Goal: Task Accomplishment & Management: Complete application form

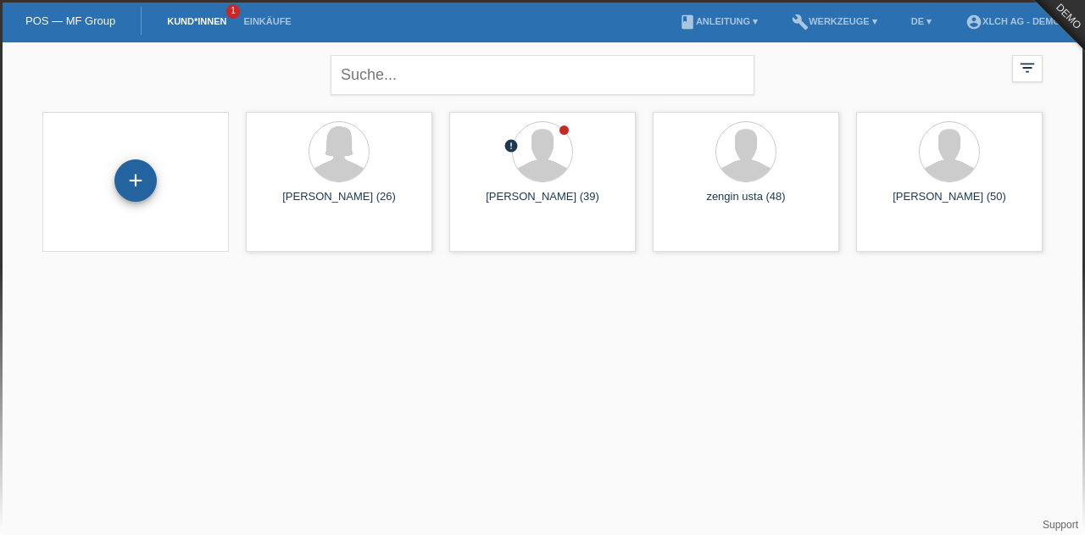
click at [152, 170] on div "+" at bounding box center [135, 180] width 42 height 42
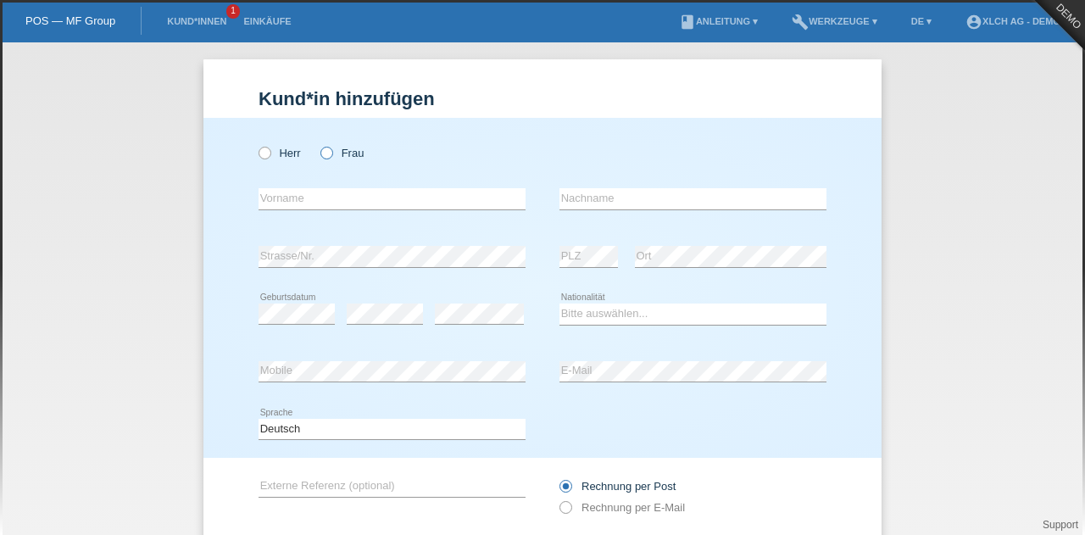
click at [318, 144] on icon at bounding box center [318, 144] width 0 height 0
click at [321, 149] on input "Frau" at bounding box center [325, 152] width 11 height 11
radio input "true"
click at [309, 198] on input "text" at bounding box center [391, 198] width 267 height 21
type input "m"
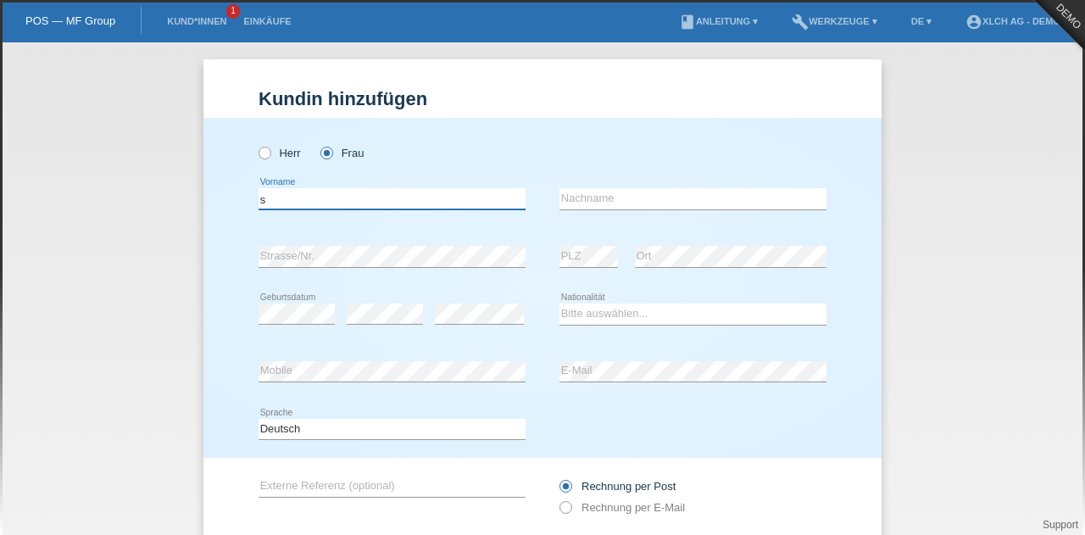
type input "[PERSON_NAME]"
type input "meraimi"
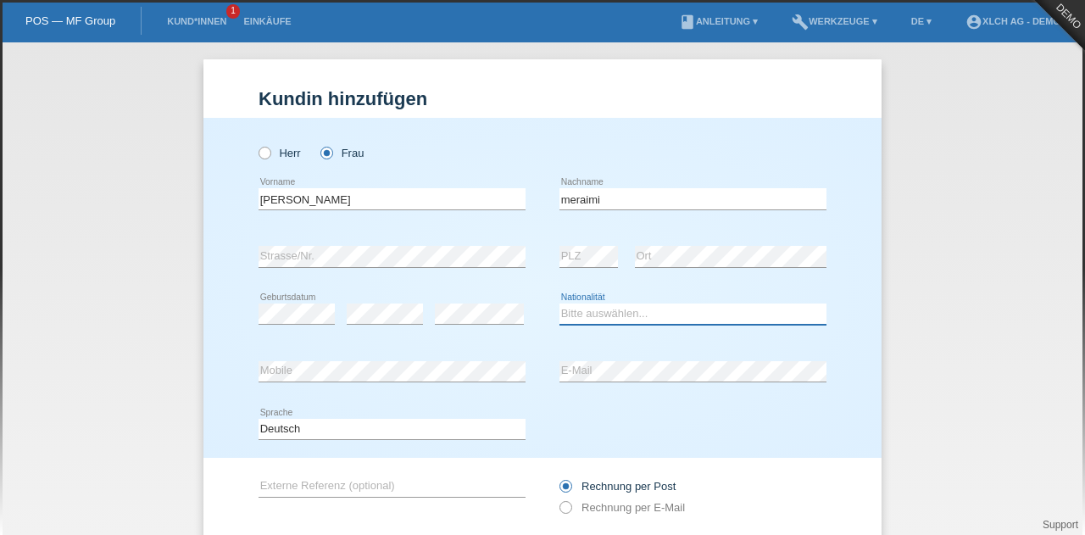
select select "CH"
click at [378, 275] on div "error Strasse/Nr." at bounding box center [391, 257] width 267 height 58
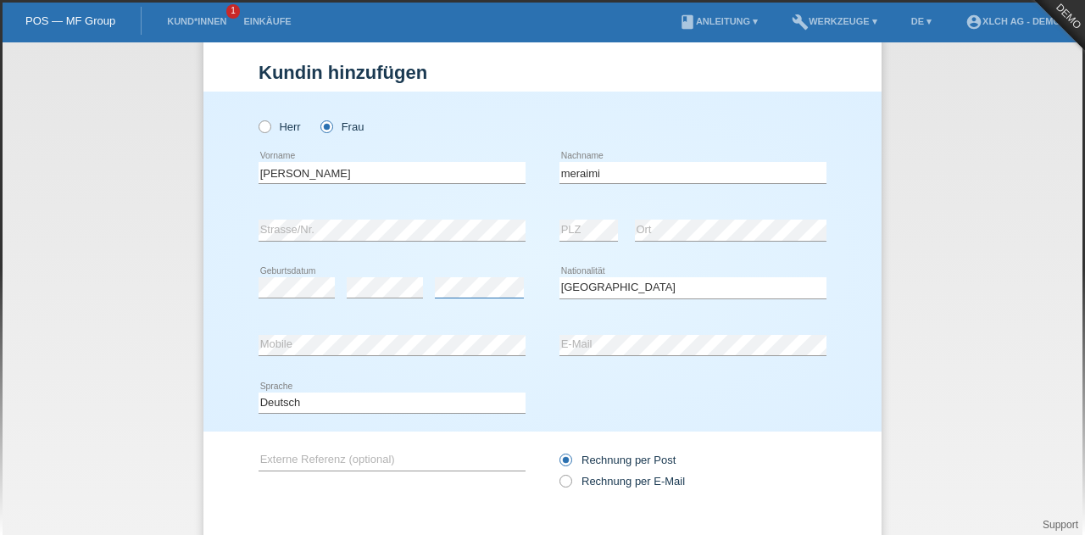
scroll to position [25, 0]
click at [366, 408] on select "Deutsch Français Italiano English" at bounding box center [391, 403] width 267 height 20
select select "fr"
click at [258, 393] on select "Deutsch Français Italiano English" at bounding box center [391, 403] width 267 height 20
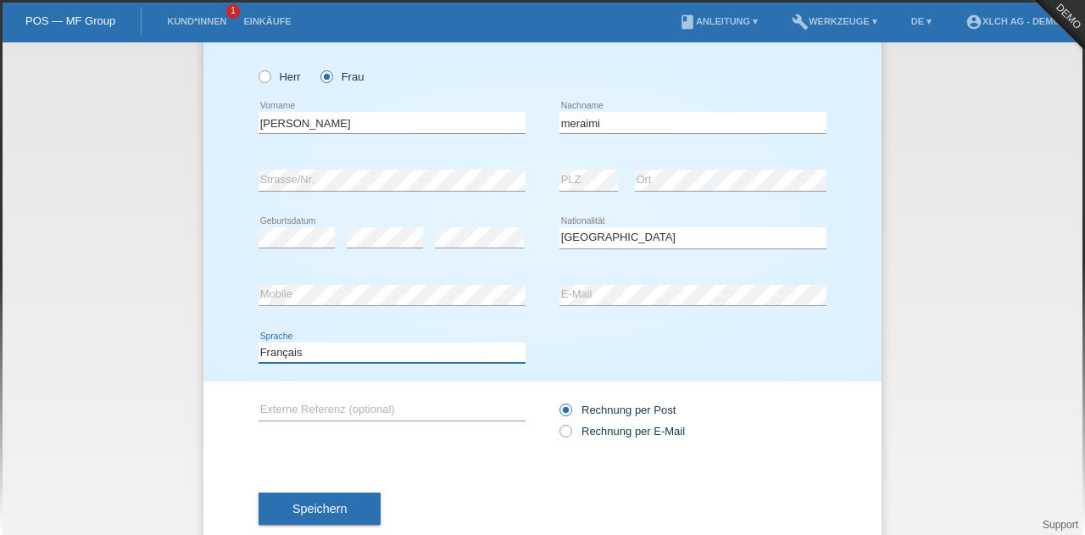
scroll to position [115, 0]
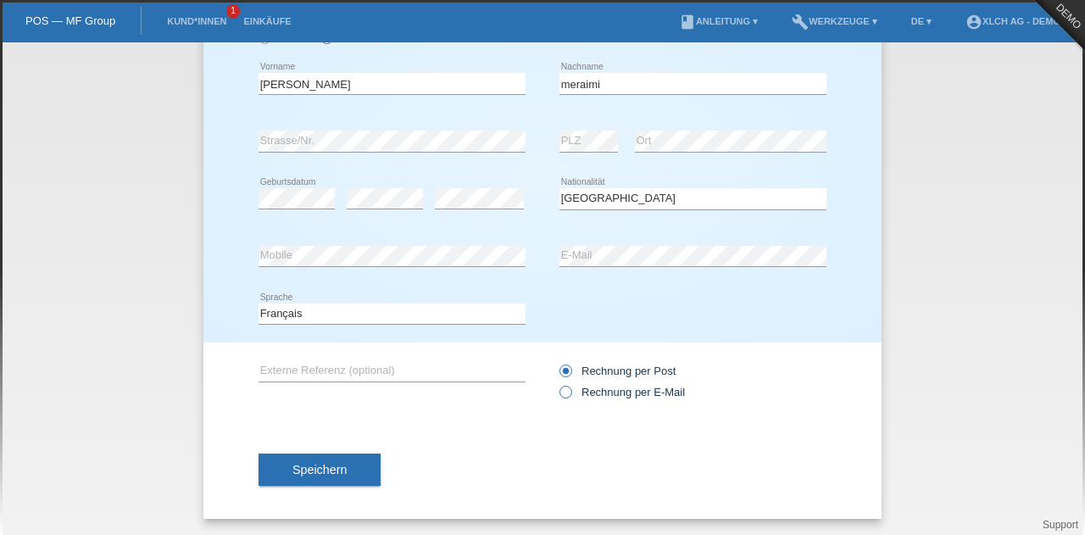
click at [557, 383] on icon at bounding box center [557, 383] width 0 height 0
click at [564, 395] on input "Rechnung per E-Mail" at bounding box center [564, 396] width 11 height 21
radio input "true"
click at [316, 480] on button "Speichern" at bounding box center [319, 469] width 122 height 32
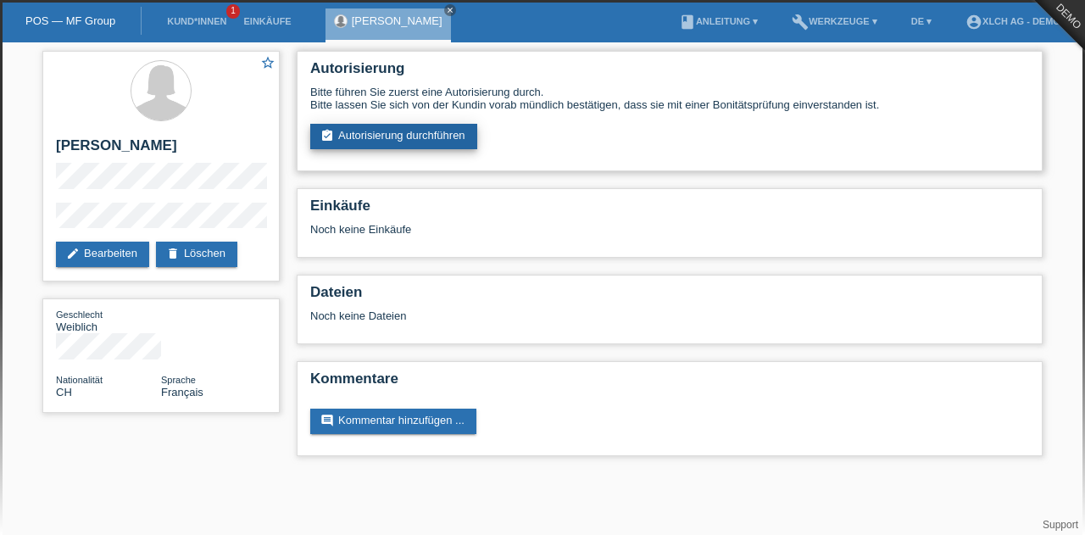
click at [374, 135] on link "assignment_turned_in Autorisierung durchführen" at bounding box center [393, 136] width 167 height 25
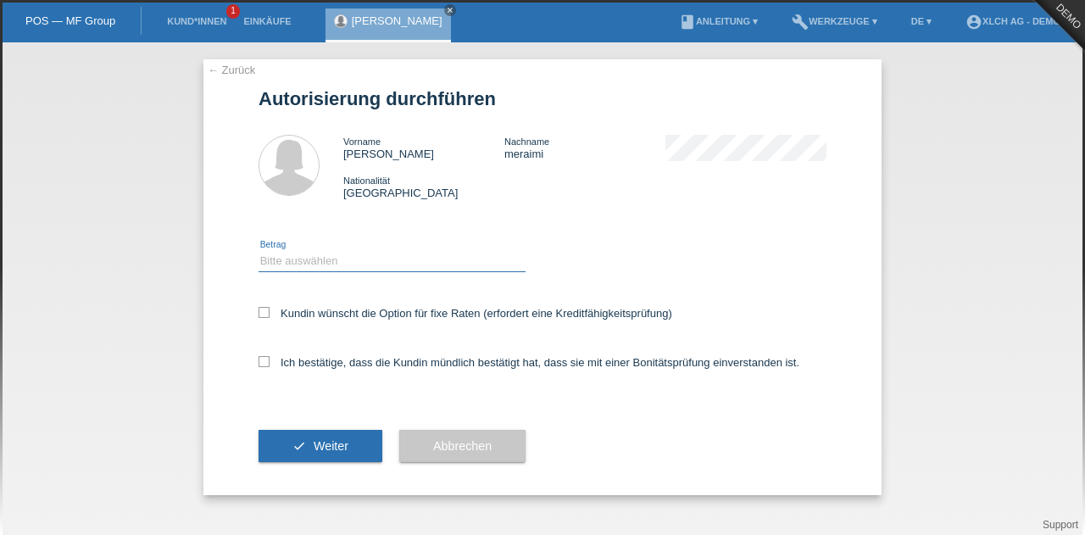
click at [280, 267] on select "Bitte auswählen CHF 1.00 - CHF 499.00 CHF 500.00 - CHF 1'999.00 CHF 2'000.00 - …" at bounding box center [391, 261] width 267 height 20
select select "3"
click at [258, 251] on select "Bitte auswählen CHF 1.00 - CHF 499.00 CHF 500.00 - CHF 1'999.00 CHF 2'000.00 - …" at bounding box center [391, 261] width 267 height 20
click at [271, 357] on label "Ich bestätige, dass die Kundin mündlich bestätigt hat, dass sie mit einer Bonit…" at bounding box center [528, 362] width 541 height 13
click at [270, 357] on input "Ich bestätige, dass die Kundin mündlich bestätigt hat, dass sie mit einer Bonit…" at bounding box center [263, 361] width 11 height 11
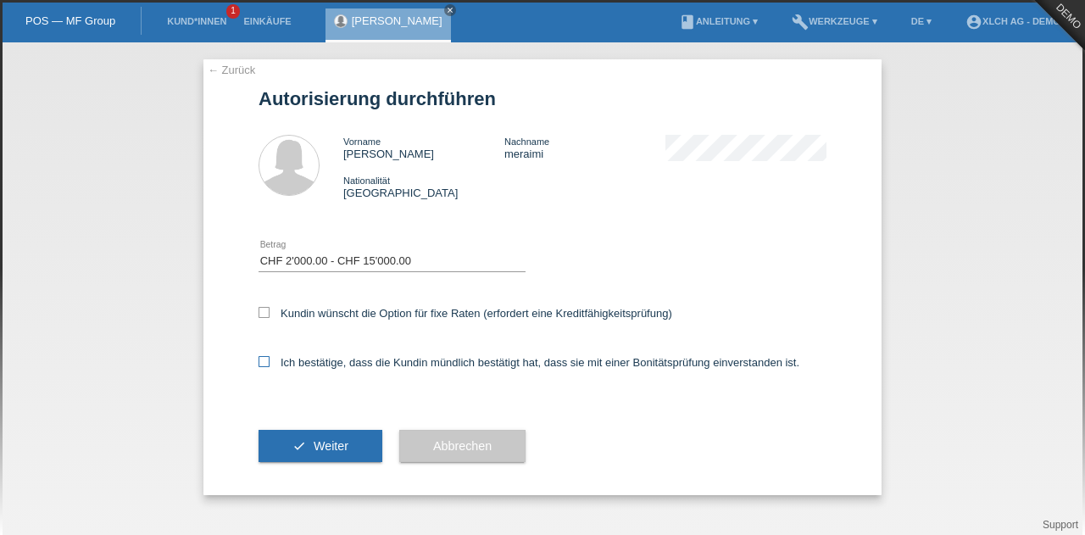
checkbox input "true"
click at [308, 453] on button "check Weiter" at bounding box center [320, 446] width 124 height 32
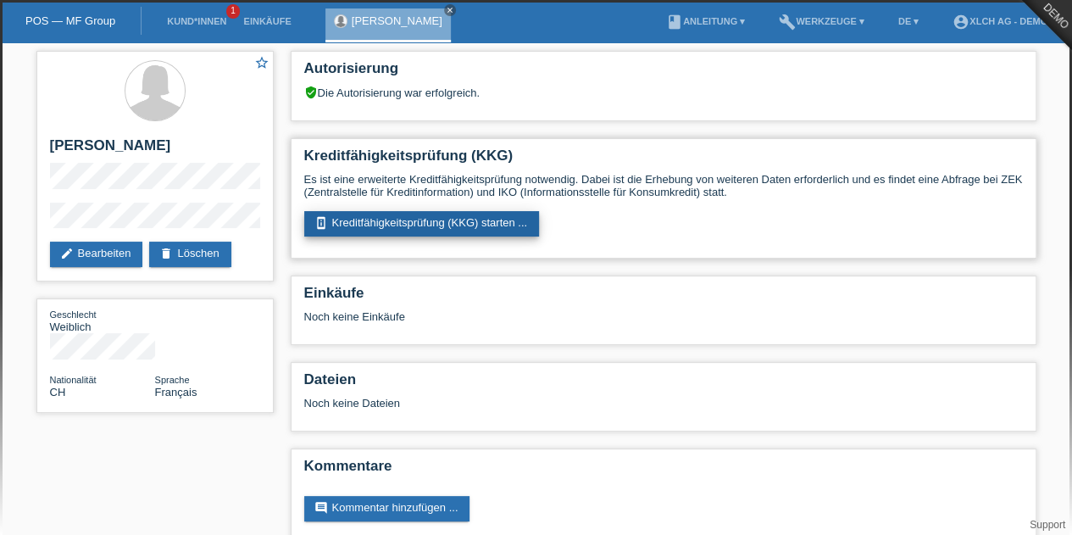
click at [476, 225] on link "perm_device_information Kreditfähigkeitsprüfung (KKG) starten ..." at bounding box center [422, 223] width 236 height 25
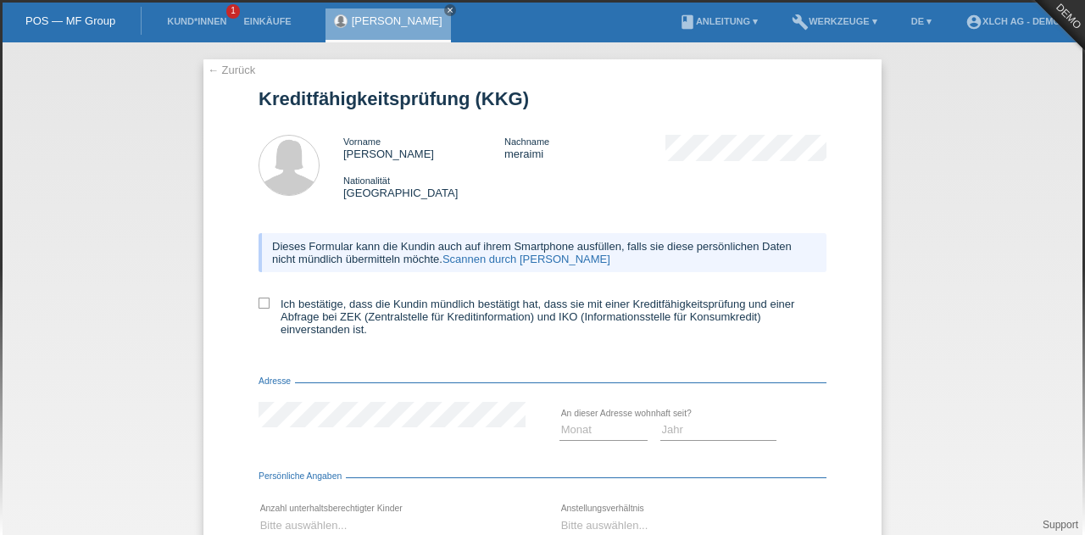
click at [509, 260] on link "Scannen durch [PERSON_NAME]" at bounding box center [526, 259] width 168 height 13
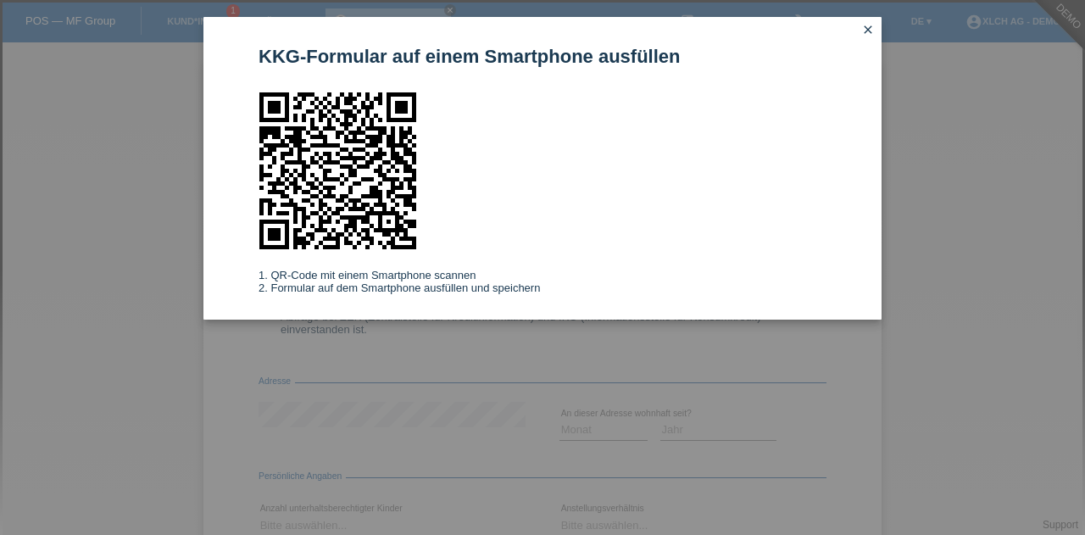
click at [869, 30] on icon "close" at bounding box center [868, 30] width 14 height 14
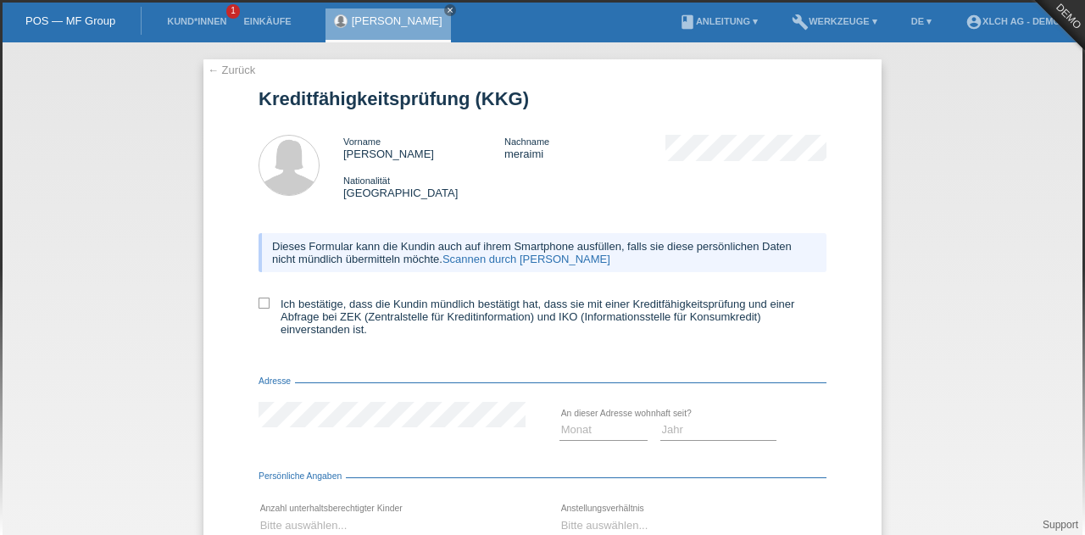
scroll to position [326, 0]
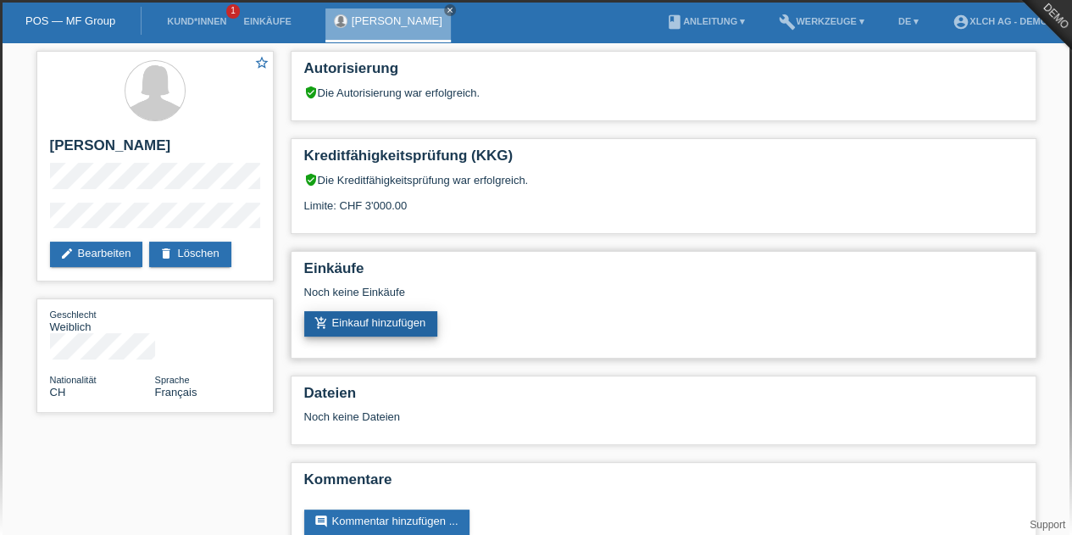
click at [405, 325] on link "add_shopping_cart Einkauf hinzufügen" at bounding box center [371, 323] width 134 height 25
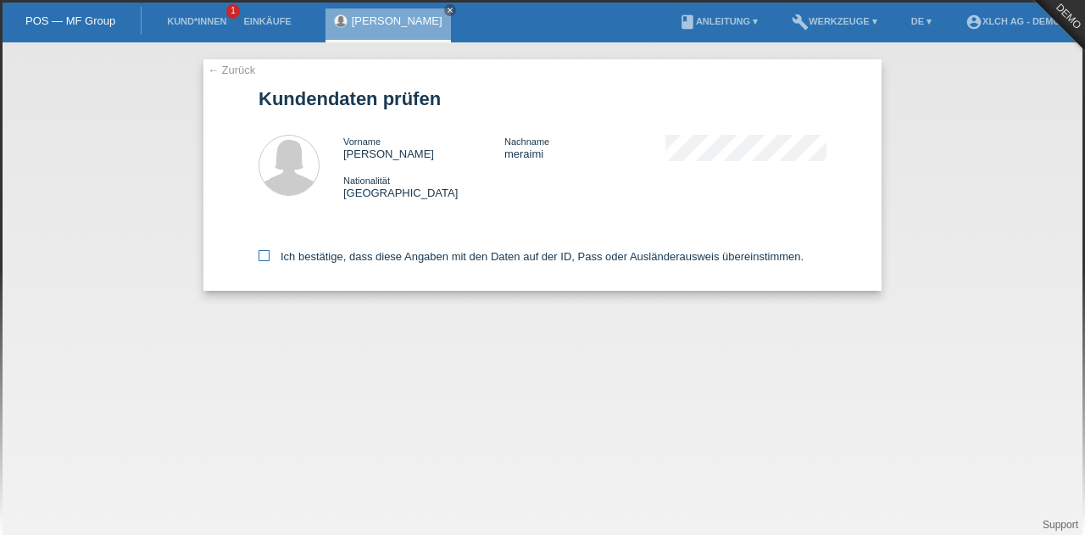
click at [267, 259] on icon at bounding box center [263, 255] width 11 height 11
click at [267, 259] on input "Ich bestätige, dass diese Angaben mit den Daten auf der ID, Pass oder Ausländer…" at bounding box center [263, 255] width 11 height 11
checkbox input "true"
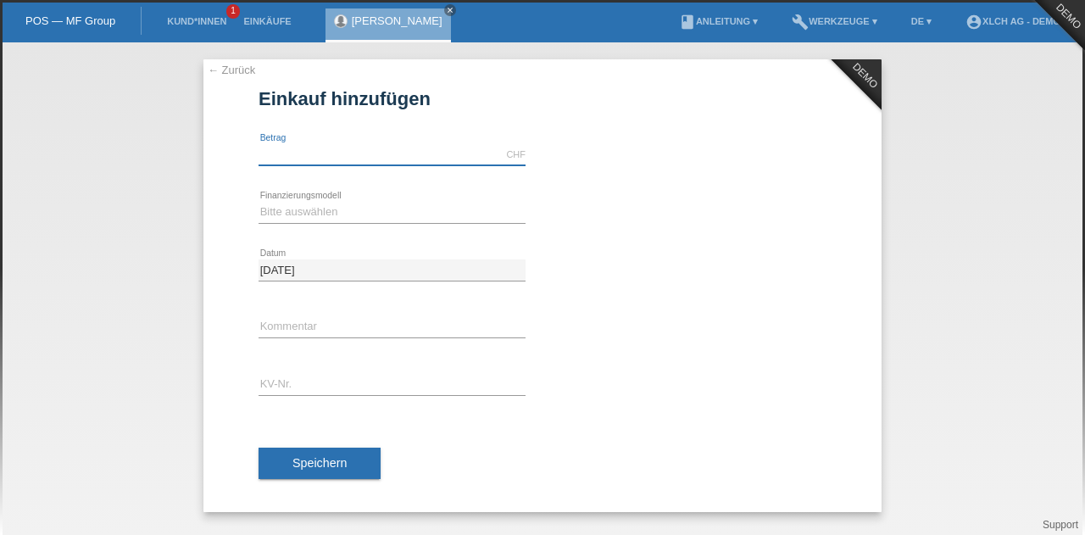
click at [337, 154] on input "text" at bounding box center [391, 154] width 267 height 21
type input "2459.00"
click at [323, 211] on select "Bitte auswählen Kauf auf Rechnung mit Teilzahlungsoption Fixe Raten - Zinsübern…" at bounding box center [391, 212] width 267 height 20
select select "108"
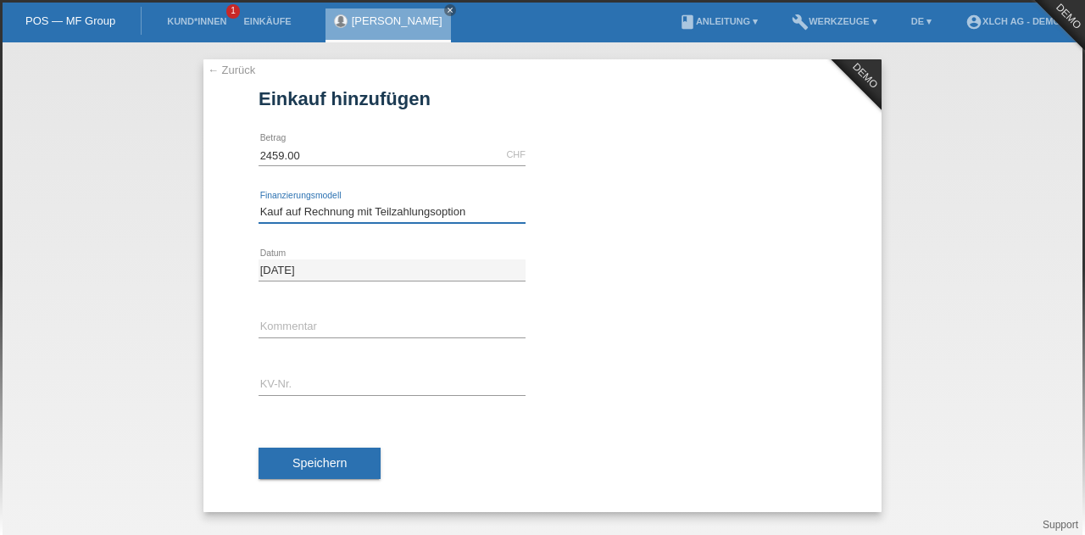
click at [258, 202] on select "Bitte auswählen Kauf auf Rechnung mit Teilzahlungsoption Fixe Raten - Zinsübern…" at bounding box center [391, 212] width 267 height 20
click at [356, 212] on select "Bitte auswählen Kauf auf Rechnung mit Teilzahlungsoption Fixe Raten - Zinsübern…" at bounding box center [391, 212] width 267 height 20
drag, startPoint x: 521, startPoint y: 309, endPoint x: 311, endPoint y: 331, distance: 211.3
click at [311, 331] on div "error Kommentar" at bounding box center [391, 328] width 267 height 58
click at [311, 331] on input "text" at bounding box center [391, 327] width 267 height 21
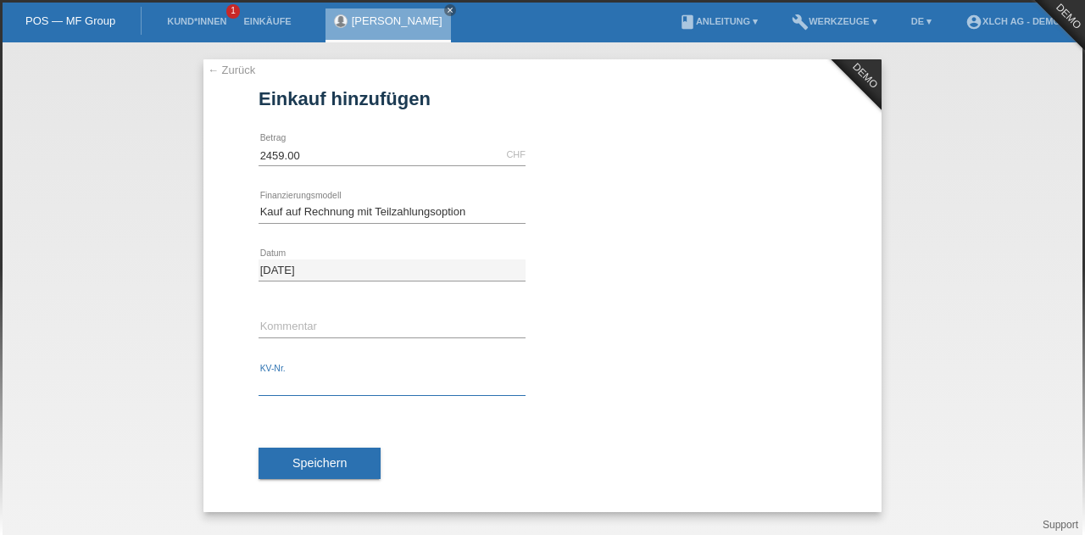
click at [290, 377] on input "text" at bounding box center [391, 385] width 267 height 21
type input "rjnbdv"
click at [362, 317] on input "text" at bounding box center [391, 327] width 267 height 21
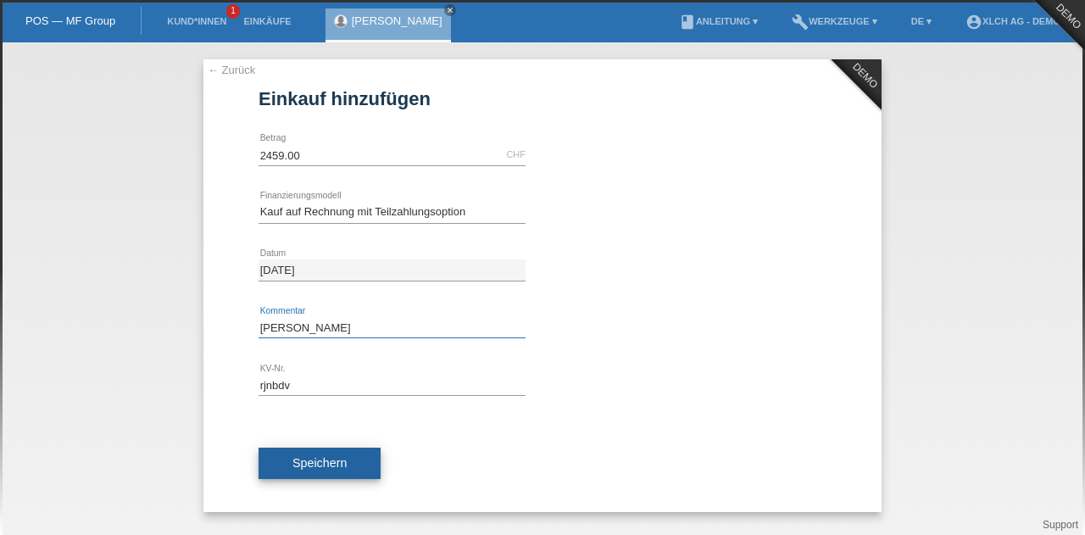
type input "selamu alejkum"
click at [324, 456] on span "Speichern" at bounding box center [319, 463] width 54 height 14
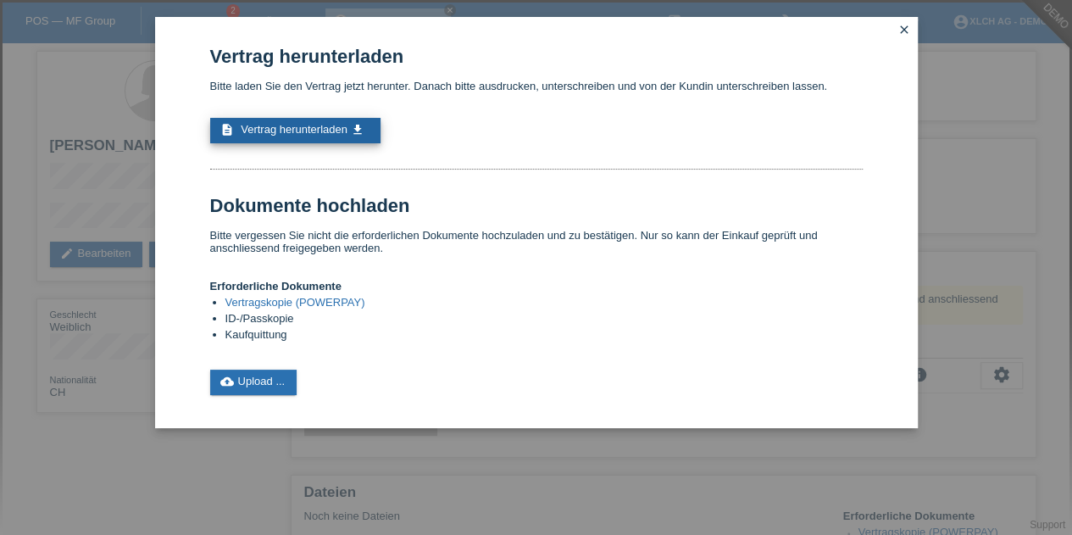
click at [251, 136] on span "Vertrag herunterladen" at bounding box center [294, 129] width 107 height 13
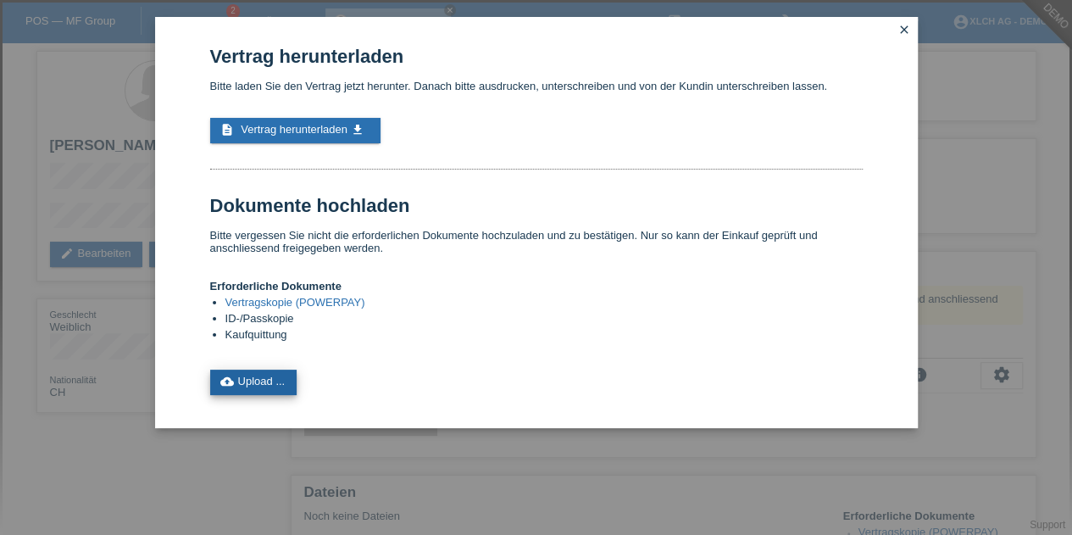
click at [290, 384] on link "cloud_upload Upload ..." at bounding box center [253, 382] width 87 height 25
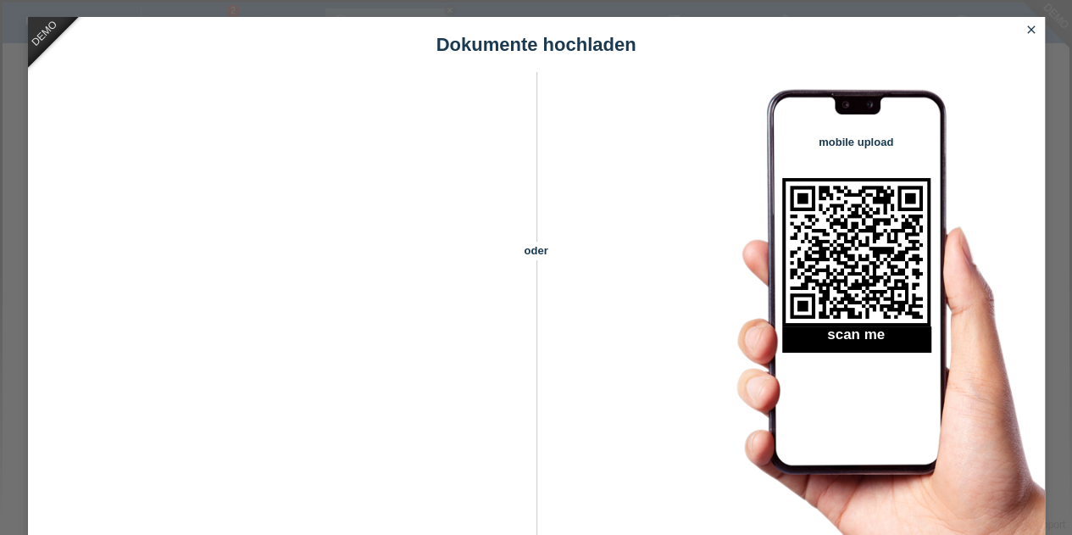
click at [1030, 34] on icon "close" at bounding box center [1032, 30] width 14 height 14
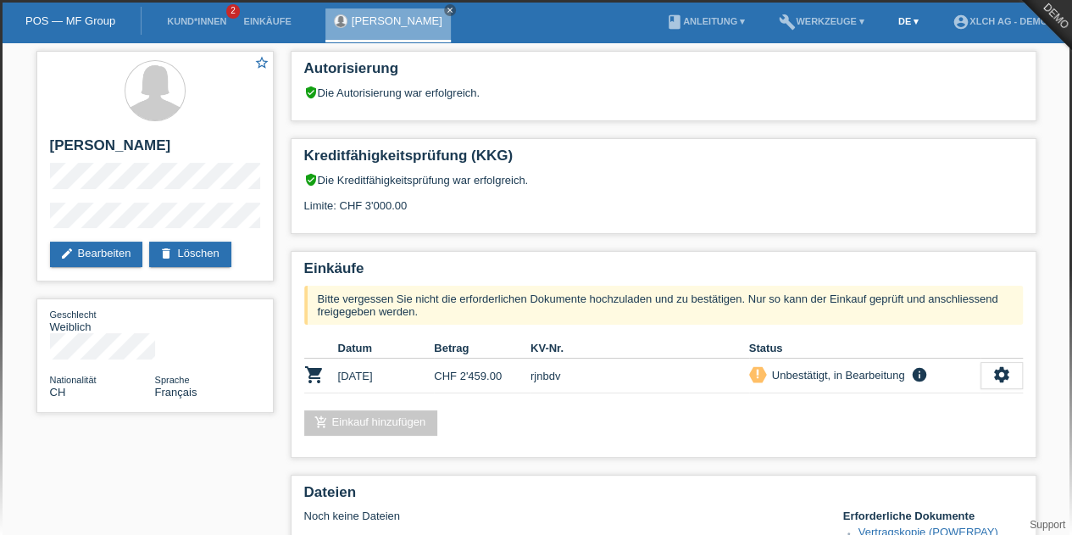
click at [897, 21] on link "DE ▾" at bounding box center [908, 21] width 37 height 10
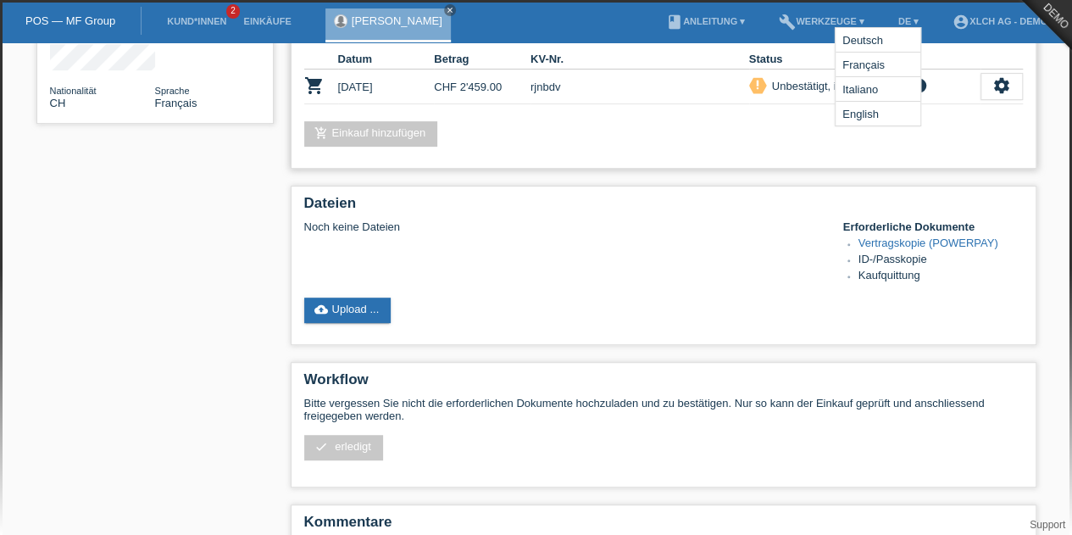
scroll to position [354, 0]
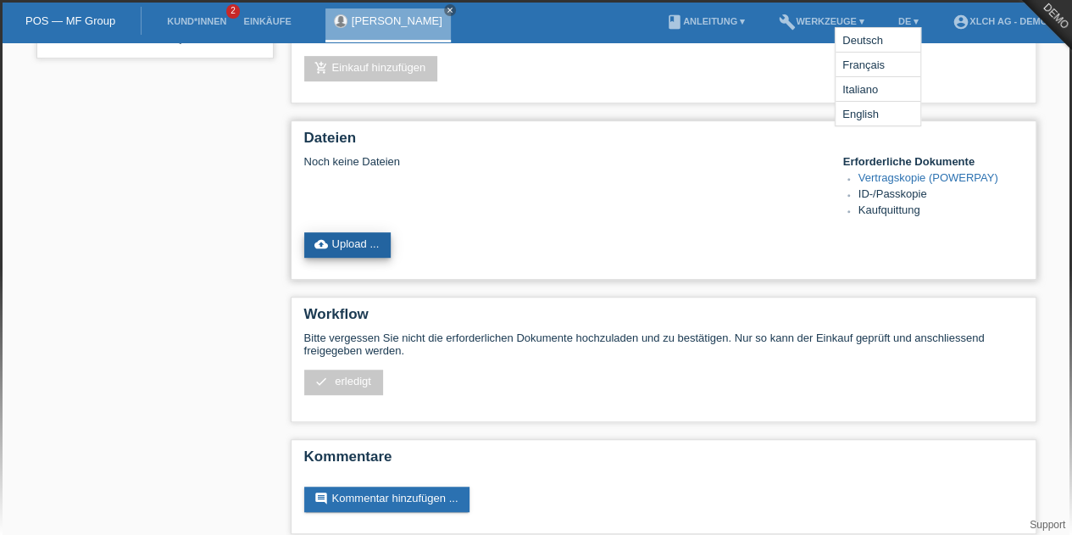
click at [362, 248] on link "cloud_upload Upload ..." at bounding box center [347, 244] width 87 height 25
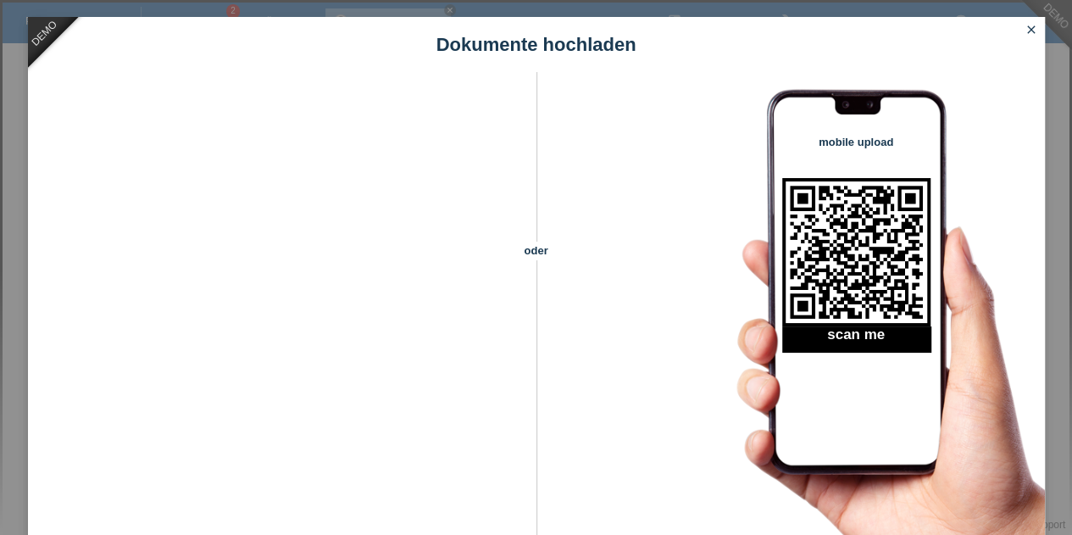
click at [1032, 29] on icon "close" at bounding box center [1032, 30] width 14 height 14
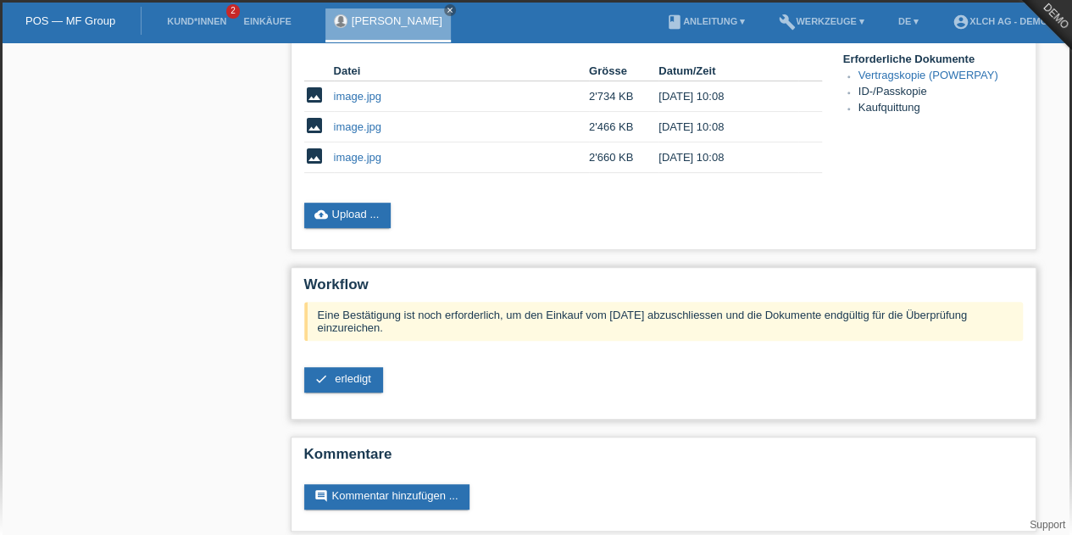
scroll to position [415, 0]
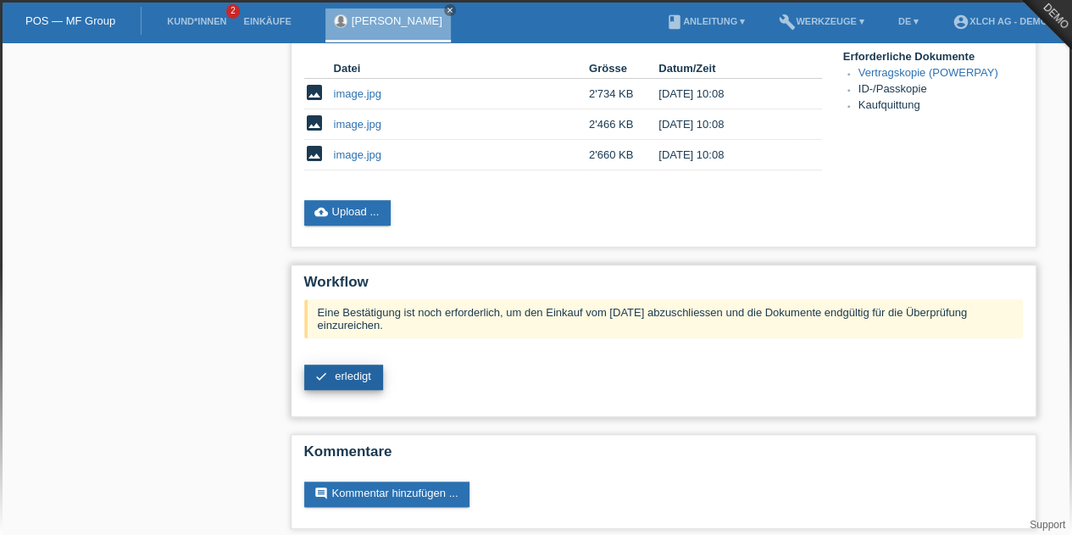
click at [344, 381] on span "erledigt" at bounding box center [353, 376] width 36 height 13
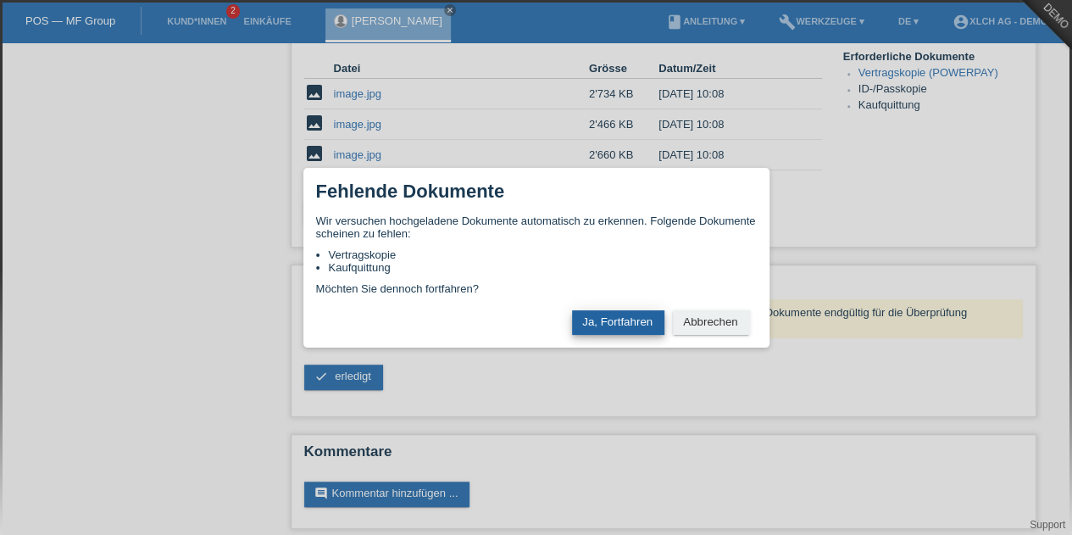
click at [641, 331] on button "Ja, Fortfahren" at bounding box center [618, 322] width 92 height 25
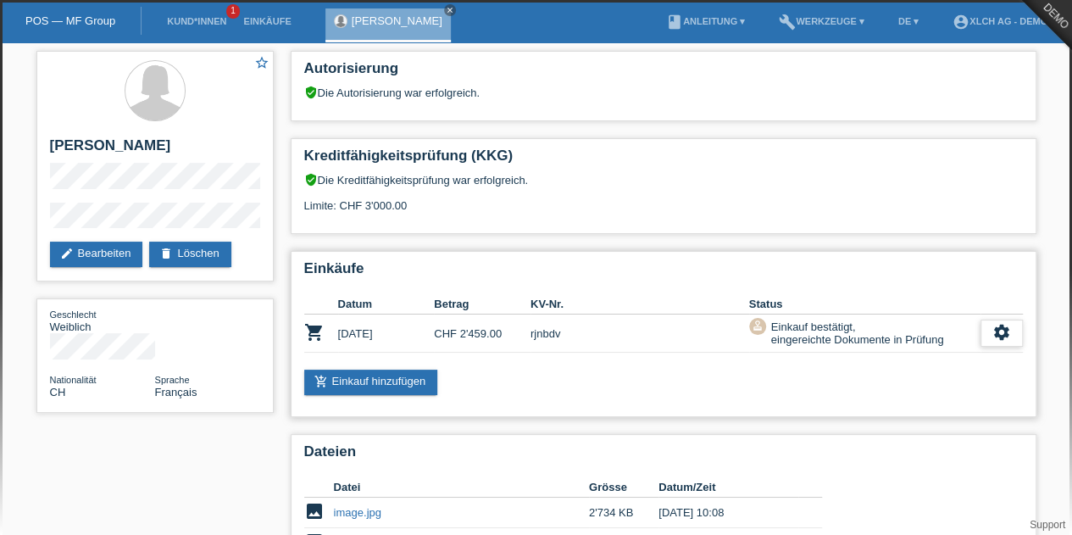
click at [988, 331] on div "settings" at bounding box center [1002, 333] width 42 height 27
click at [992, 340] on icon "settings" at bounding box center [1001, 332] width 19 height 19
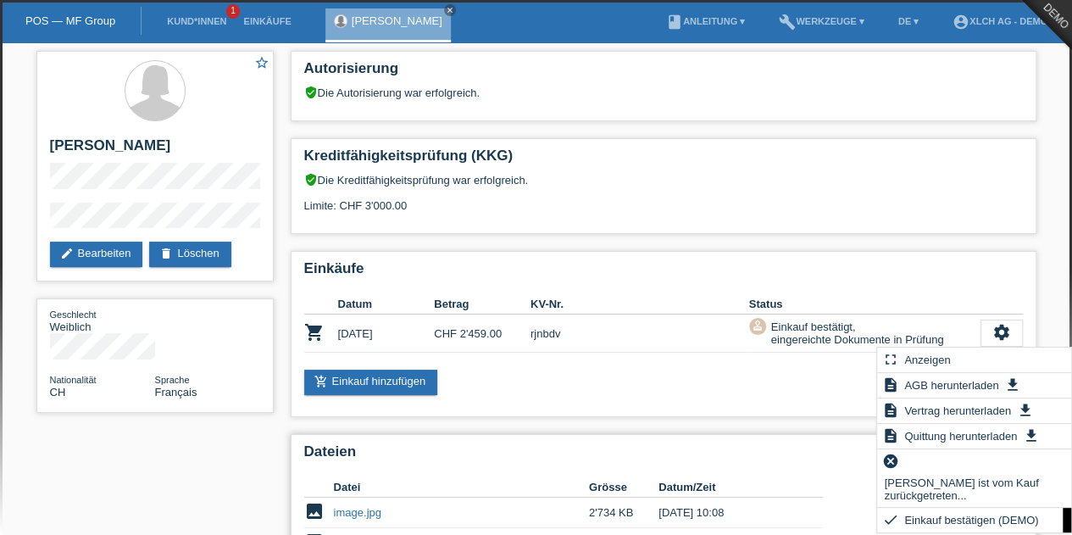
click at [739, 447] on h2 "Dateien" at bounding box center [663, 455] width 719 height 25
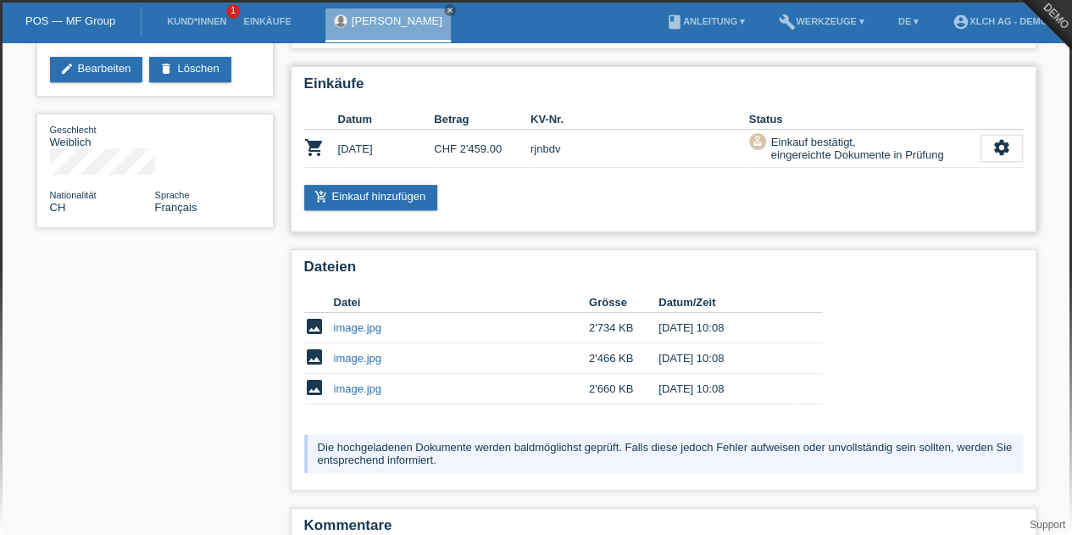
scroll to position [186, 0]
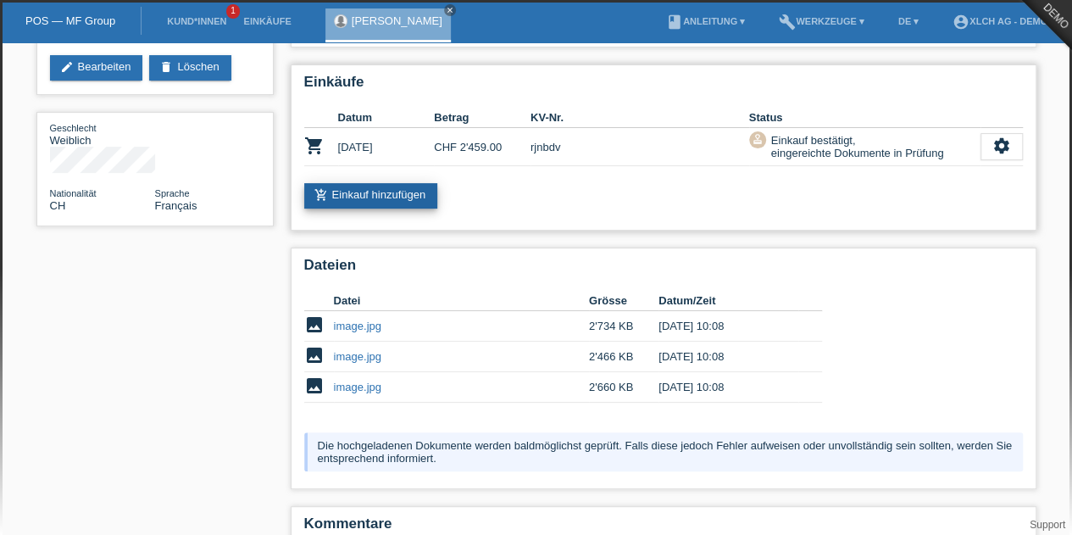
click at [397, 201] on link "add_shopping_cart Einkauf hinzufügen" at bounding box center [371, 195] width 134 height 25
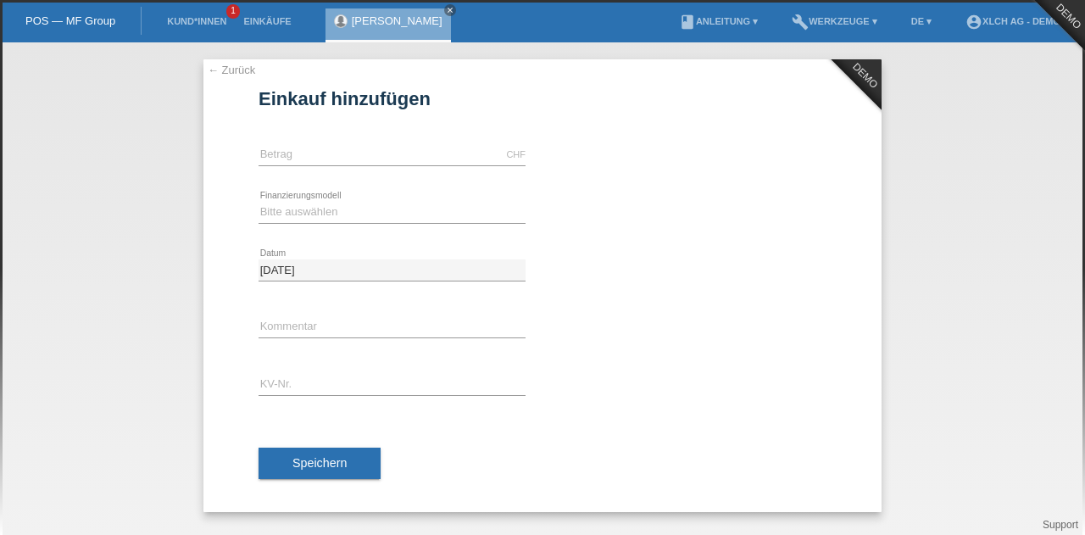
click at [231, 67] on link "← Zurück" at bounding box center [231, 70] width 47 height 13
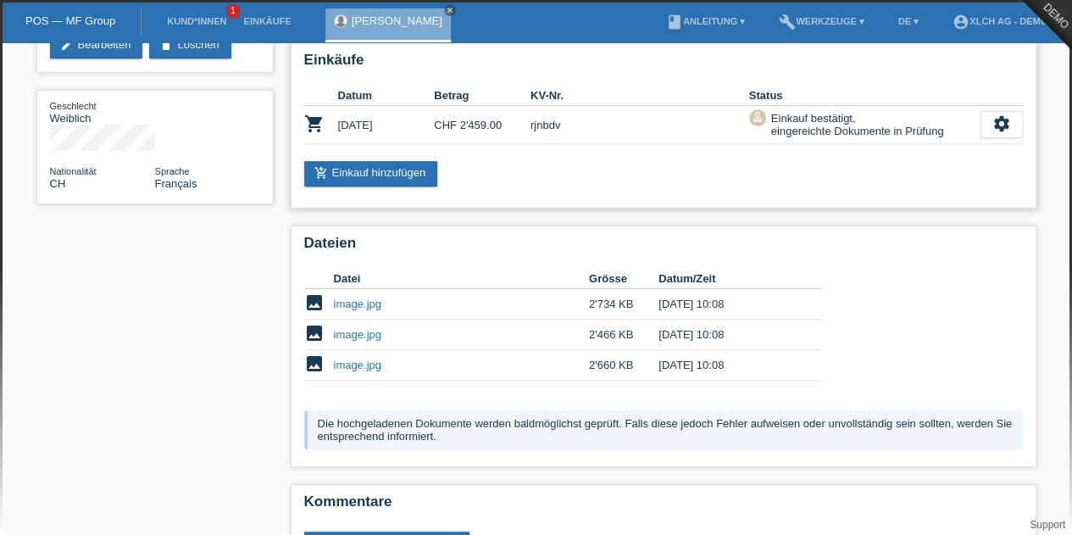
scroll to position [212, 0]
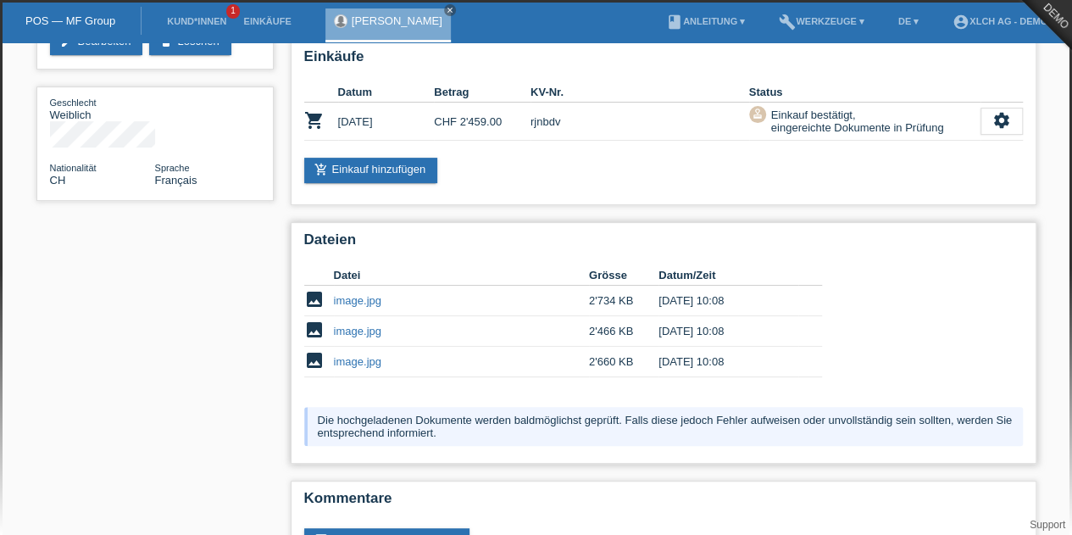
click at [346, 358] on link "image.jpg" at bounding box center [357, 361] width 47 height 13
click at [346, 335] on link "image.jpg" at bounding box center [357, 331] width 47 height 13
click at [370, 297] on link "image.jpg" at bounding box center [357, 300] width 47 height 13
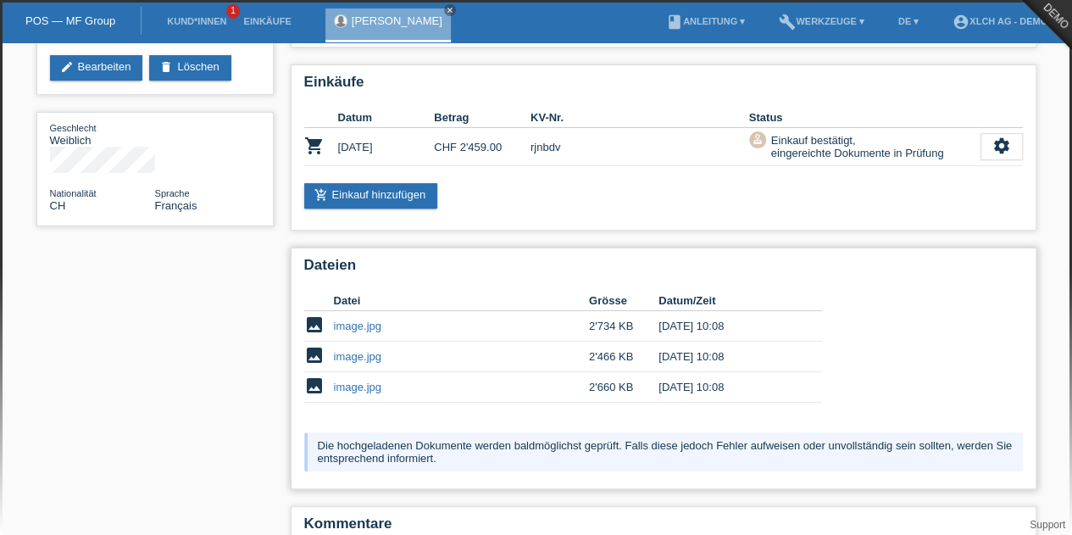
scroll to position [179, 0]
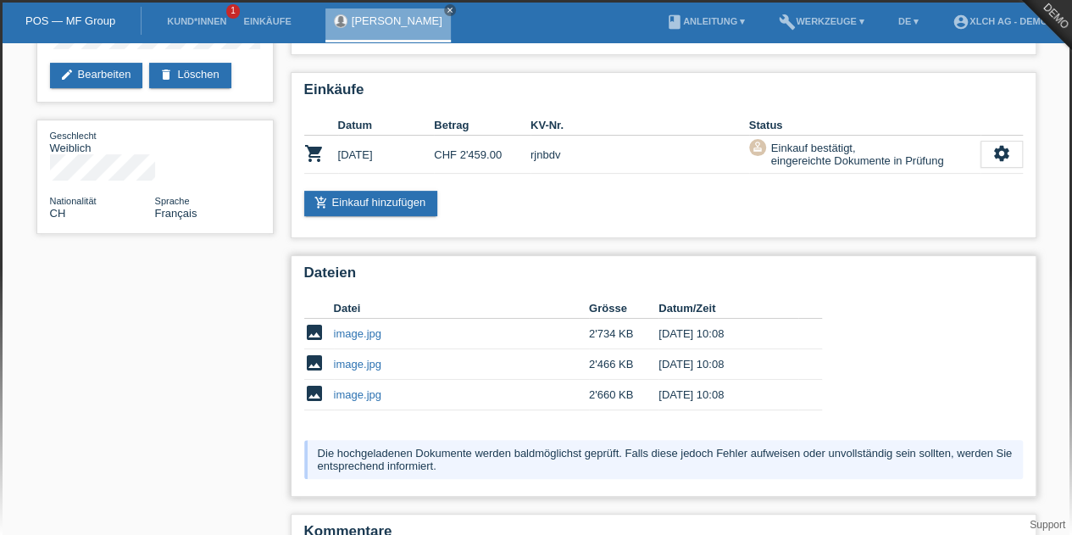
click at [368, 328] on link "image.jpg" at bounding box center [357, 333] width 47 height 13
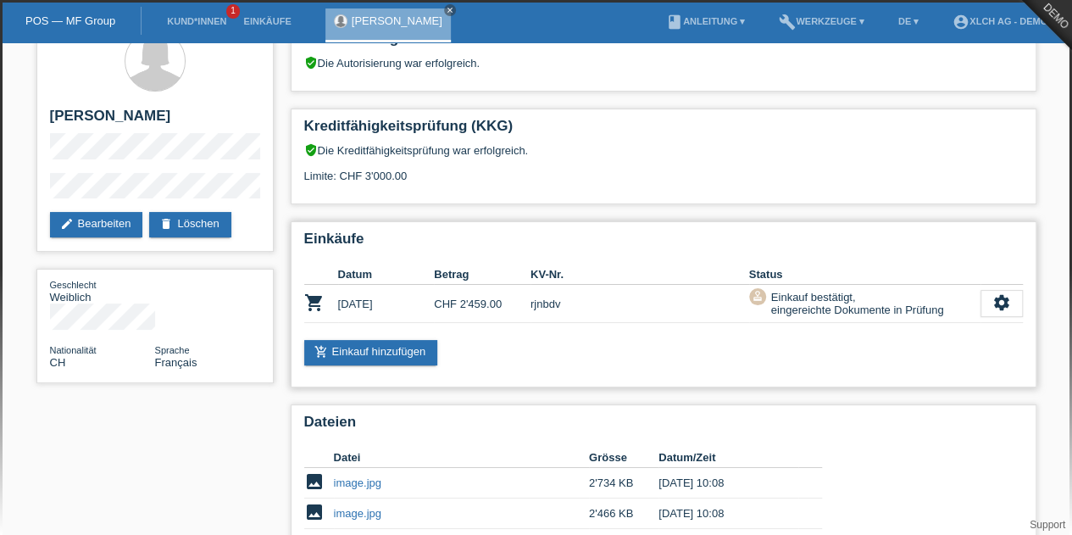
scroll to position [0, 0]
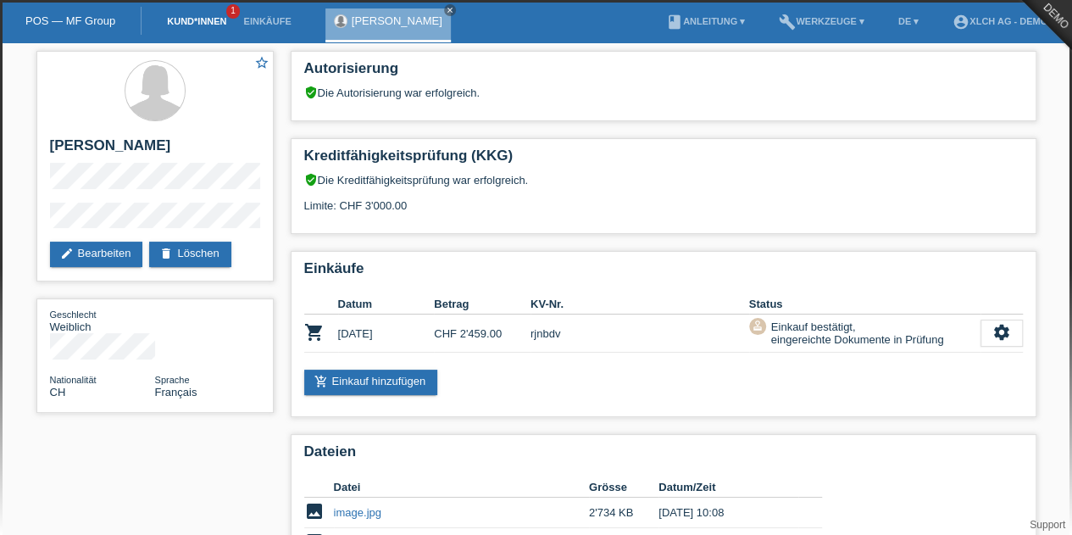
click at [211, 18] on link "Kund*innen" at bounding box center [196, 21] width 76 height 10
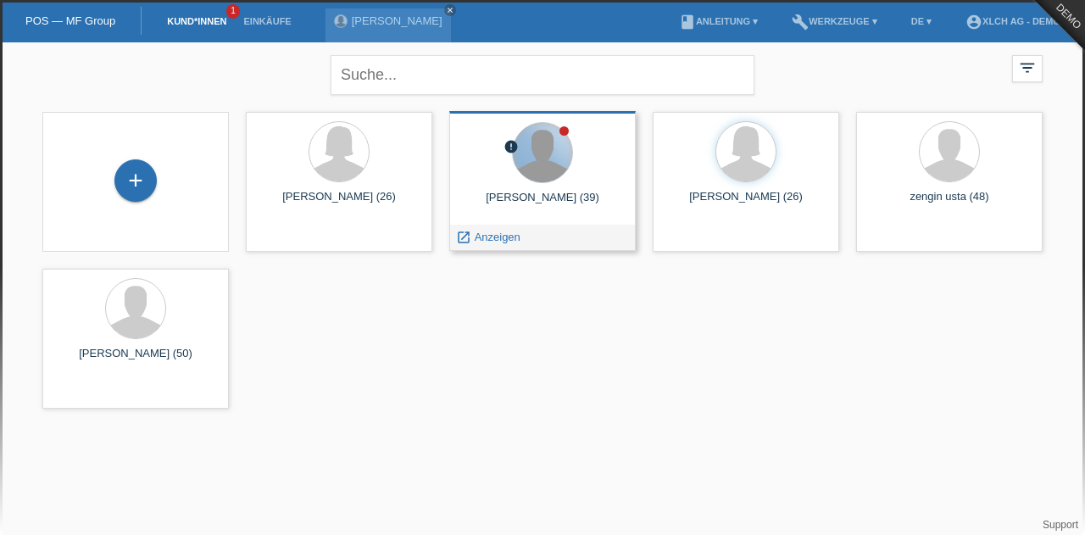
click at [538, 145] on div at bounding box center [542, 152] width 59 height 59
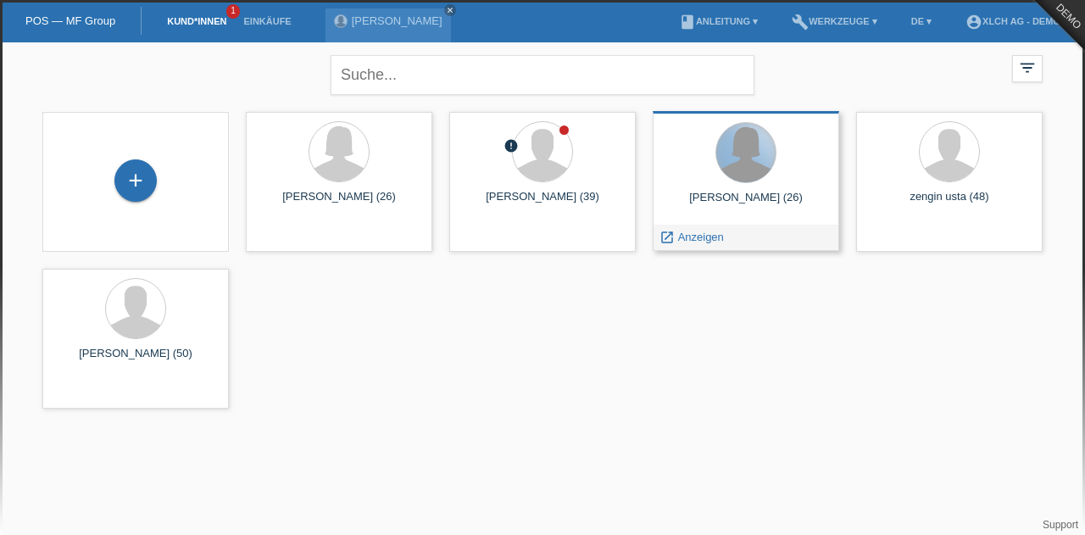
click at [758, 172] on div at bounding box center [745, 152] width 59 height 59
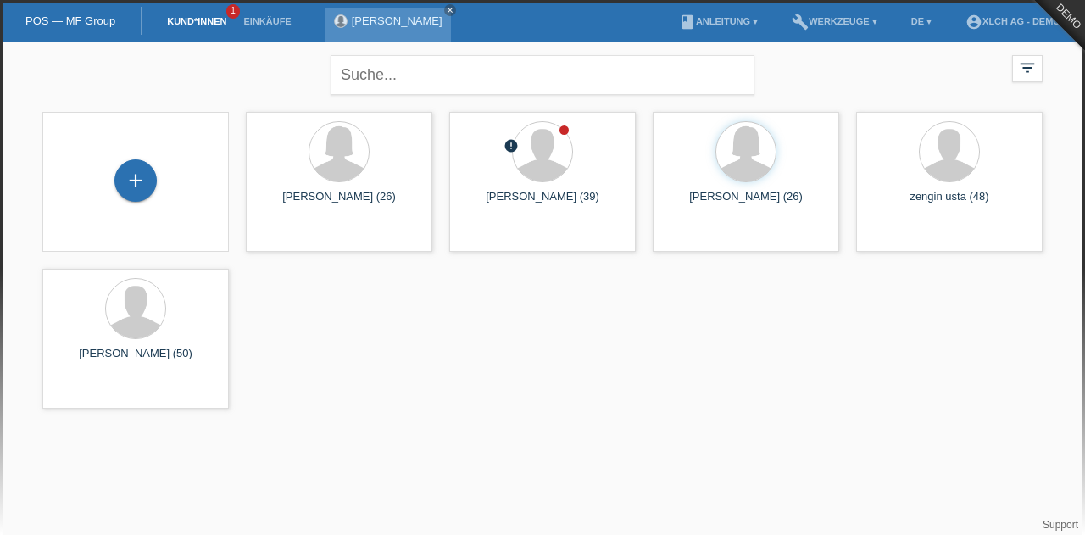
drag, startPoint x: 382, startPoint y: 9, endPoint x: 380, endPoint y: 25, distance: 15.5
click at [380, 25] on div "sonia meraimi close" at bounding box center [387, 25] width 125 height 34
click at [380, 25] on link "[PERSON_NAME]" at bounding box center [397, 20] width 91 height 13
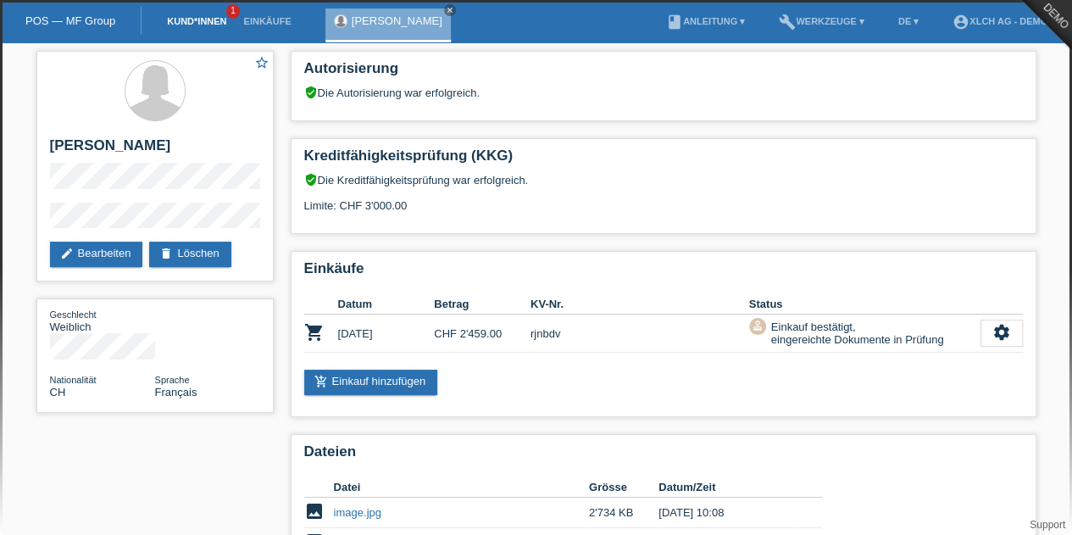
click at [203, 19] on link "Kund*innen" at bounding box center [196, 21] width 76 height 10
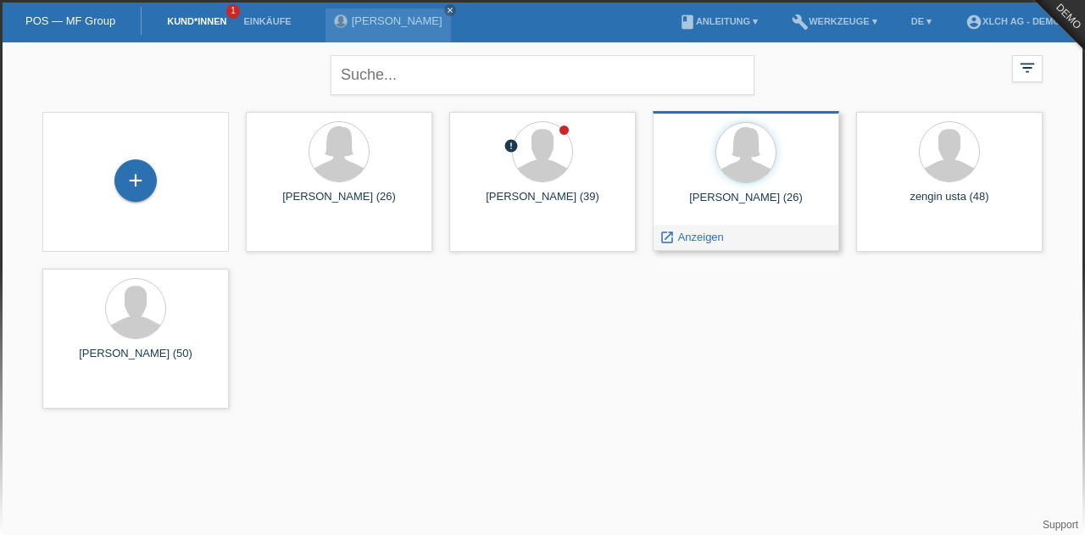
click at [727, 185] on div at bounding box center [745, 154] width 159 height 64
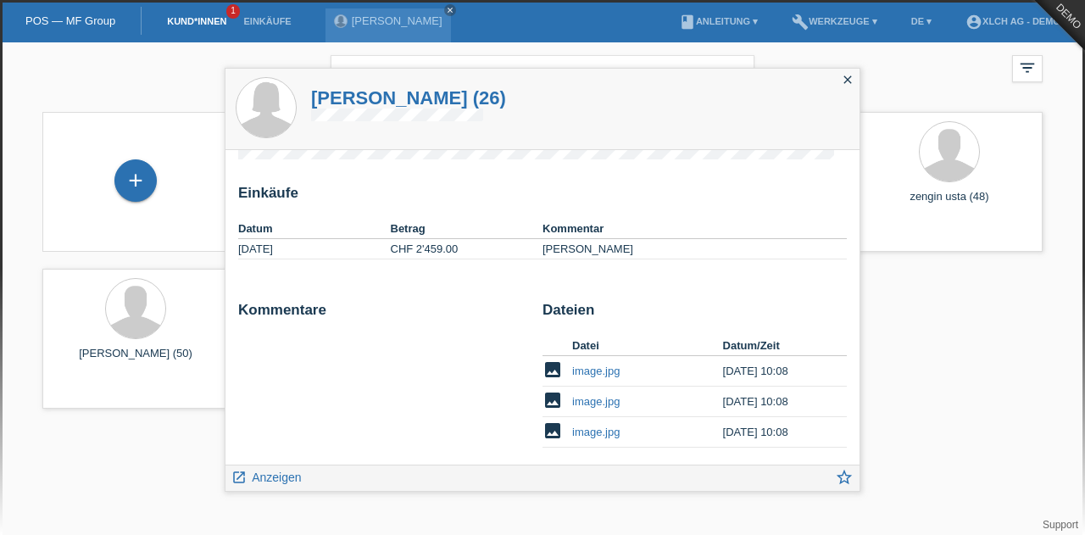
scroll to position [103, 0]
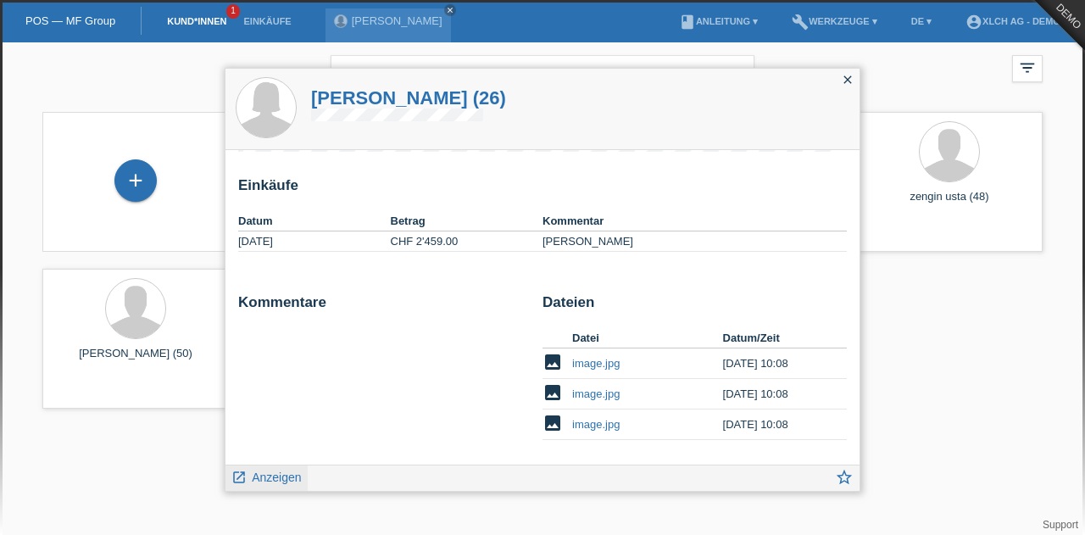
click at [263, 482] on span "Anzeigen" at bounding box center [276, 477] width 49 height 14
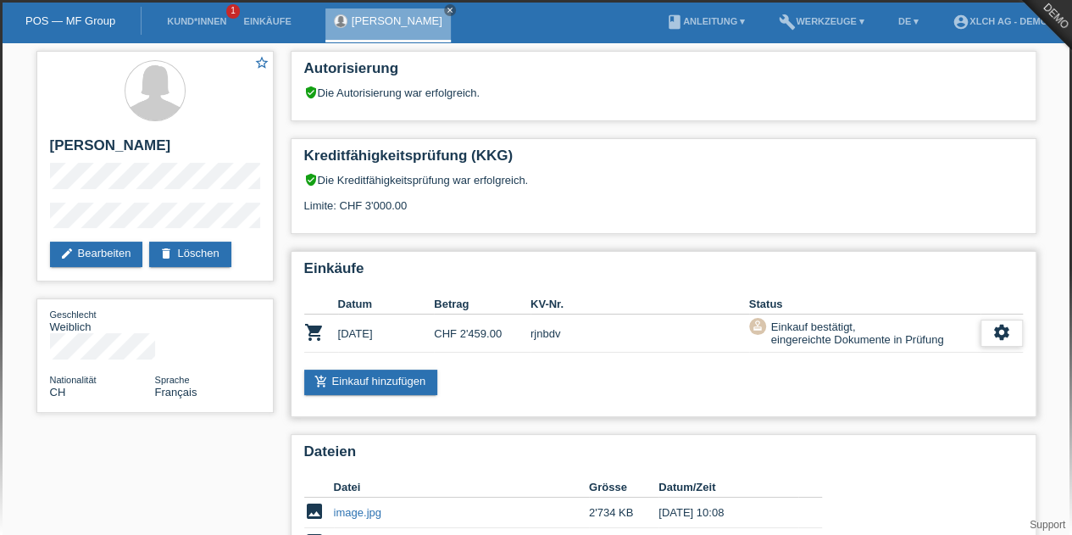
click at [995, 340] on icon "settings" at bounding box center [1001, 332] width 19 height 19
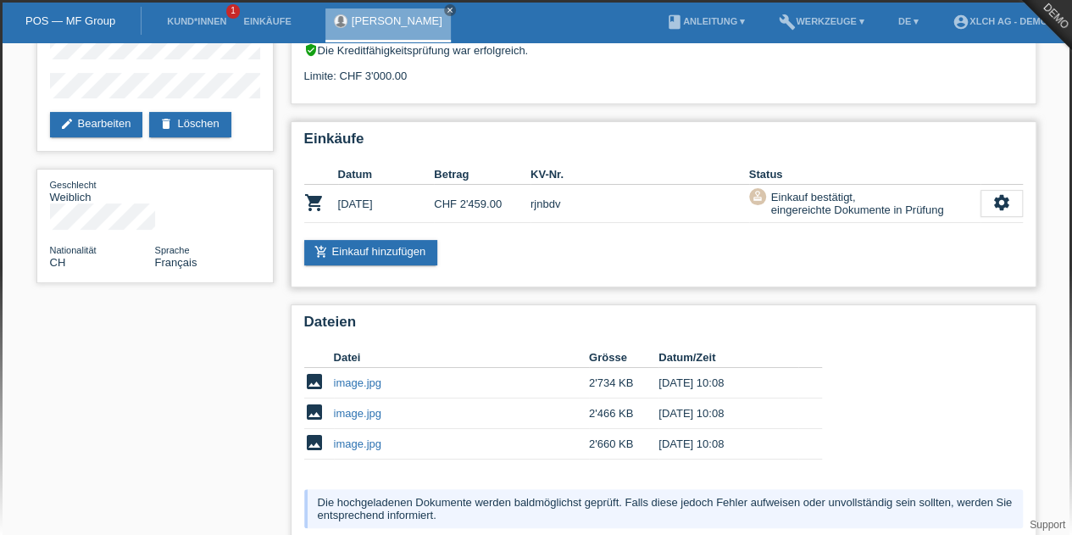
scroll to position [129, 0]
click at [1014, 210] on div "settings" at bounding box center [1002, 204] width 42 height 27
click at [995, 208] on icon "settings" at bounding box center [1001, 203] width 19 height 19
click at [1009, 213] on div "settings" at bounding box center [1002, 204] width 42 height 27
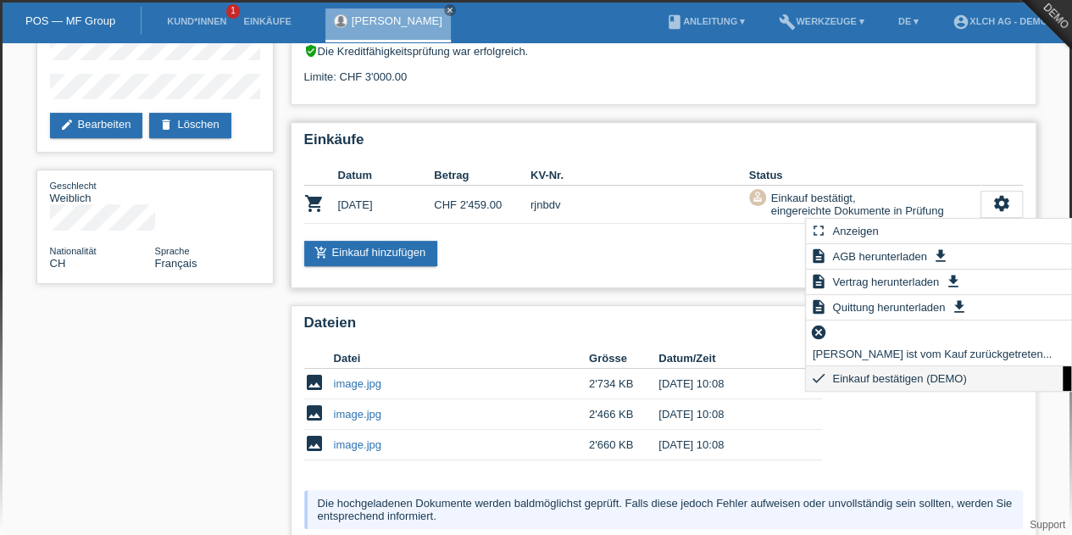
click at [920, 368] on span "Einkauf bestätigen (DEMO)" at bounding box center [899, 378] width 139 height 20
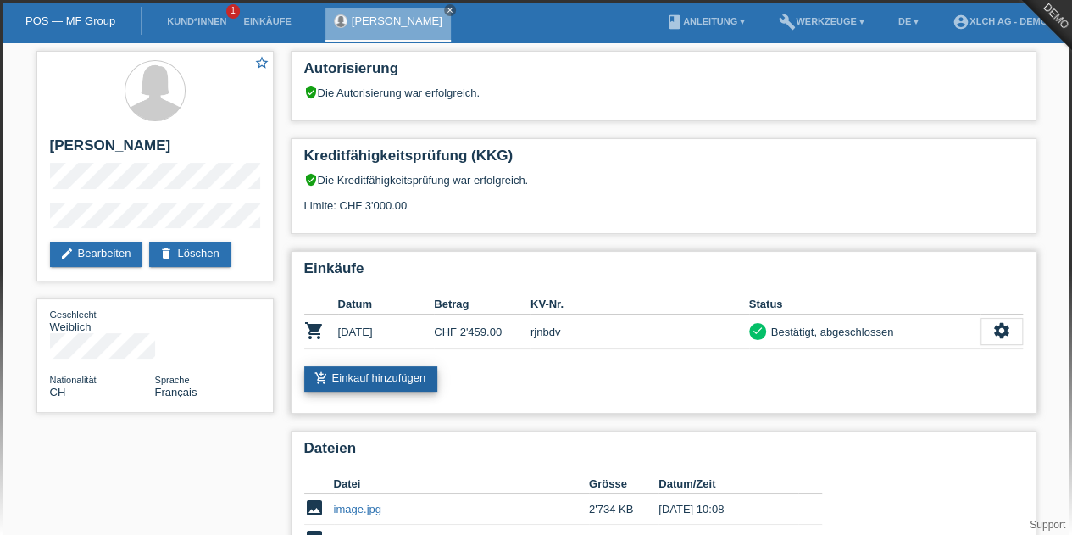
click at [414, 381] on link "add_shopping_cart Einkauf hinzufügen" at bounding box center [371, 378] width 134 height 25
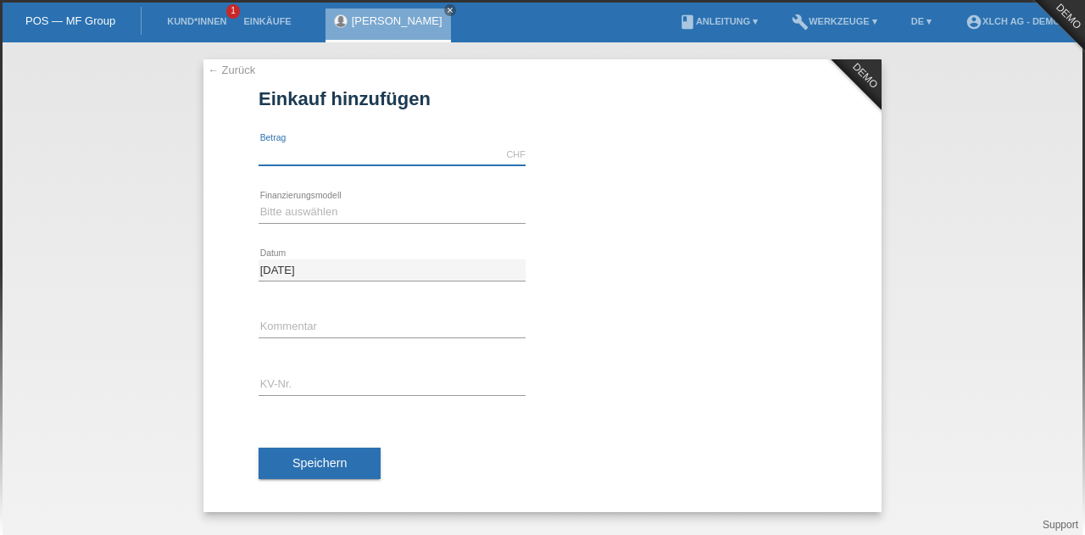
click at [364, 152] on input "text" at bounding box center [391, 154] width 267 height 21
type input "1699.00"
click at [303, 216] on select "Bitte auswählen Kauf auf Rechnung mit Teilzahlungsoption Fixe Raten - Zinsübern…" at bounding box center [391, 212] width 267 height 20
select select "108"
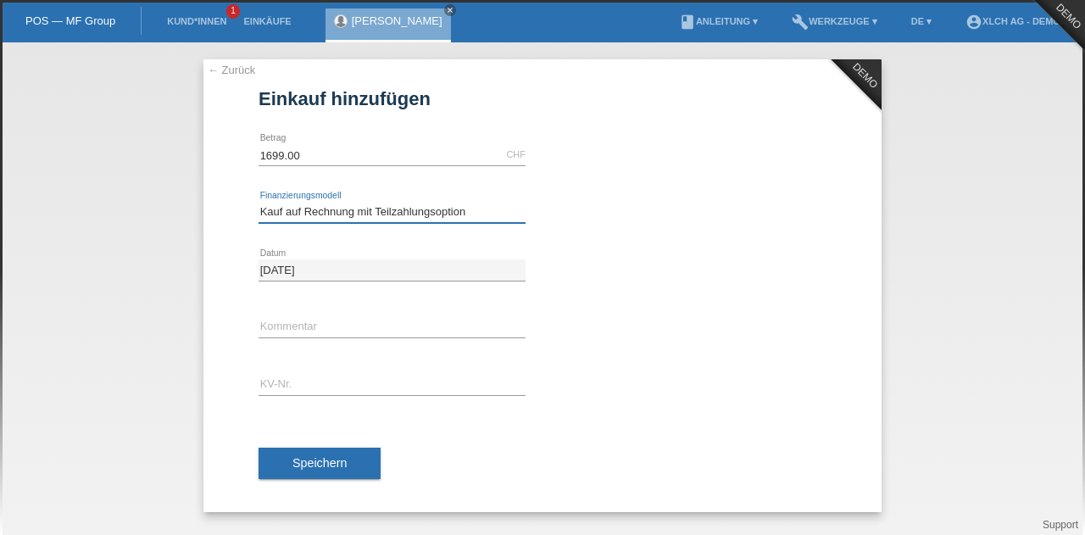
click at [258, 202] on select "Bitte auswählen Kauf auf Rechnung mit Teilzahlungsoption Fixe Raten - Zinsübern…" at bounding box center [391, 212] width 267 height 20
click at [312, 391] on input "text" at bounding box center [391, 385] width 267 height 21
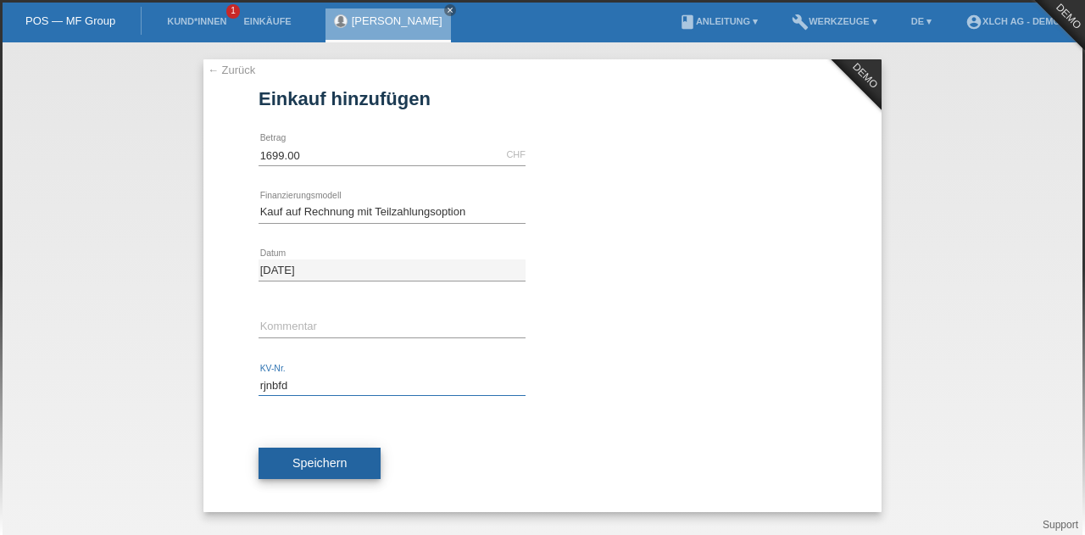
type input "rjnbfd"
click at [319, 458] on span "Speichern" at bounding box center [319, 463] width 54 height 14
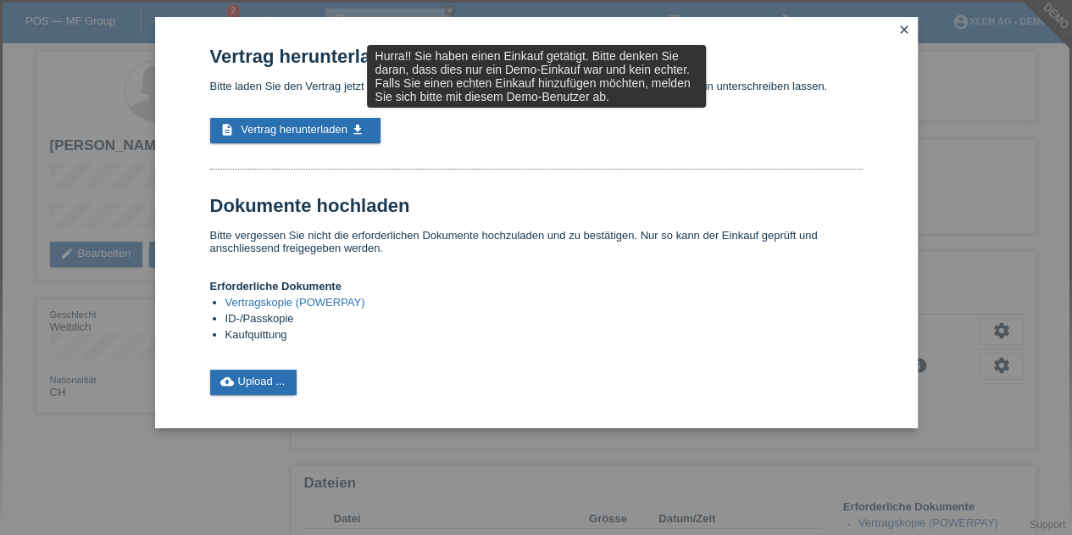
click at [902, 31] on icon "close" at bounding box center [905, 30] width 14 height 14
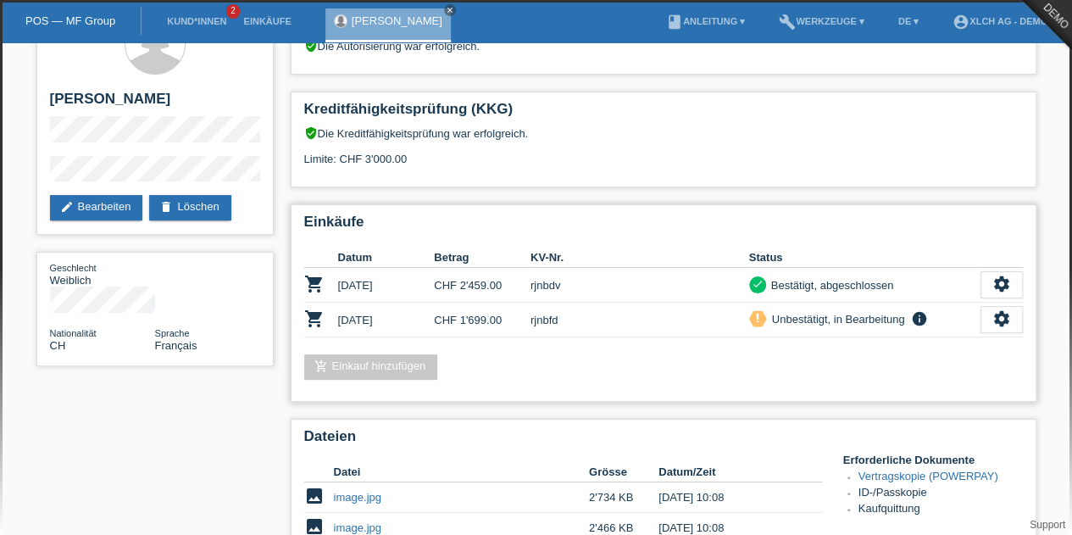
scroll to position [51, 0]
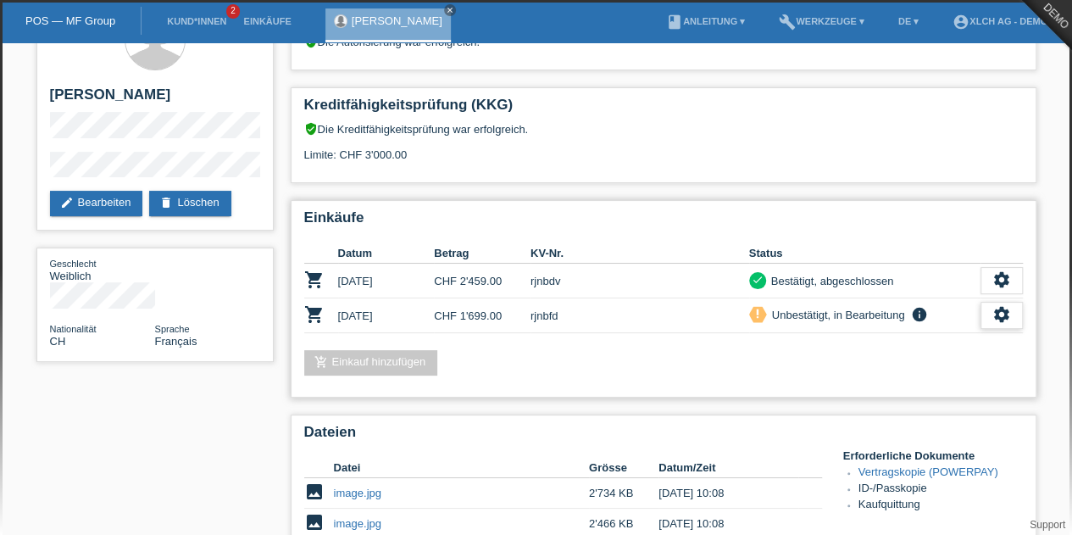
click at [993, 313] on icon "settings" at bounding box center [1001, 314] width 19 height 19
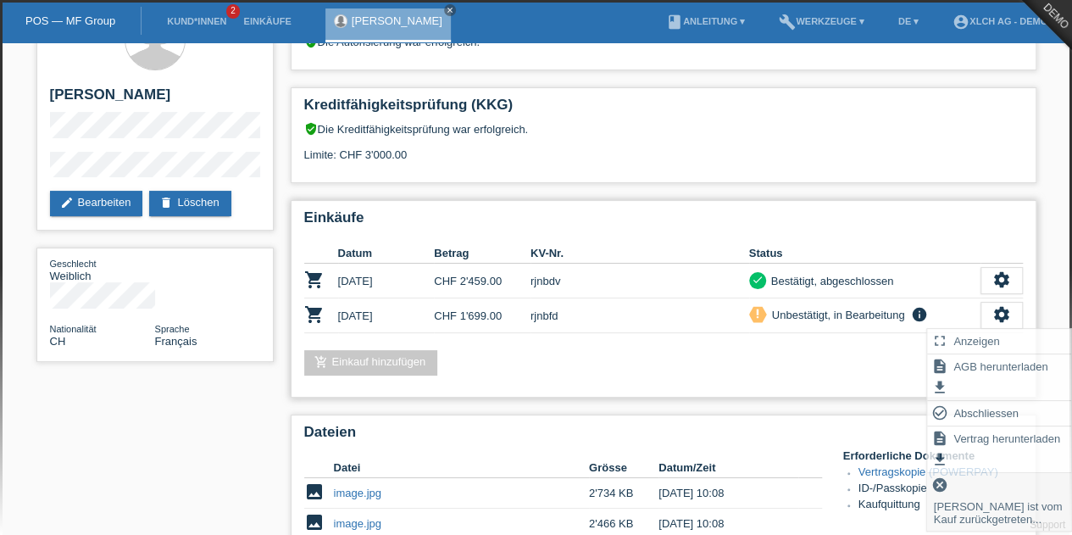
click at [946, 477] on icon "cancel" at bounding box center [939, 484] width 17 height 17
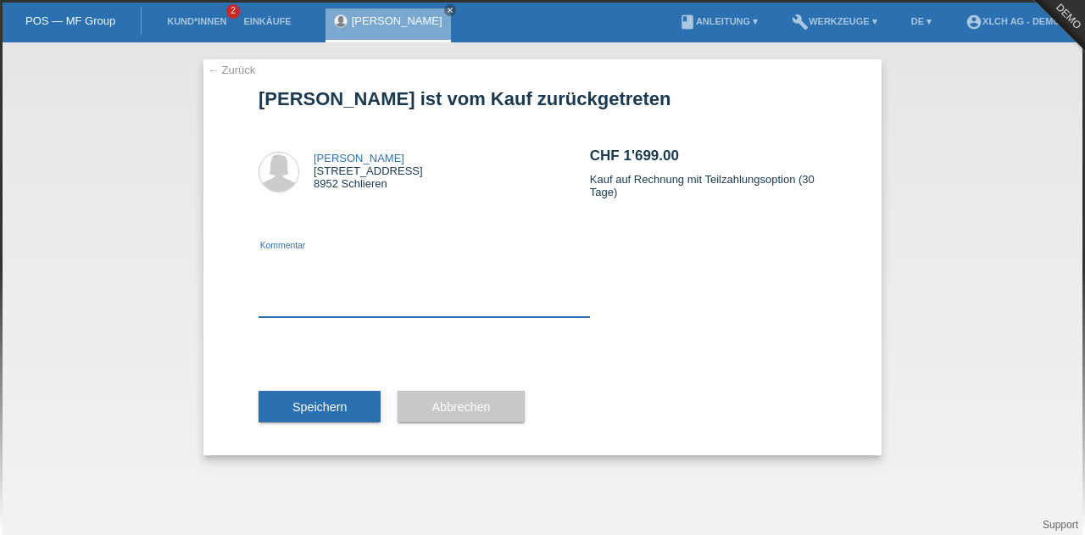
click at [375, 308] on textarea at bounding box center [423, 284] width 331 height 65
type textarea "test"
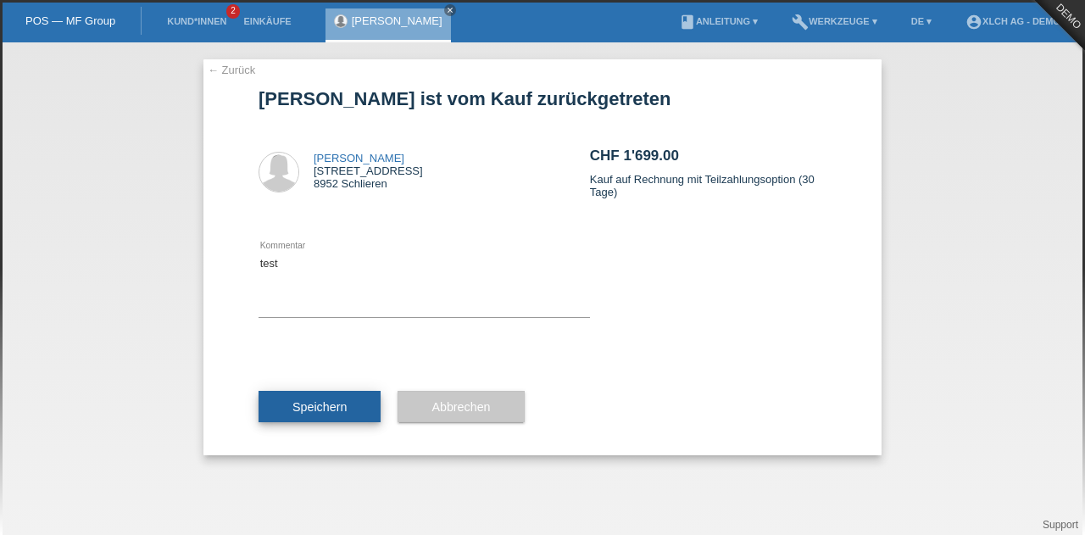
click at [313, 401] on span "Speichern" at bounding box center [319, 407] width 54 height 14
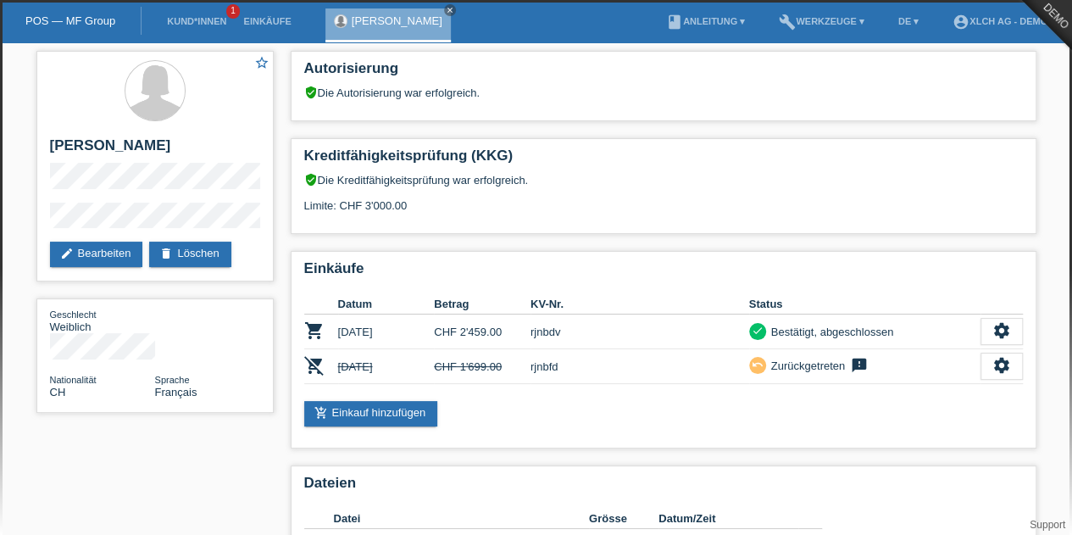
click at [90, 19] on link "POS — MF Group" at bounding box center [70, 20] width 90 height 13
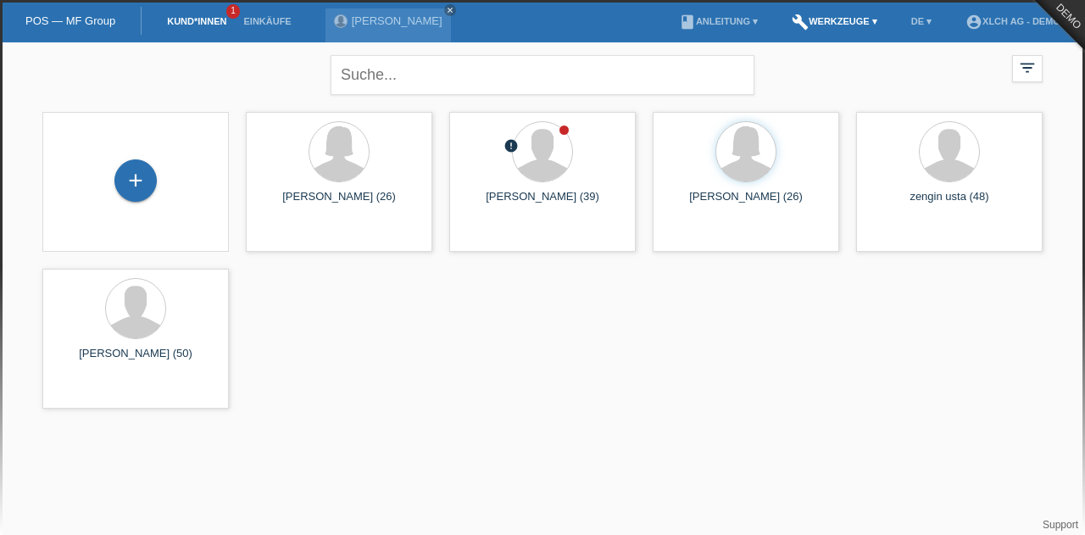
click at [859, 21] on link "build Werkzeuge ▾" at bounding box center [834, 21] width 103 height 10
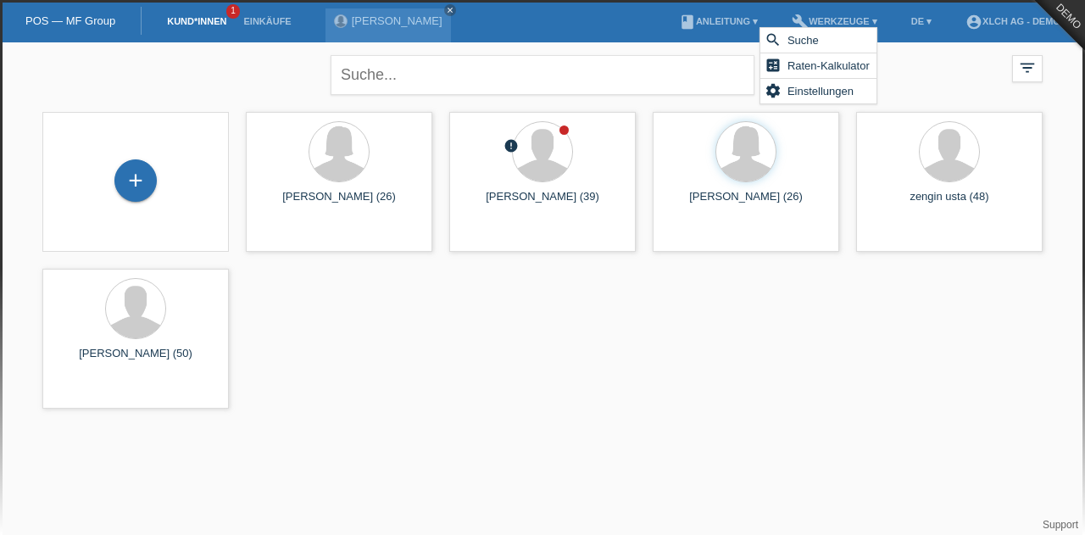
click at [717, 15] on li "book Anleitung ▾" at bounding box center [718, 21] width 96 height 43
click at [720, 19] on li "book Anleitung ▾" at bounding box center [718, 21] width 96 height 43
click at [720, 19] on link "book Anleitung ▾" at bounding box center [718, 21] width 96 height 10
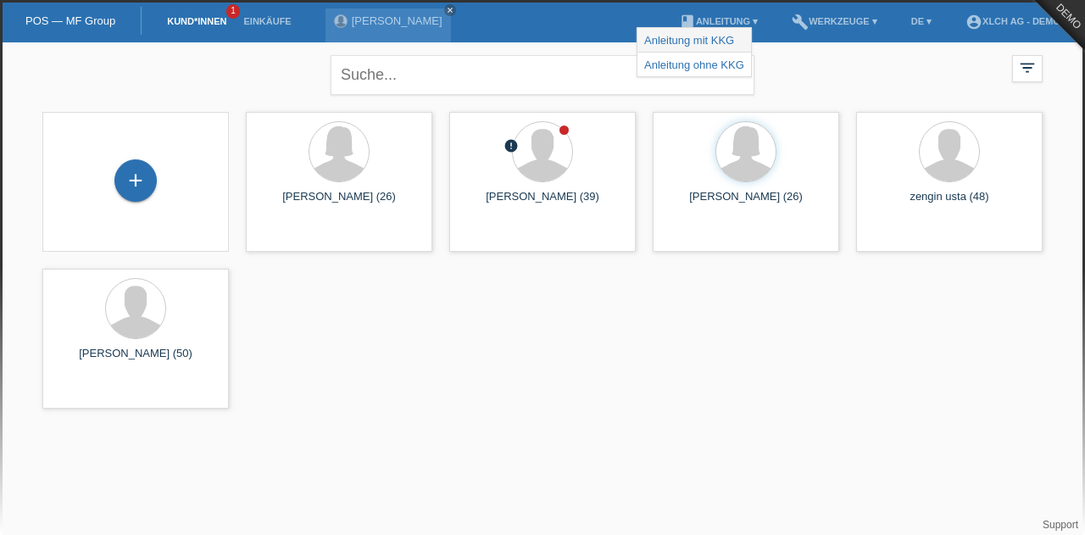
click at [687, 46] on span "Anleitung mit KKG" at bounding box center [689, 40] width 95 height 20
click at [687, 46] on body "POS — MF Group Kund*innen 1 Einkäufe sonia meraimi close menu account_circle" at bounding box center [542, 229] width 1085 height 375
click at [737, 18] on link "book Anleitung ▾" at bounding box center [718, 21] width 96 height 10
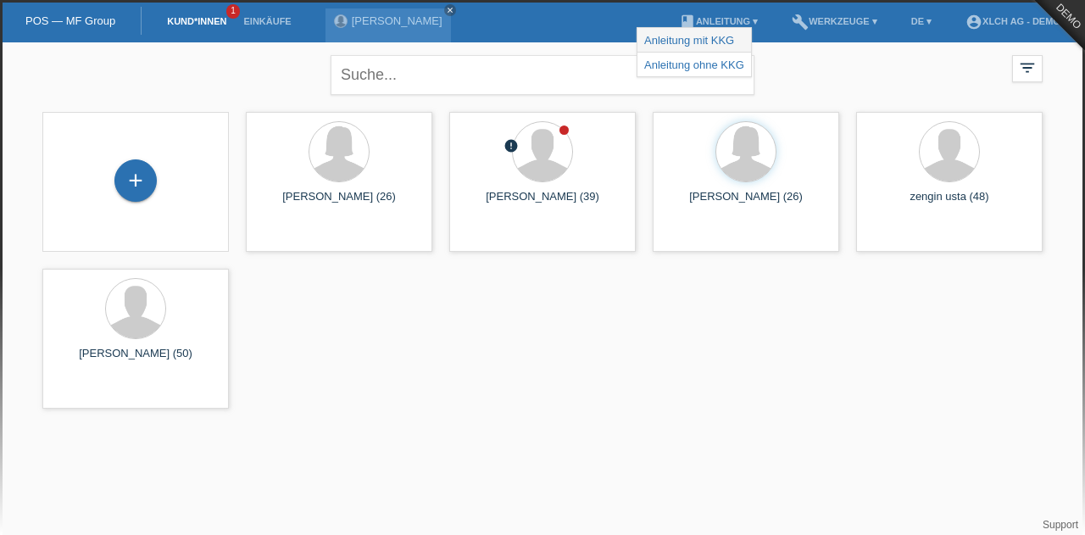
click at [703, 35] on link "Anleitung mit KKG" at bounding box center [689, 40] width 90 height 13
click at [1029, 19] on link "account_circle XLCH AG - DEMO ▾" at bounding box center [1017, 21] width 120 height 10
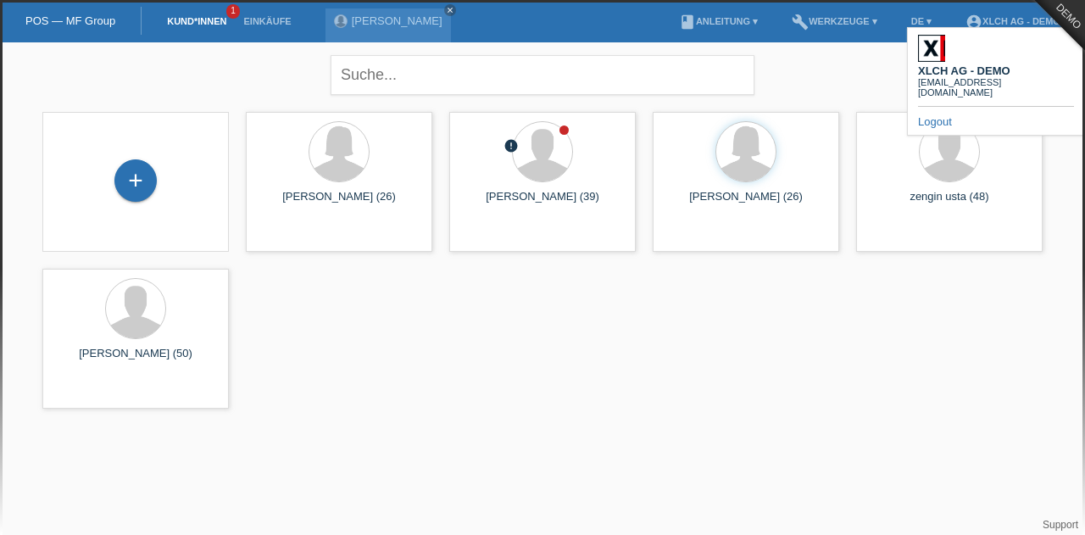
click at [934, 115] on link "Logout" at bounding box center [935, 121] width 34 height 13
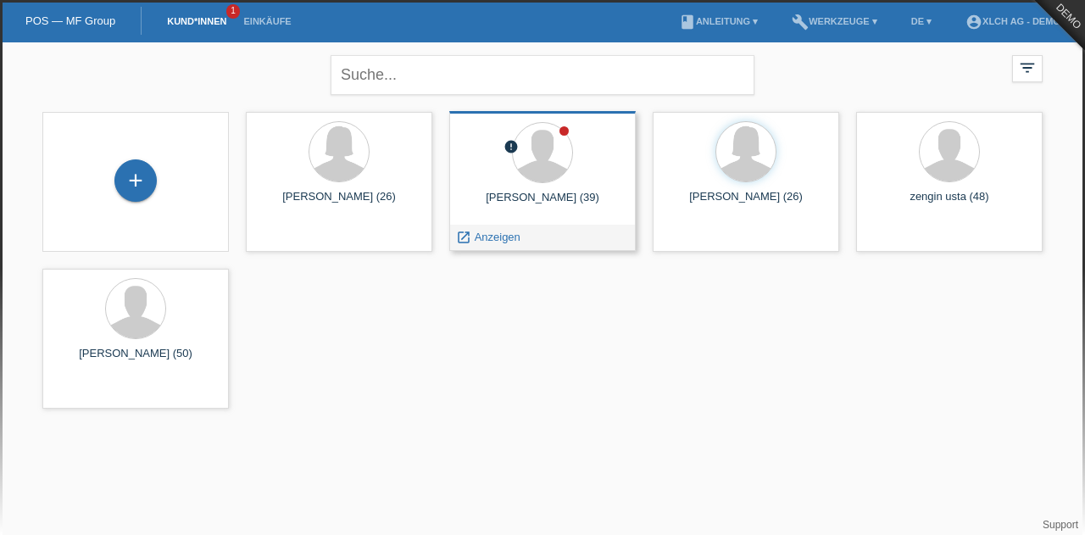
click at [569, 135] on div at bounding box center [542, 154] width 159 height 64
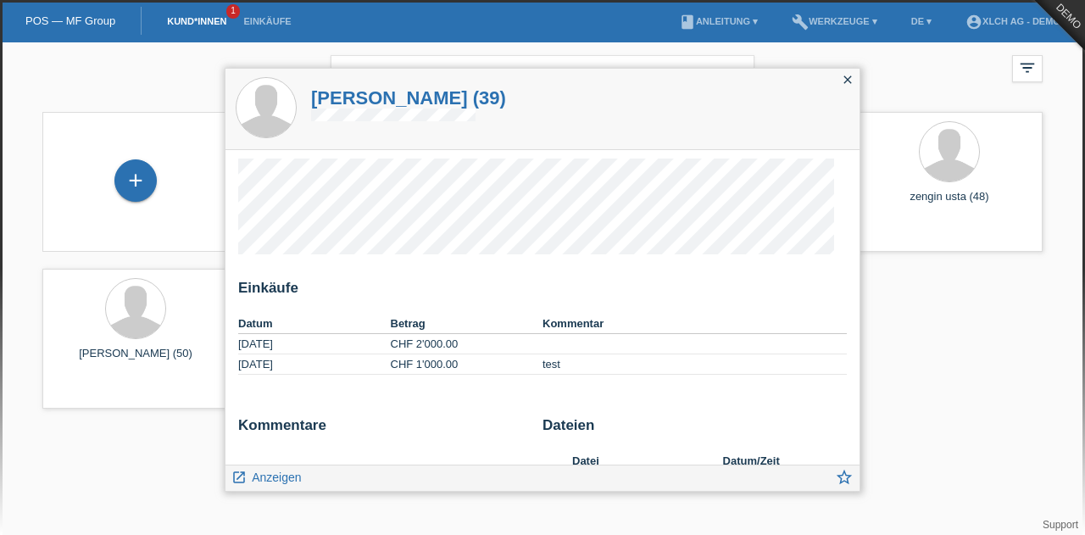
click at [853, 84] on icon "close" at bounding box center [848, 80] width 14 height 14
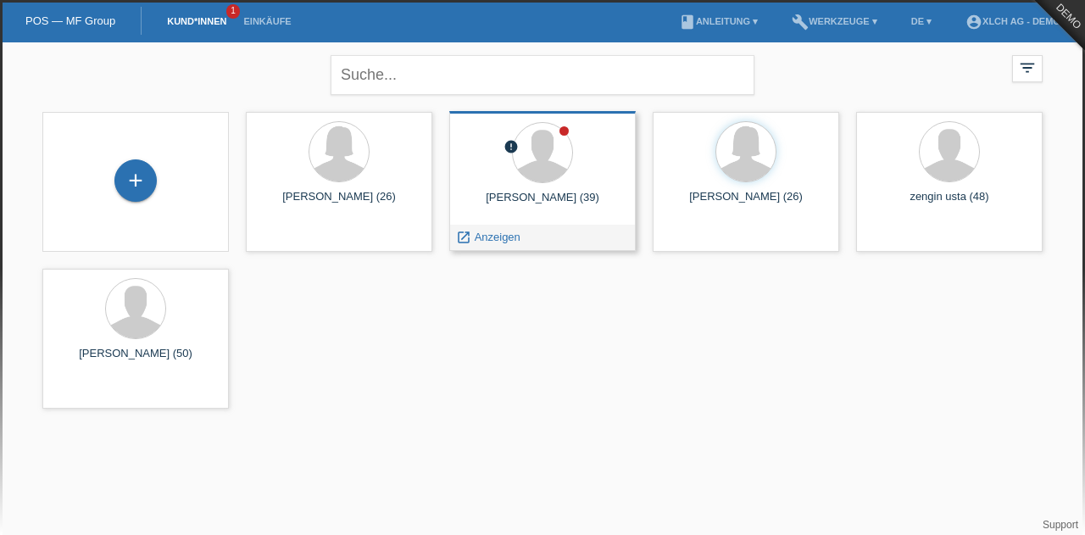
click at [575, 133] on div at bounding box center [542, 154] width 159 height 64
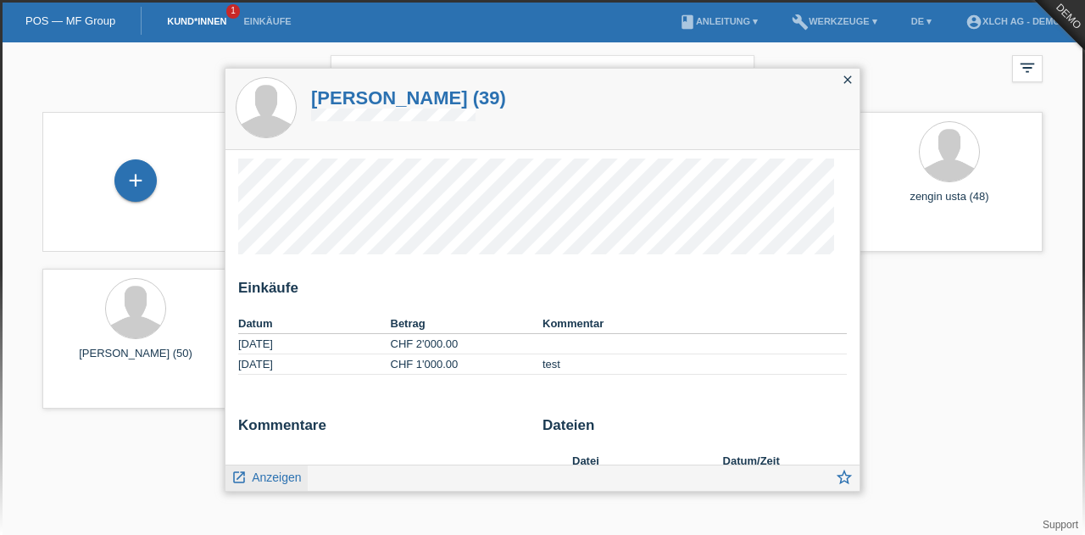
click at [278, 479] on span "Anzeigen" at bounding box center [276, 477] width 49 height 14
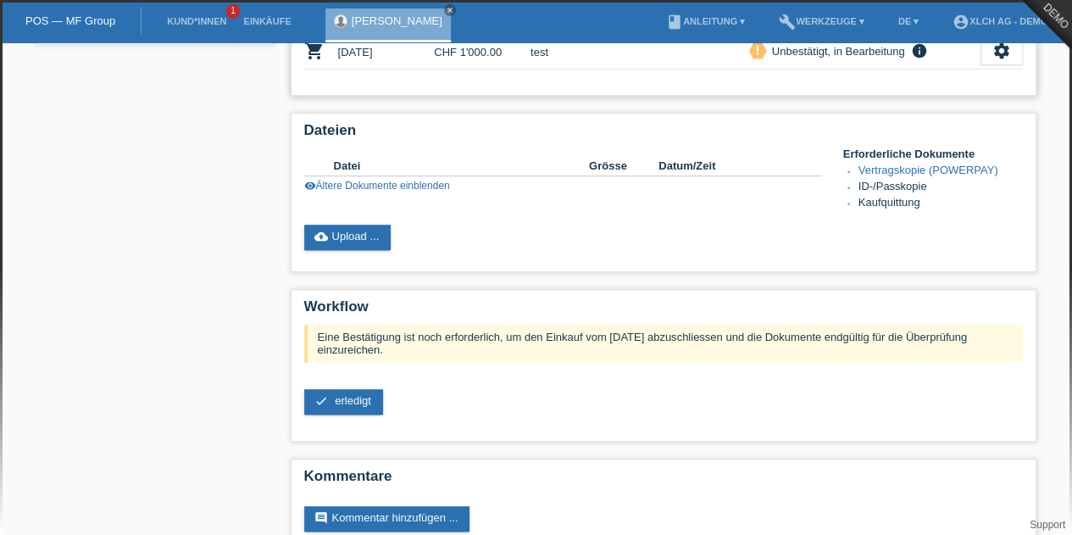
scroll to position [405, 0]
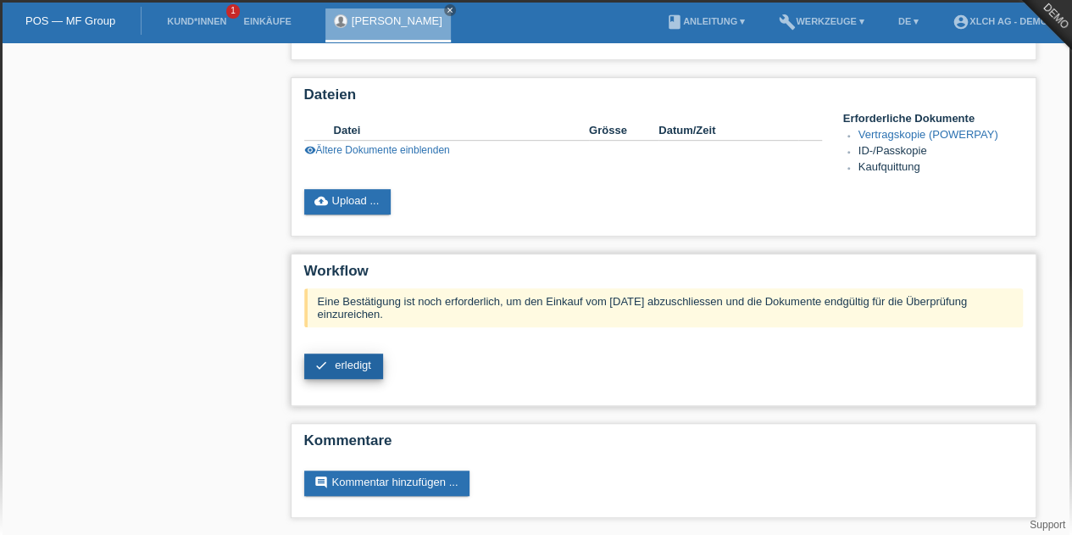
click at [364, 364] on span "erledigt" at bounding box center [353, 365] width 36 height 13
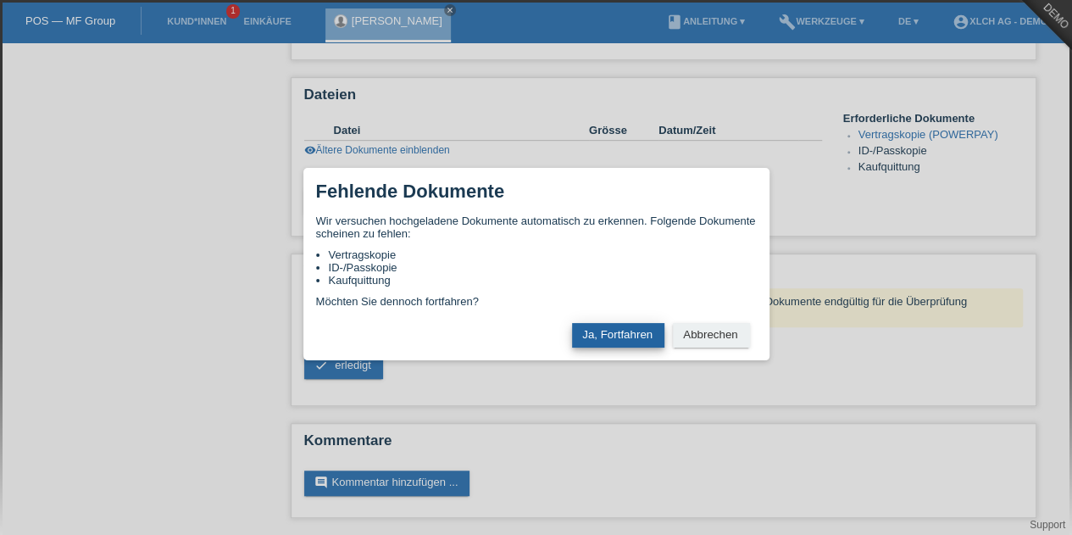
click at [602, 347] on button "Ja, Fortfahren" at bounding box center [618, 335] width 92 height 25
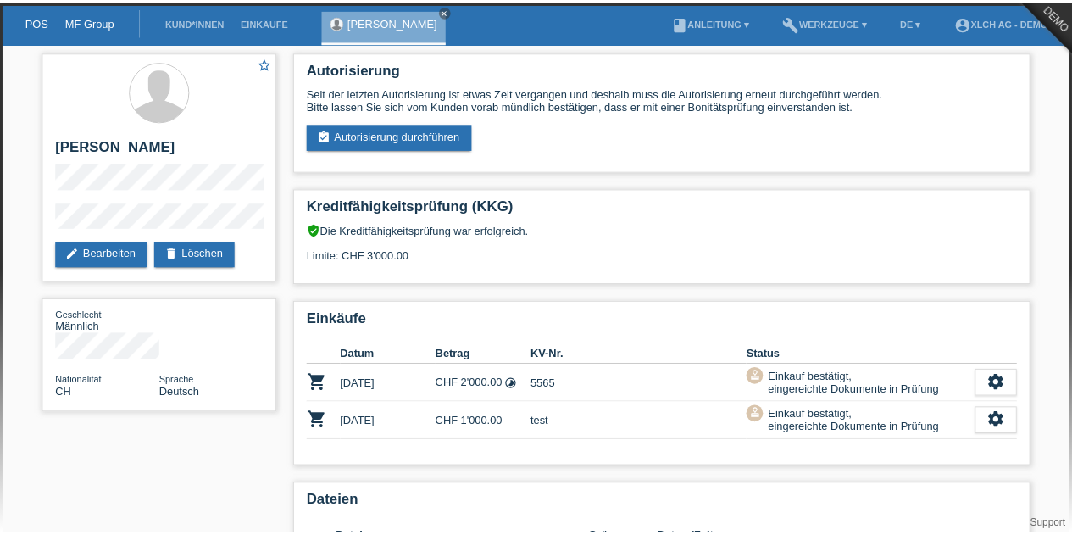
scroll to position [236, 0]
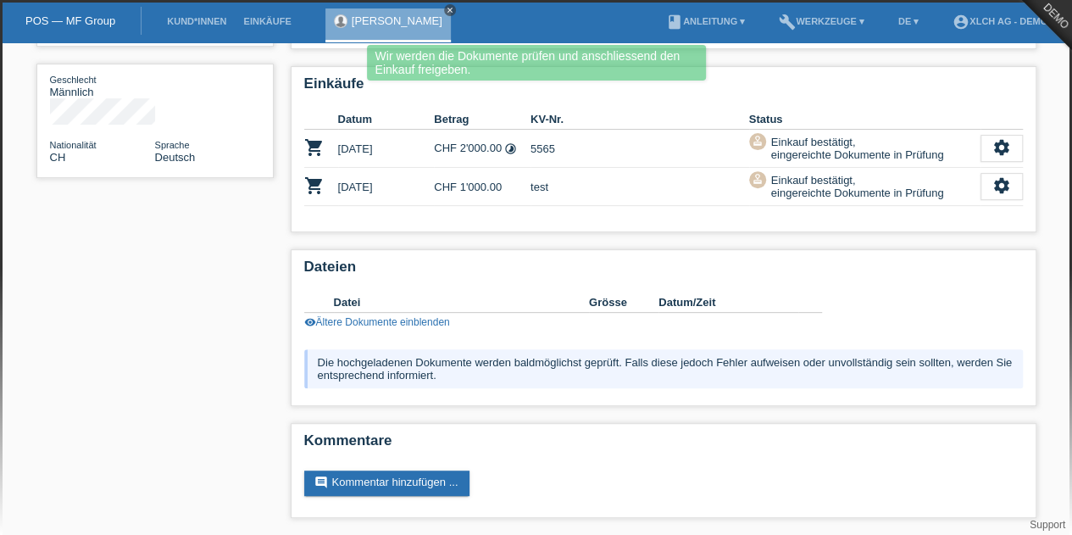
click at [446, 6] on icon "close" at bounding box center [450, 10] width 8 height 8
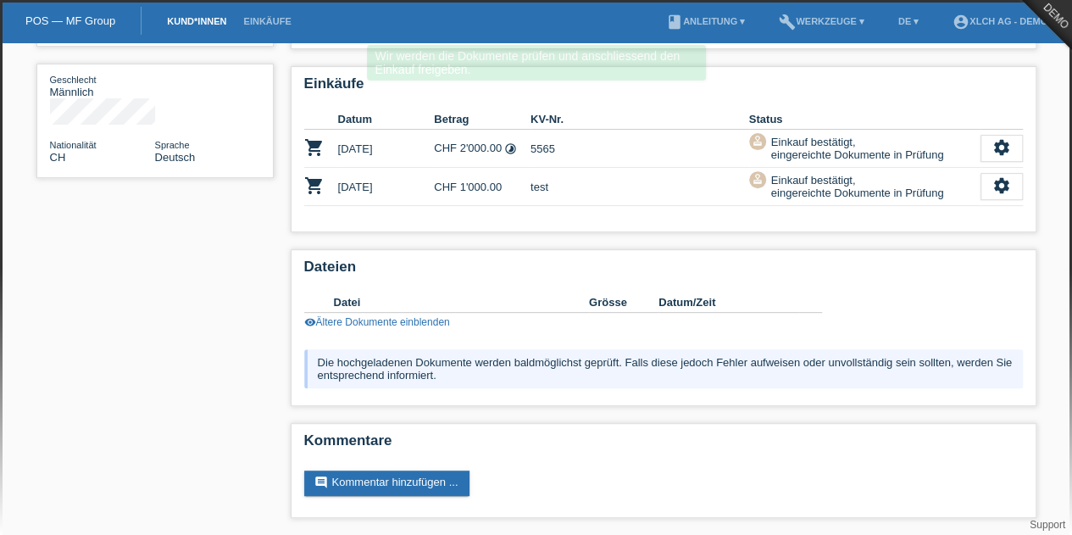
click at [164, 23] on link "Kund*innen" at bounding box center [196, 21] width 76 height 10
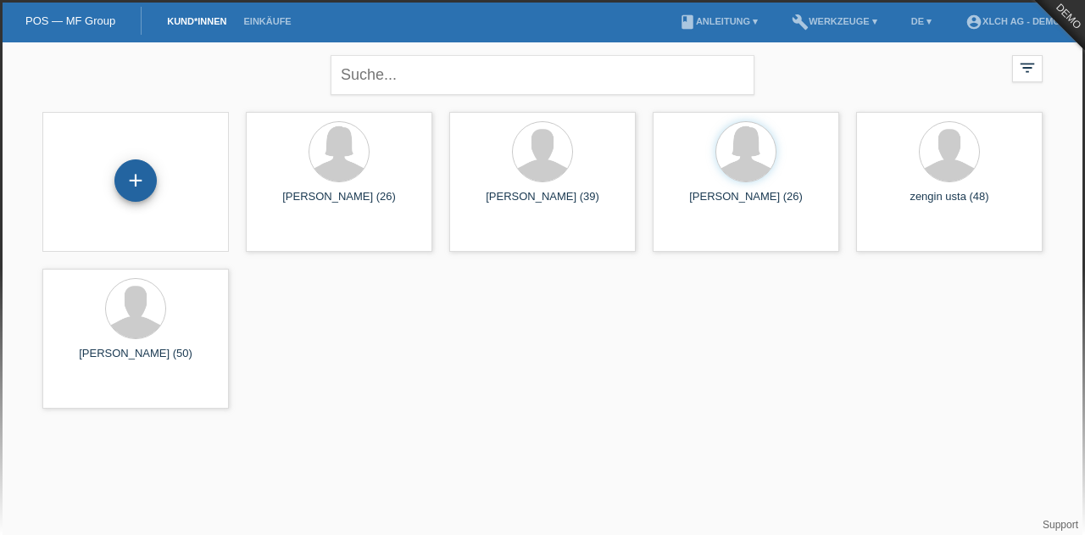
click at [127, 175] on div "+" at bounding box center [135, 180] width 42 height 42
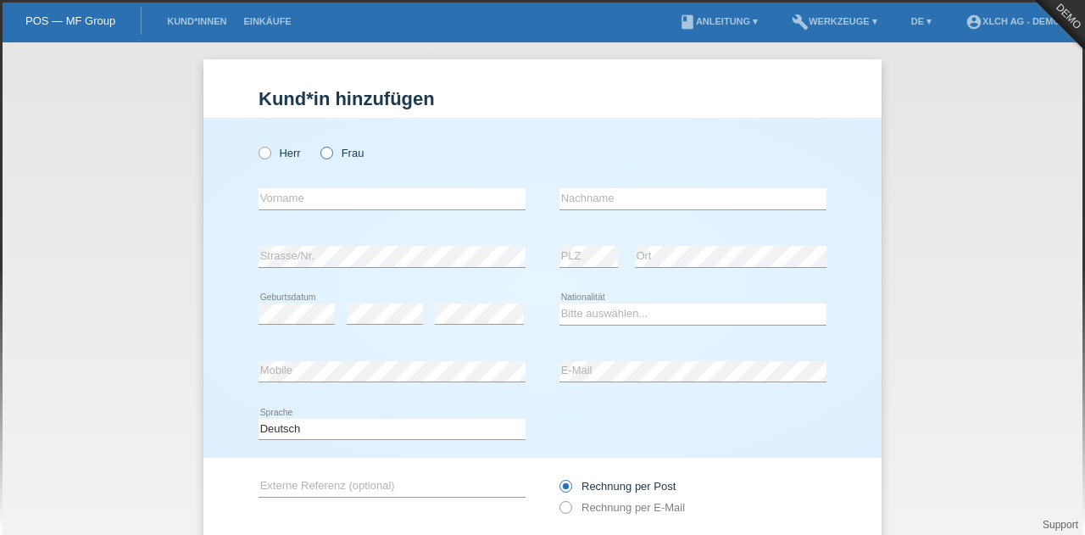
click at [318, 144] on icon at bounding box center [318, 144] width 0 height 0
click at [323, 152] on input "Frau" at bounding box center [325, 152] width 11 height 11
radio input "true"
click at [311, 201] on input "text" at bounding box center [391, 198] width 267 height 21
type input "[PERSON_NAME]"
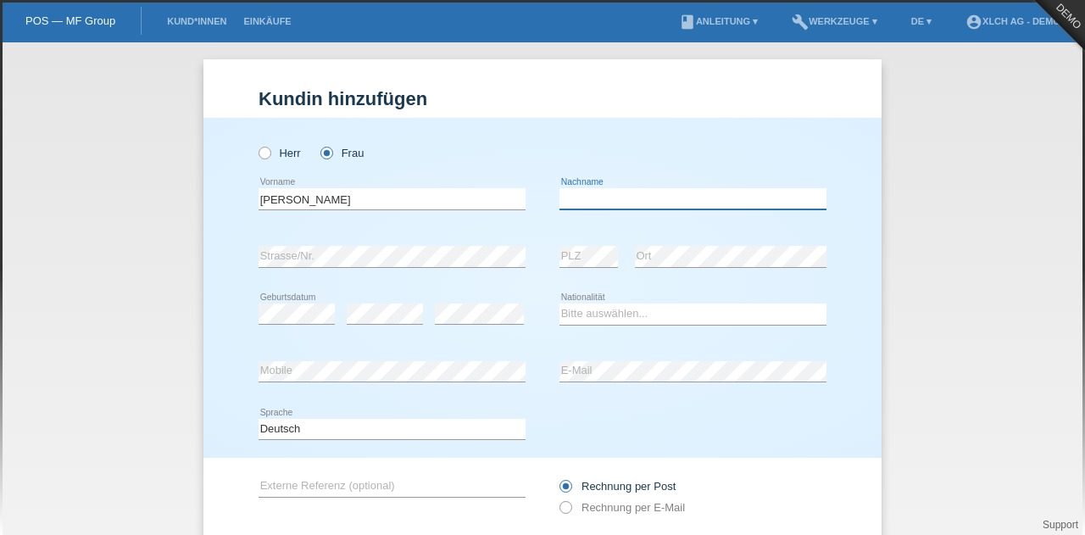
type input "meraimi"
select select "CH"
click at [631, 443] on div "Deutsch Français Italiano English error Sprache" at bounding box center [542, 430] width 568 height 58
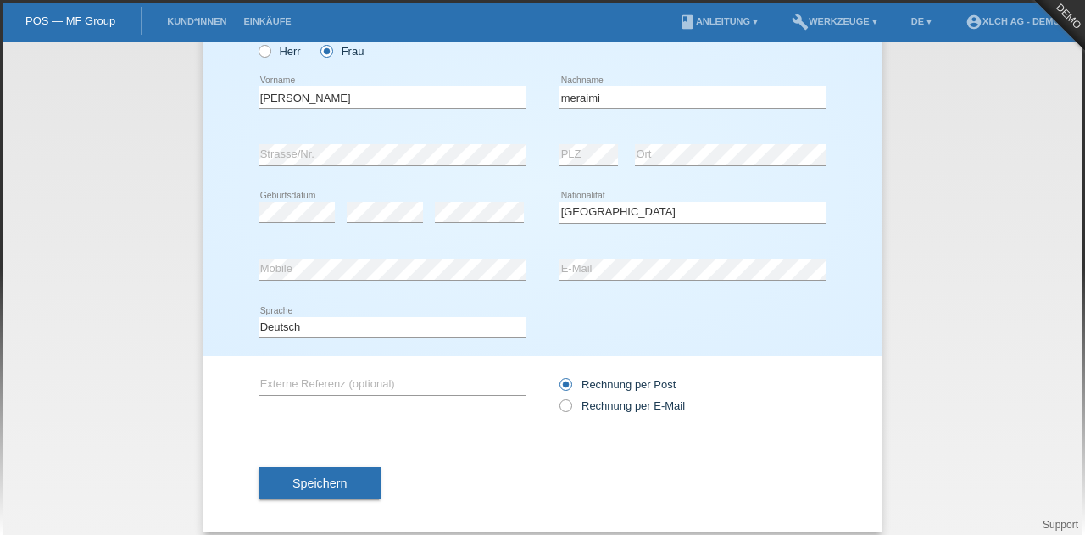
scroll to position [115, 0]
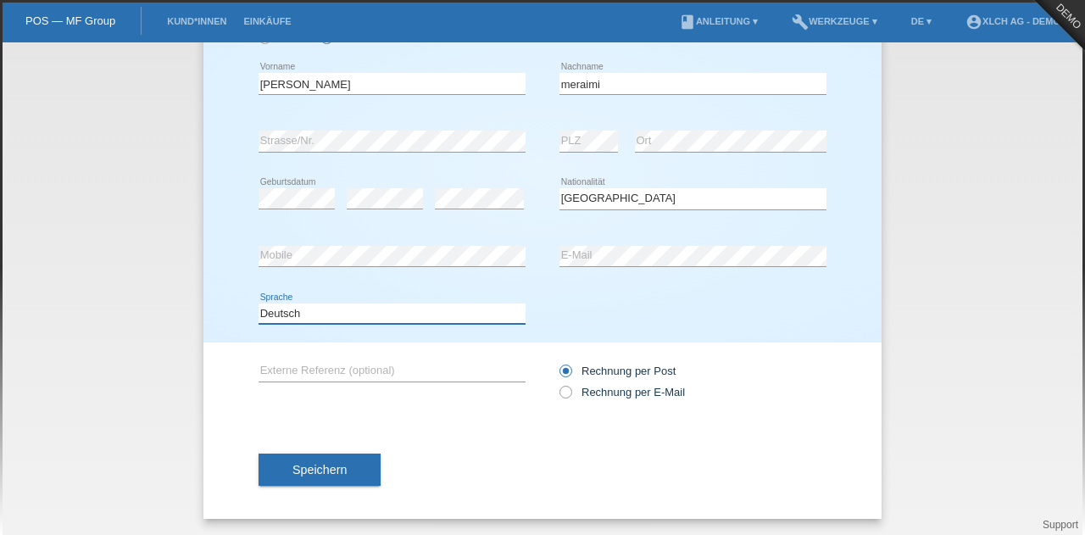
click at [375, 309] on select "Deutsch Français Italiano English" at bounding box center [391, 313] width 267 height 20
select select "fr"
click at [258, 303] on select "Deutsch Français Italiano English" at bounding box center [391, 313] width 267 height 20
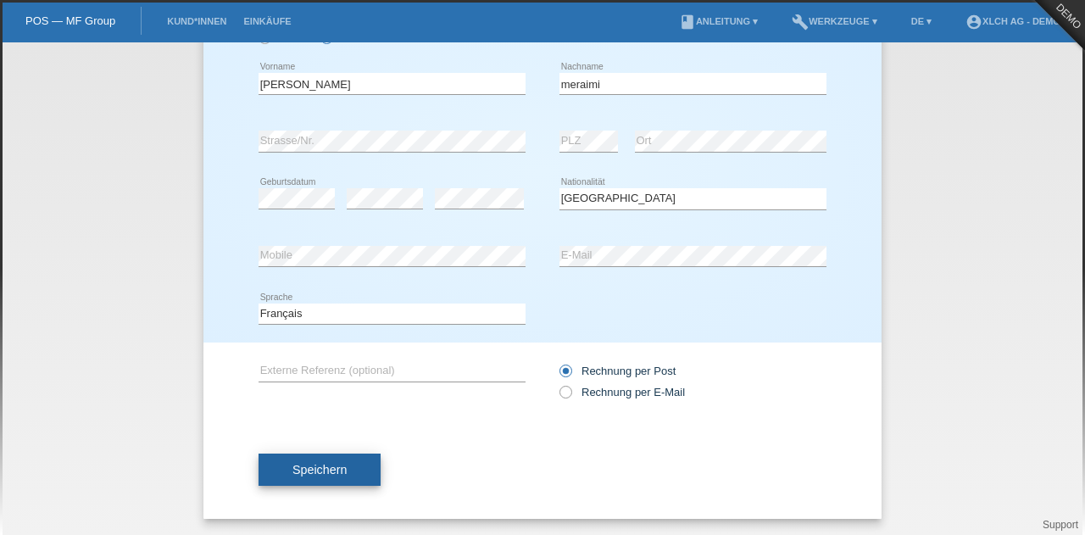
click at [314, 465] on span "Speichern" at bounding box center [319, 470] width 54 height 14
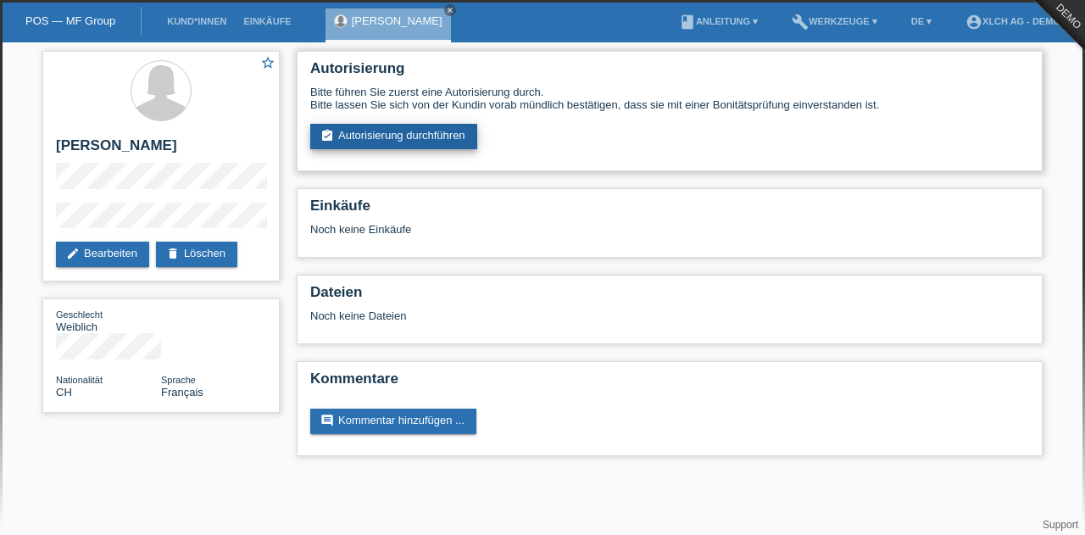
click at [409, 136] on link "assignment_turned_in Autorisierung durchführen" at bounding box center [393, 136] width 167 height 25
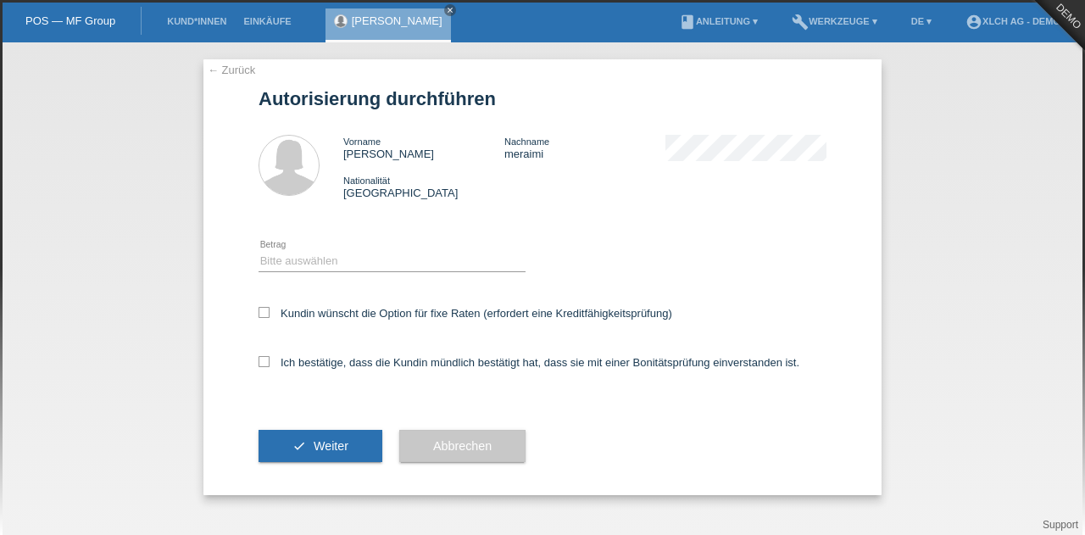
click at [356, 247] on div "Bitte auswählen CHF 1.00 - CHF 499.00 CHF 500.00 - CHF 1'999.00 CHF 2'000.00 - …" at bounding box center [391, 262] width 267 height 58
click at [345, 269] on select "Bitte auswählen CHF 1.00 - CHF 499.00 CHF 500.00 - CHF 1'999.00 CHF 2'000.00 - …" at bounding box center [391, 261] width 267 height 20
select select "1"
click at [258, 251] on select "Bitte auswählen CHF 1.00 - CHF 499.00 CHF 500.00 - CHF 1'999.00 CHF 2'000.00 - …" at bounding box center [391, 261] width 267 height 20
click at [268, 364] on icon at bounding box center [263, 361] width 11 height 11
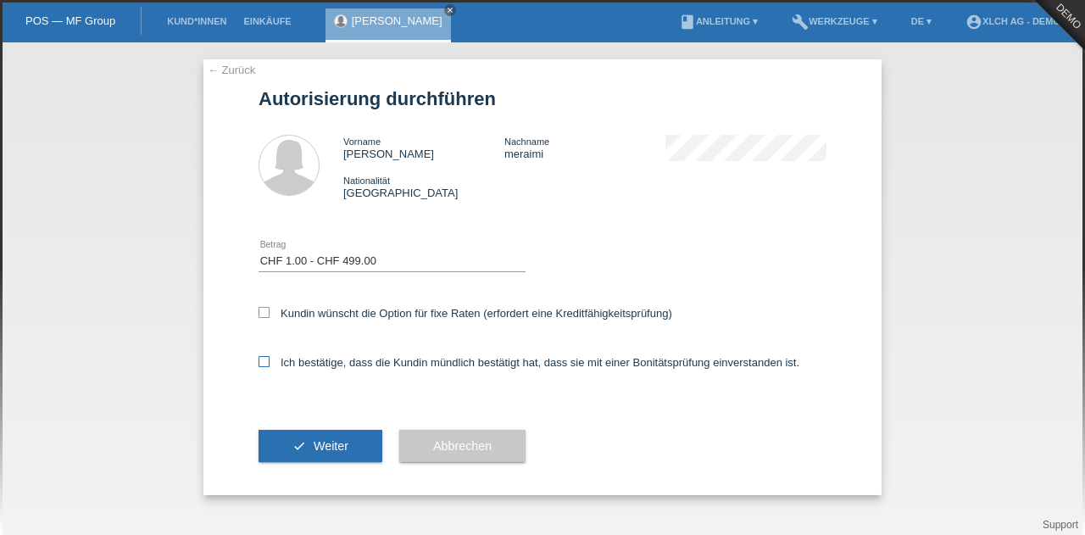
click at [268, 364] on input "Ich bestätige, dass die Kundin mündlich bestätigt hat, dass sie mit einer Bonit…" at bounding box center [263, 361] width 11 height 11
checkbox input "true"
click at [339, 448] on span "Weiter" at bounding box center [331, 446] width 35 height 14
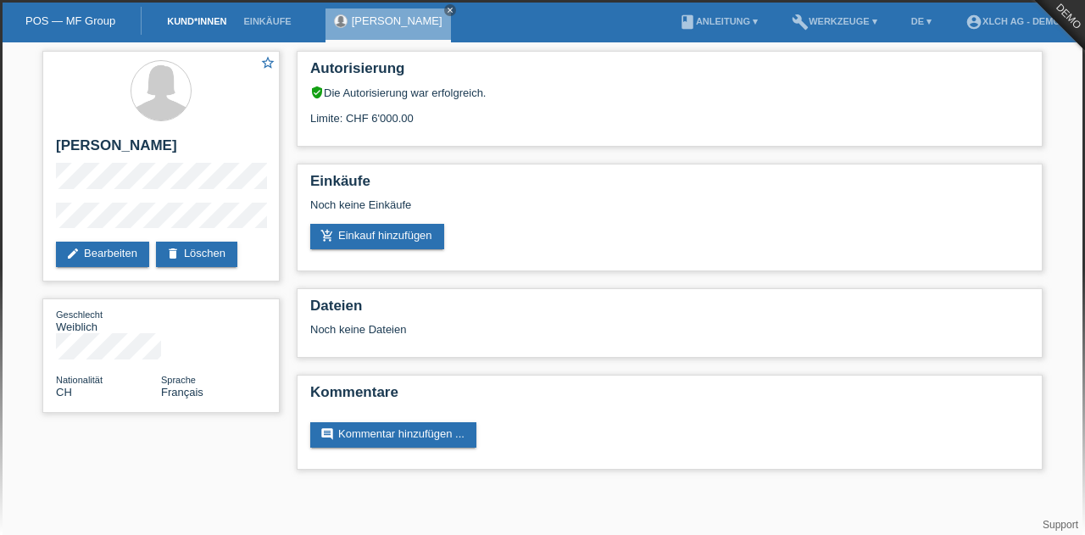
click at [218, 21] on link "Kund*innen" at bounding box center [196, 21] width 76 height 10
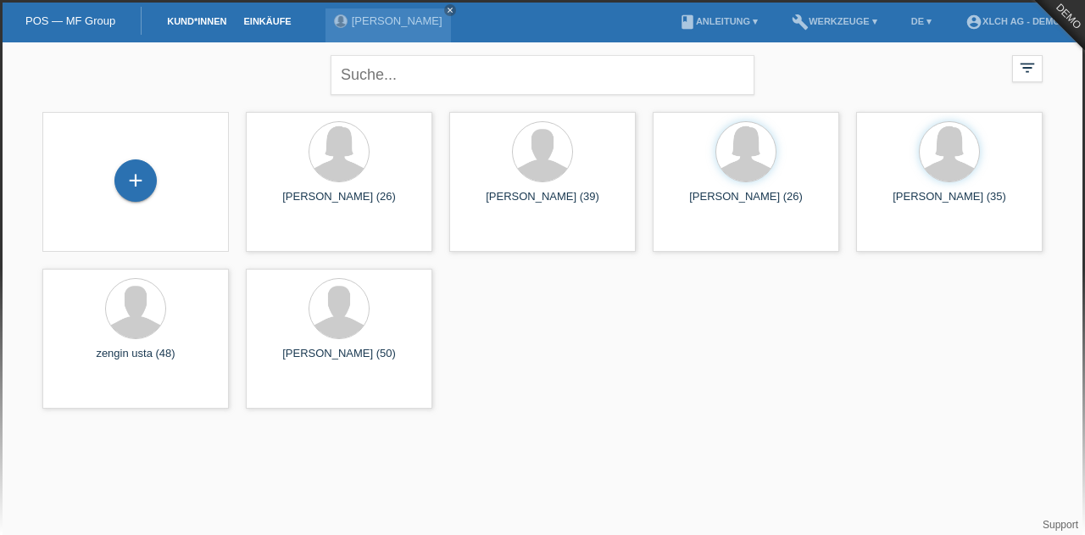
click at [266, 16] on link "Einkäufe" at bounding box center [267, 21] width 64 height 10
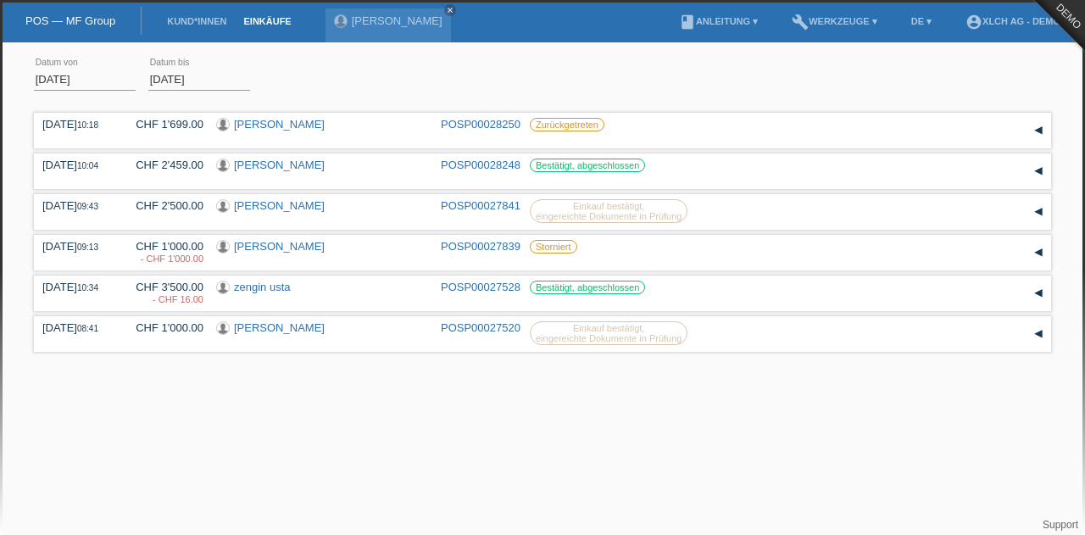
click at [237, 24] on link "Einkäufe" at bounding box center [267, 21] width 64 height 10
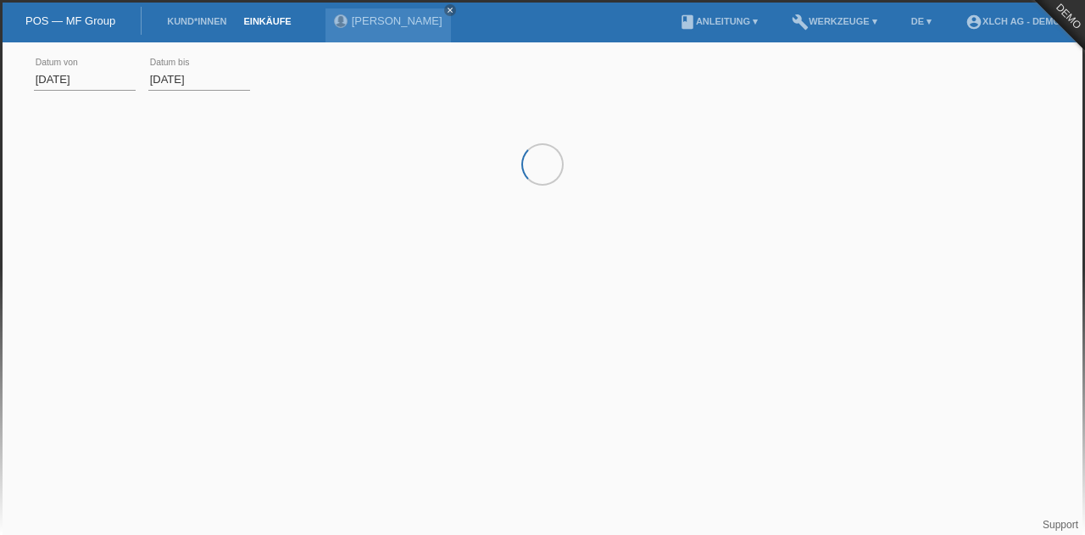
click at [265, 10] on li "Einkäufe" at bounding box center [267, 21] width 64 height 43
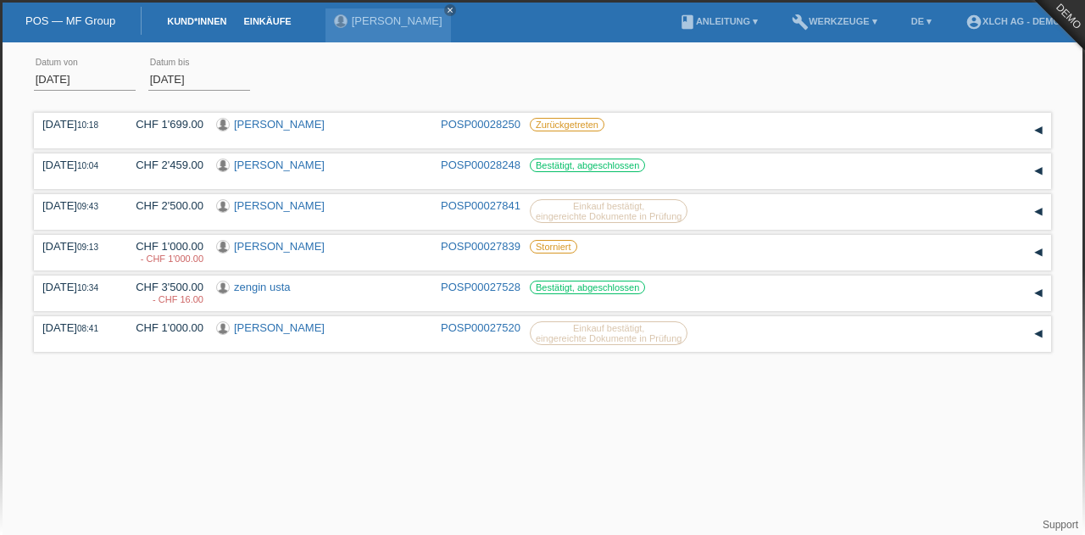
click at [192, 18] on link "Kund*innen" at bounding box center [196, 21] width 76 height 10
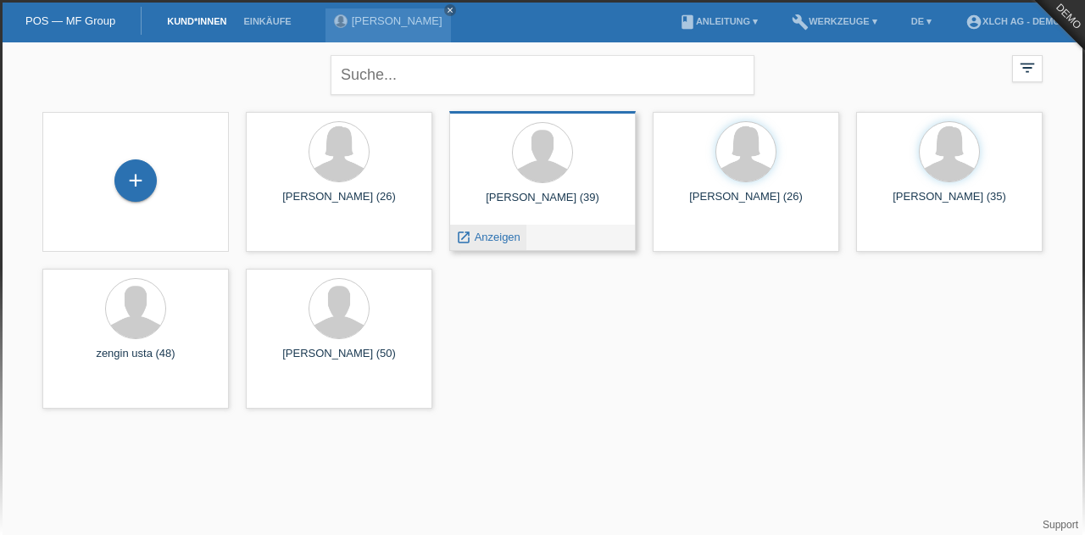
click at [461, 238] on icon "launch" at bounding box center [463, 237] width 15 height 15
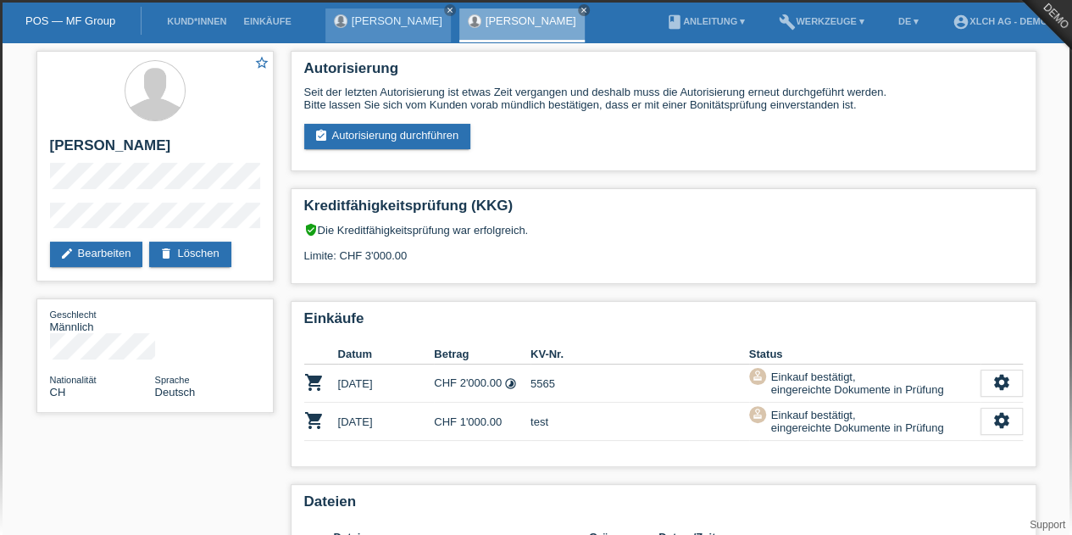
click at [381, 35] on div "sonia meraimi close" at bounding box center [387, 25] width 125 height 34
click at [499, 15] on link "[PERSON_NAME]" at bounding box center [531, 20] width 91 height 13
click at [371, 17] on link "[PERSON_NAME]" at bounding box center [397, 20] width 91 height 13
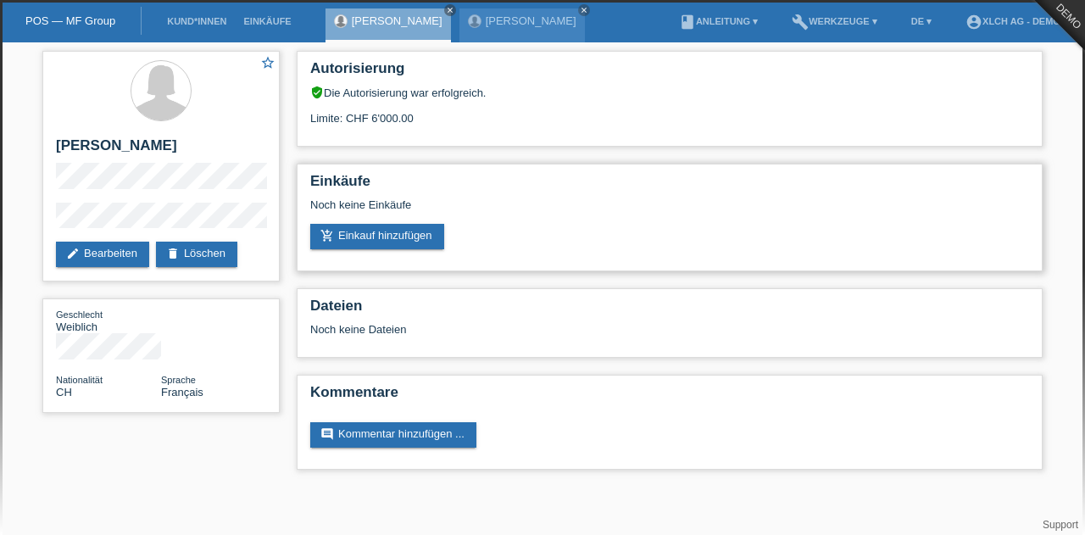
click at [431, 222] on div "Noch keine Einkäufe" at bounding box center [669, 210] width 719 height 25
click at [425, 230] on link "add_shopping_cart Einkauf hinzufügen" at bounding box center [377, 236] width 134 height 25
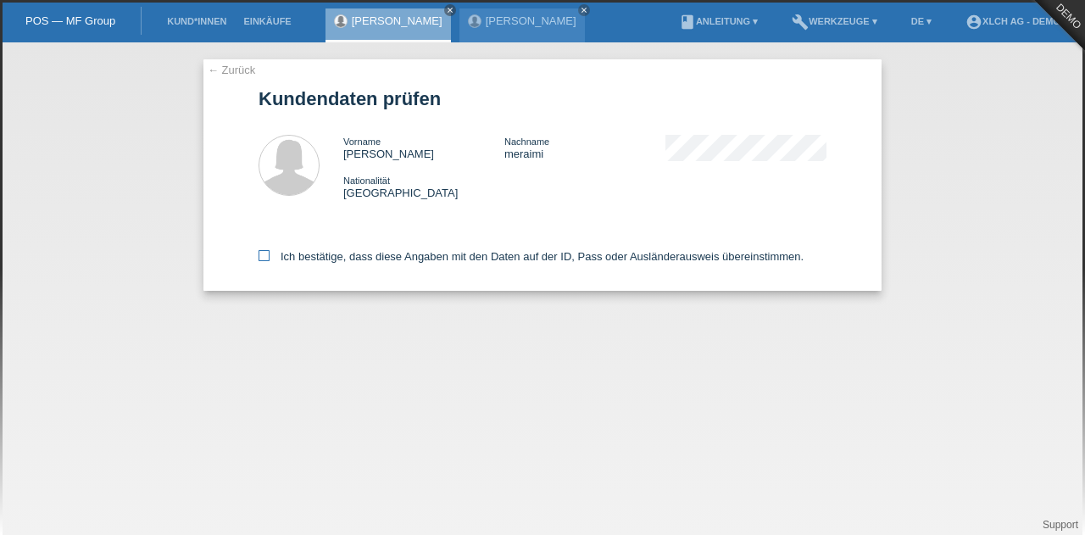
click at [270, 257] on label "Ich bestätige, dass diese Angaben mit den Daten auf der ID, Pass oder Ausländer…" at bounding box center [530, 256] width 545 height 13
click at [270, 257] on input "Ich bestätige, dass diese Angaben mit den Daten auf der ID, Pass oder Ausländer…" at bounding box center [263, 255] width 11 height 11
checkbox input "true"
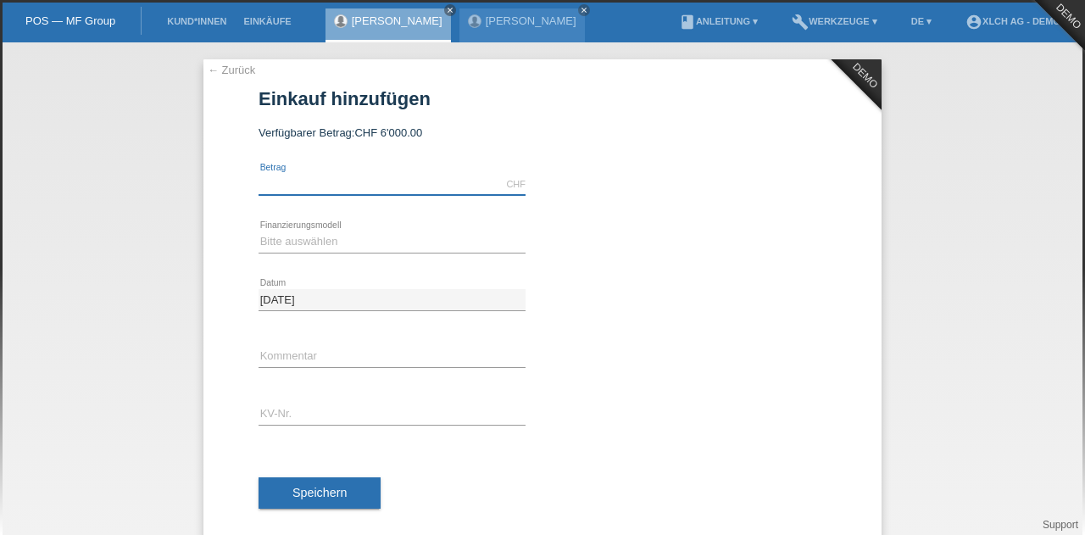
click at [329, 188] on input "text" at bounding box center [391, 184] width 267 height 21
type input "5000.00"
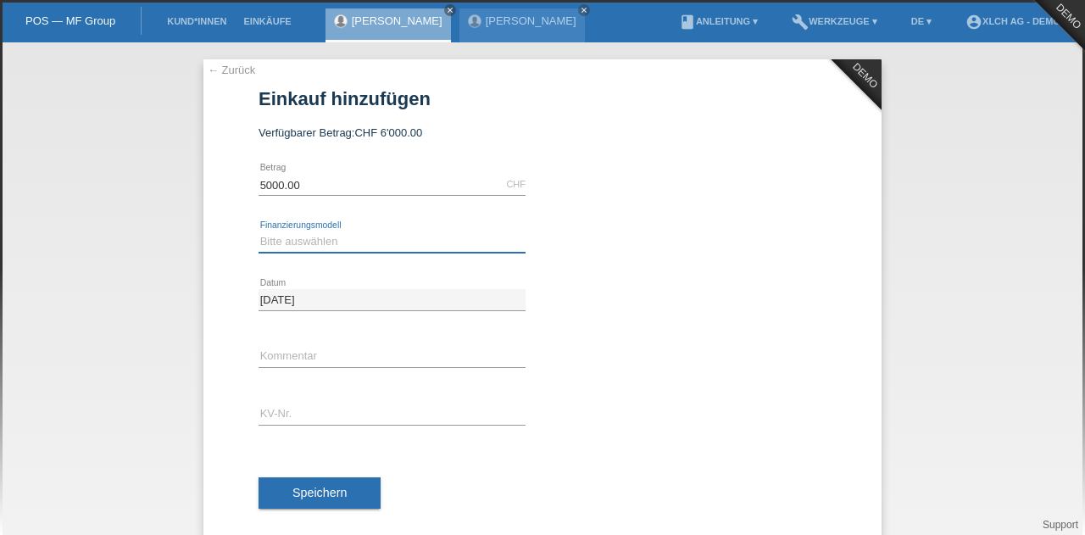
click at [370, 237] on select "Bitte auswählen Kauf auf Rechnung mit Teilzahlungsoption Fixe Raten - Zinsübern…" at bounding box center [391, 241] width 267 height 20
select select "109"
click at [258, 231] on select "Bitte auswählen Kauf auf Rechnung mit Teilzahlungsoption Fixe Raten - Zinsübern…" at bounding box center [391, 241] width 267 height 20
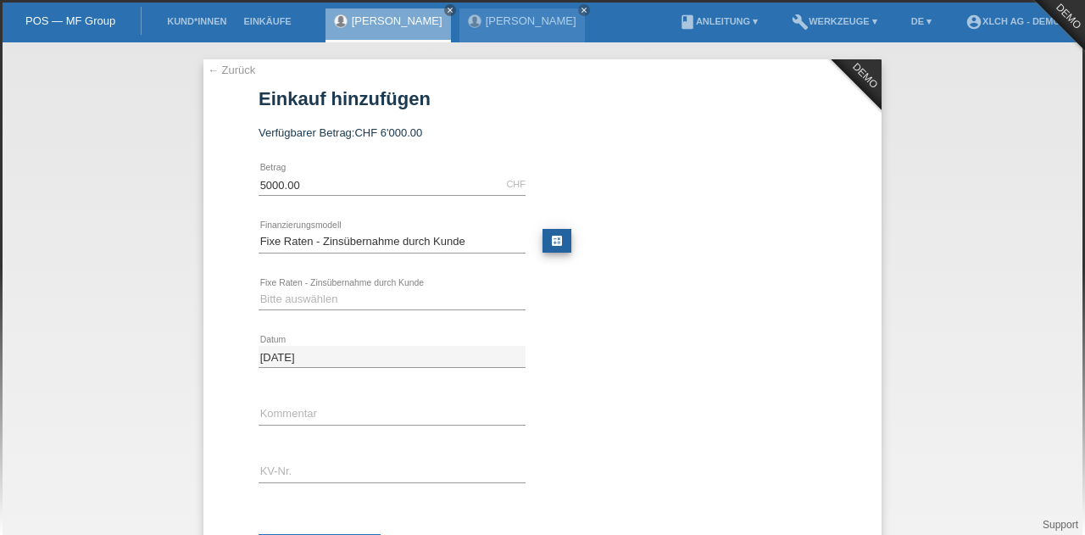
click at [547, 231] on link "calculate" at bounding box center [556, 241] width 29 height 24
type input "5000.00"
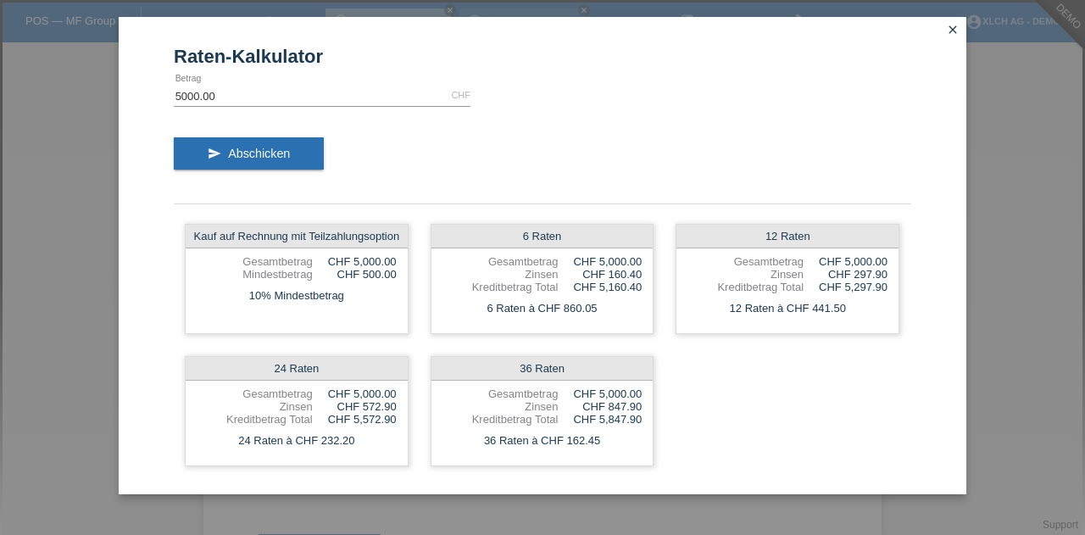
click at [949, 29] on icon "close" at bounding box center [953, 30] width 14 height 14
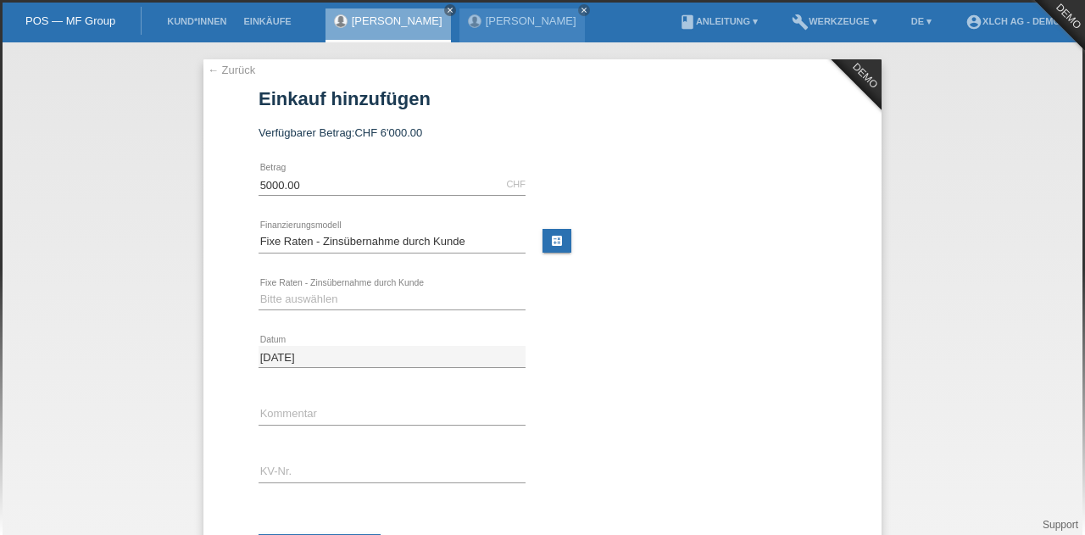
click at [375, 279] on div "Bitte auswählen 6 Raten 12 Raten 24 Raten 36 Raten error Fixe Raten - Zinsübern…" at bounding box center [391, 300] width 267 height 58
click at [353, 292] on select "Bitte auswählen 6 Raten 12 Raten 24 Raten 36 Raten" at bounding box center [391, 299] width 267 height 20
select select "314"
click at [258, 289] on select "Bitte auswählen 6 Raten 12 Raten 24 Raten 36 Raten" at bounding box center [391, 299] width 267 height 20
click at [333, 403] on input "text" at bounding box center [391, 413] width 267 height 21
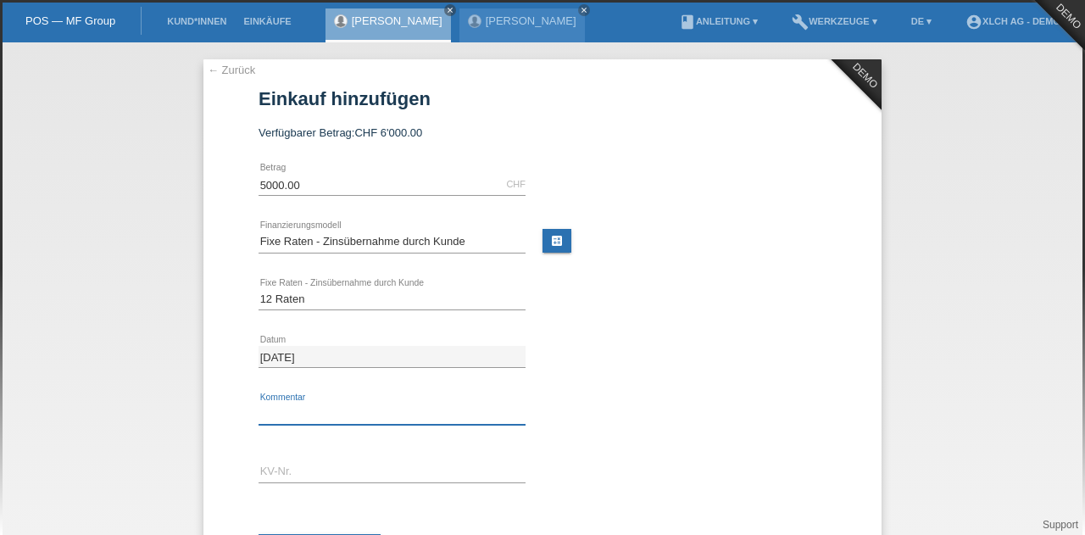
type input "test"
click at [265, 464] on div "error KV-Nr." at bounding box center [391, 472] width 267 height 58
click at [265, 464] on input "text" at bounding box center [391, 471] width 267 height 21
type input "rjnbdv"
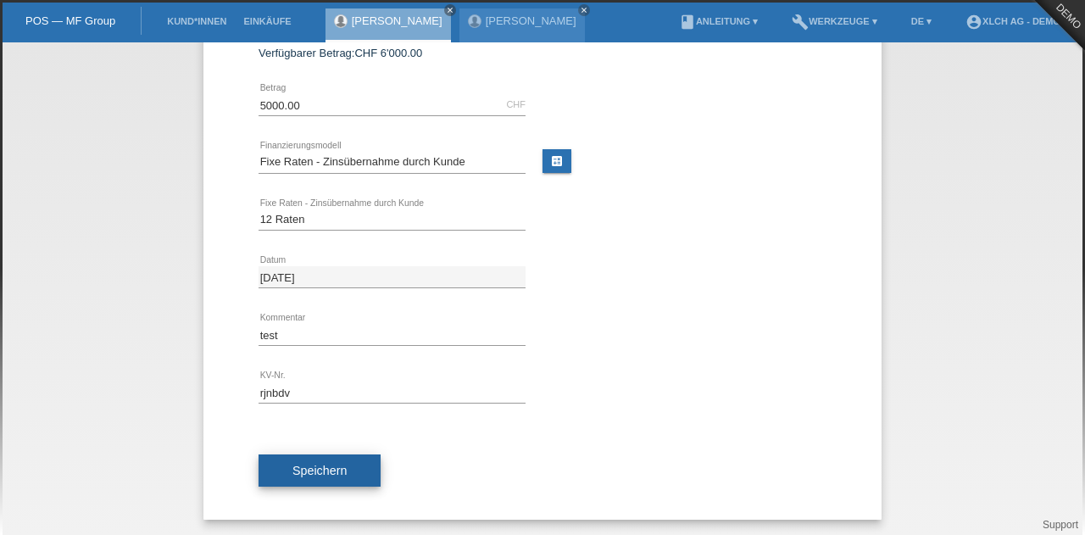
click at [350, 464] on button "Speichern" at bounding box center [319, 470] width 122 height 32
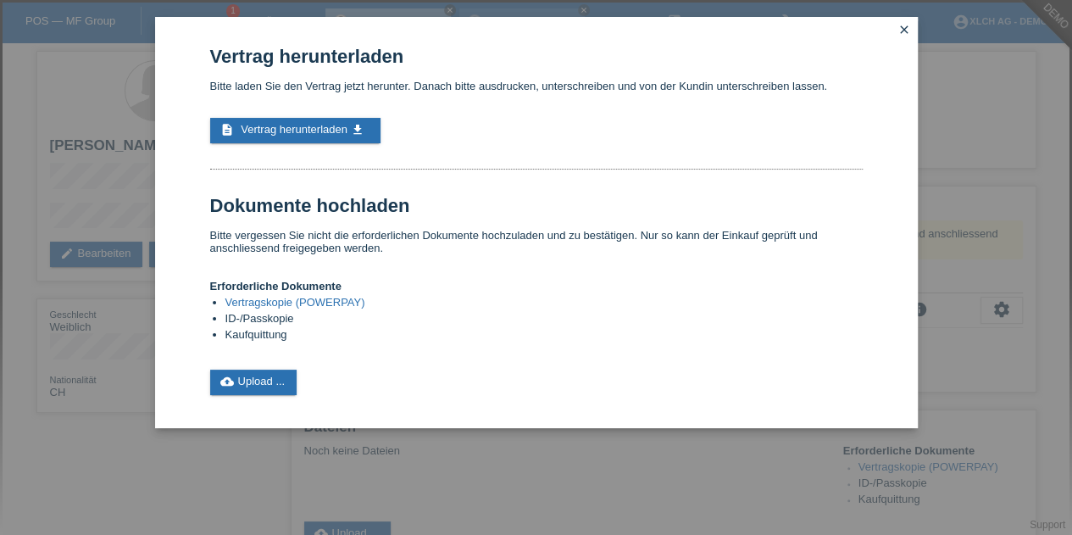
click at [343, 303] on link "Vertragskopie (POWERPAY)" at bounding box center [295, 302] width 140 height 13
click at [242, 384] on link "cloud_upload Upload ..." at bounding box center [253, 382] width 87 height 25
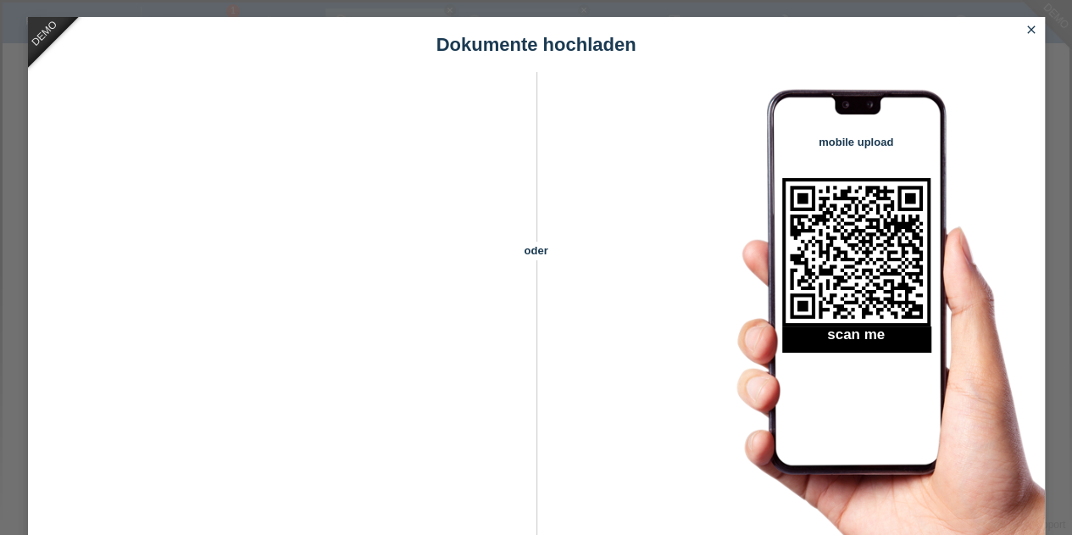
click at [1037, 28] on icon "close" at bounding box center [1032, 30] width 14 height 14
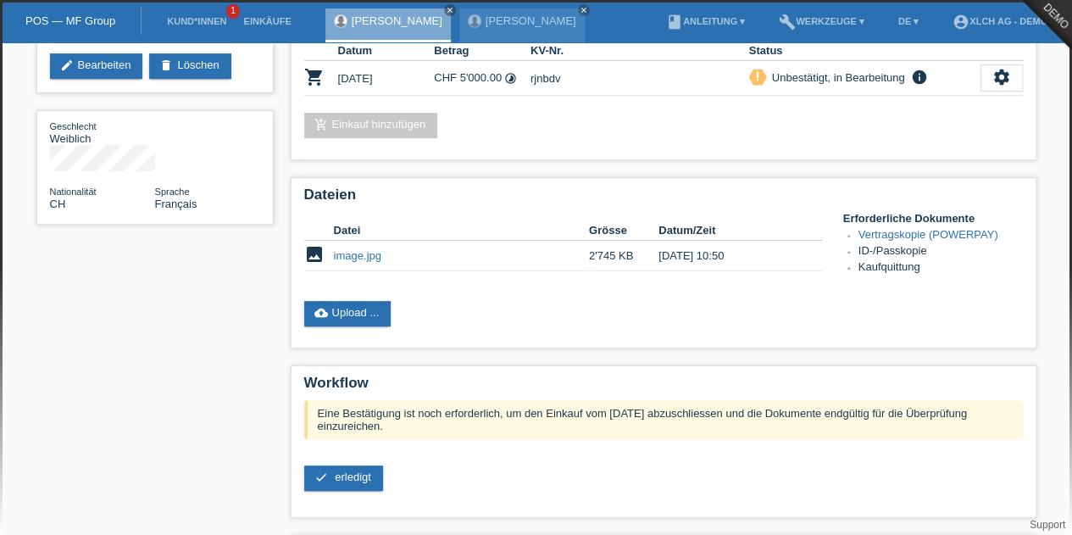
scroll to position [237, 0]
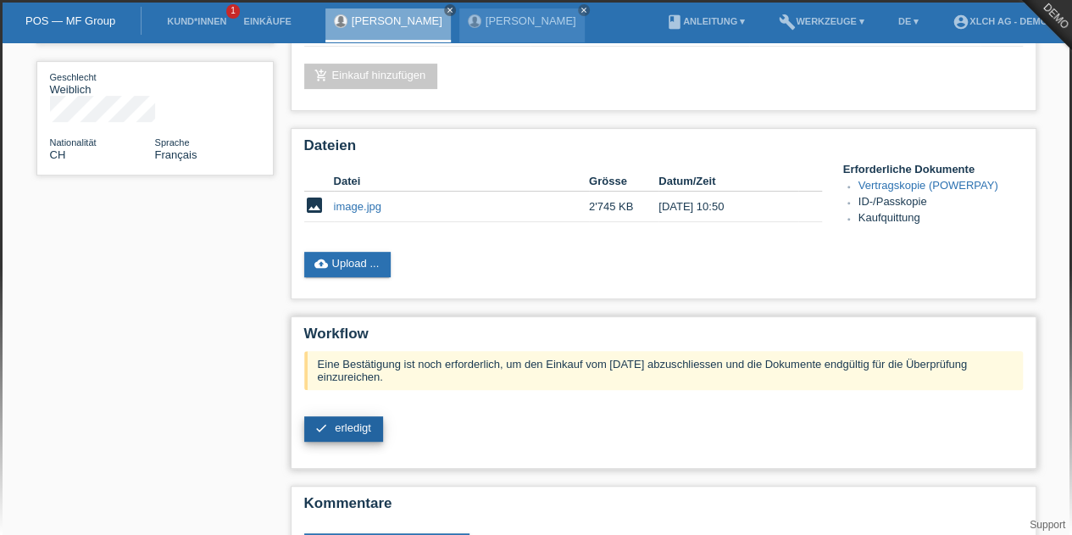
click at [361, 432] on span "erledigt" at bounding box center [353, 427] width 36 height 13
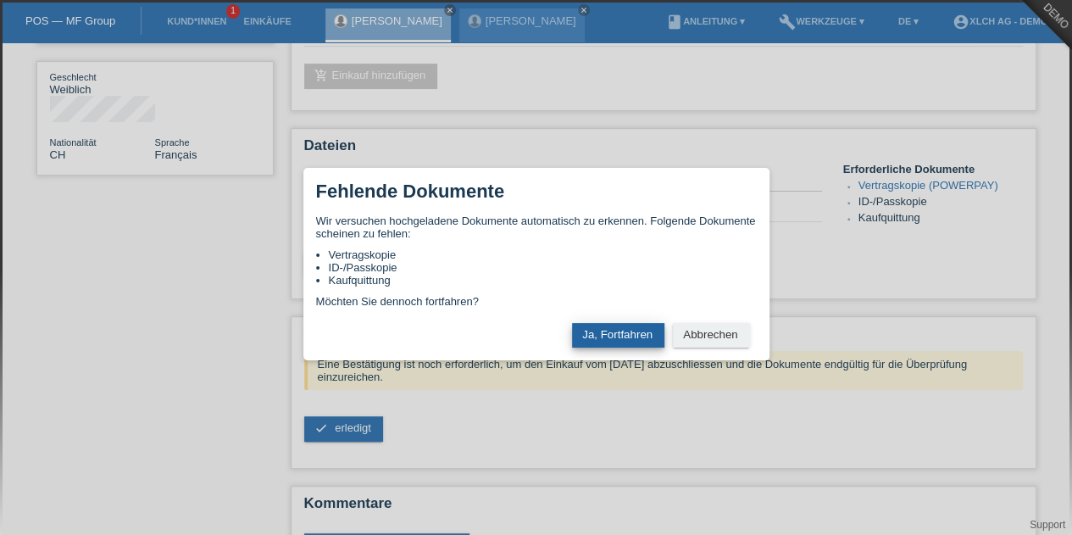
click at [609, 338] on button "Ja, Fortfahren" at bounding box center [618, 335] width 92 height 25
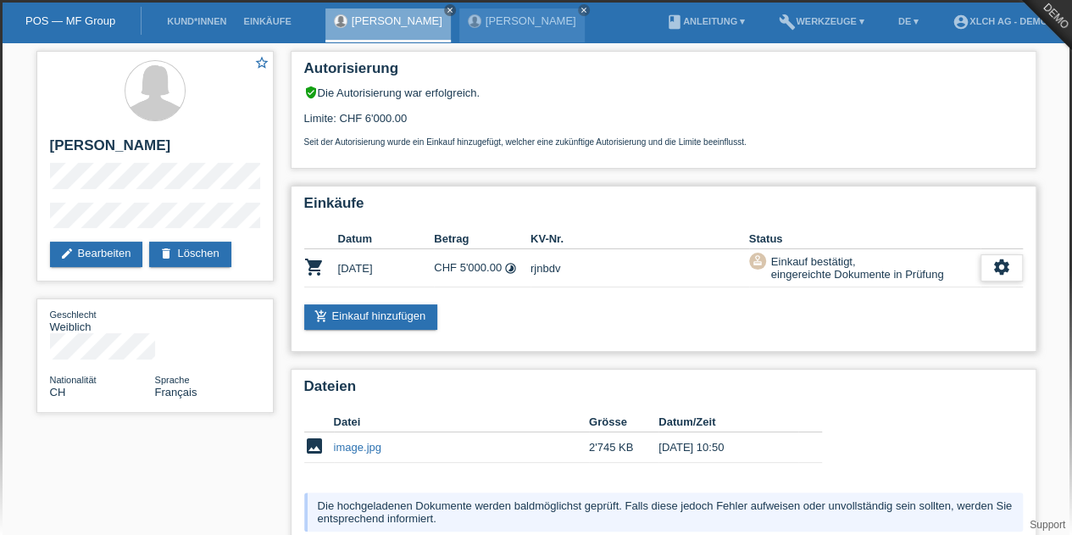
click at [981, 270] on div "settings" at bounding box center [1002, 267] width 42 height 27
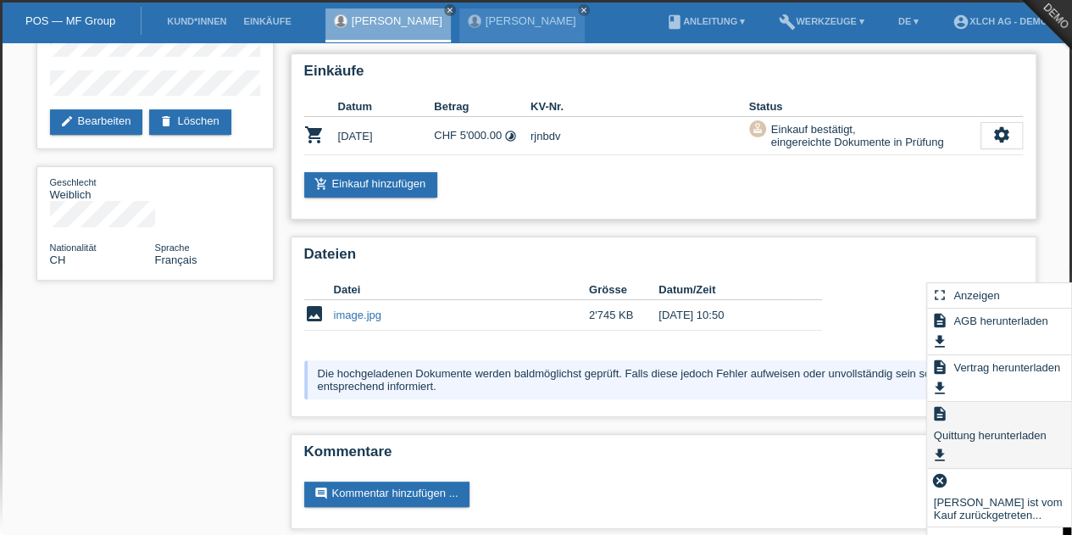
scroll to position [144, 0]
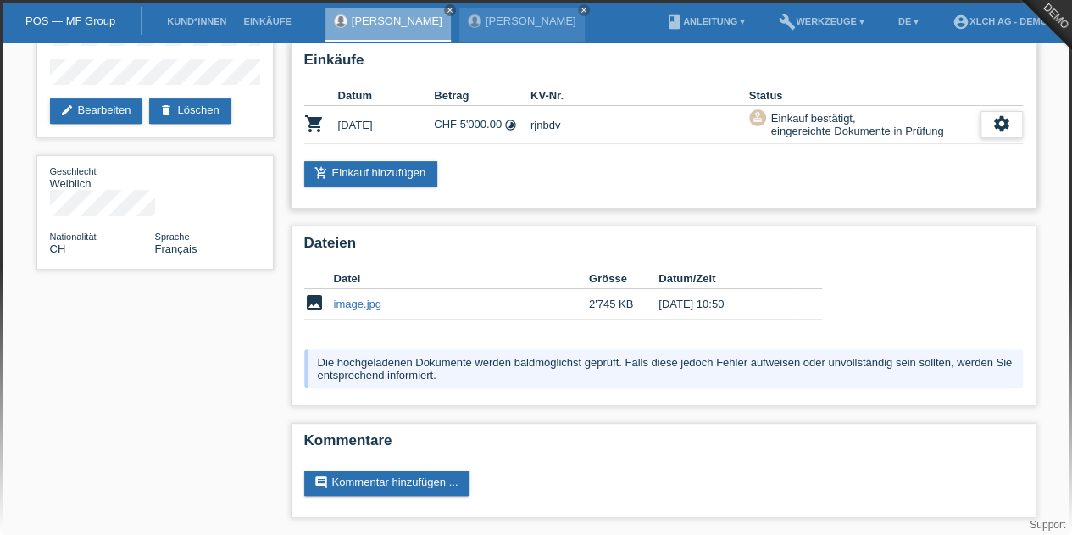
click at [988, 120] on div "settings" at bounding box center [1002, 124] width 42 height 27
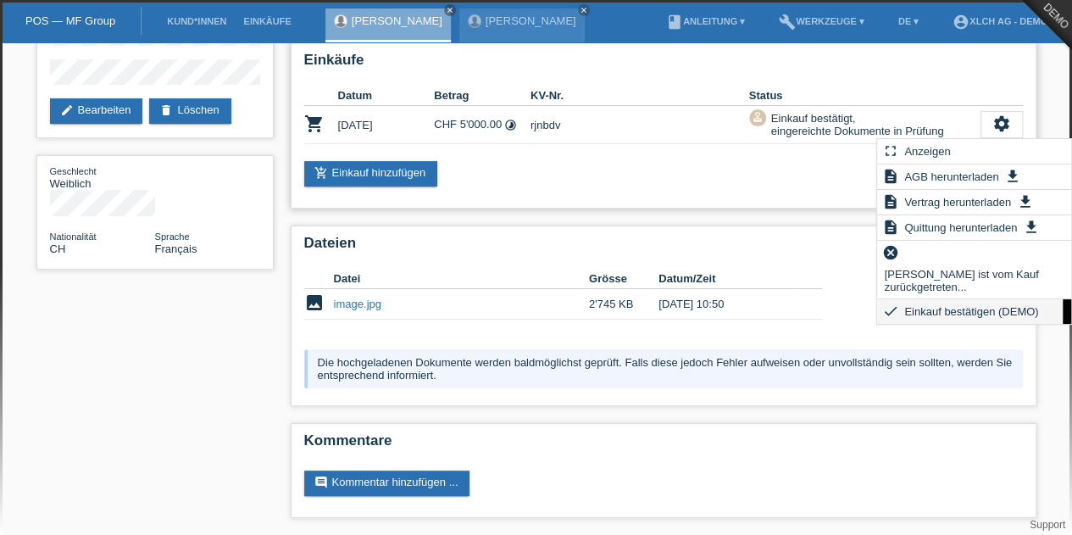
click at [1015, 303] on span "Einkauf bestätigen (DEMO)" at bounding box center [971, 311] width 139 height 20
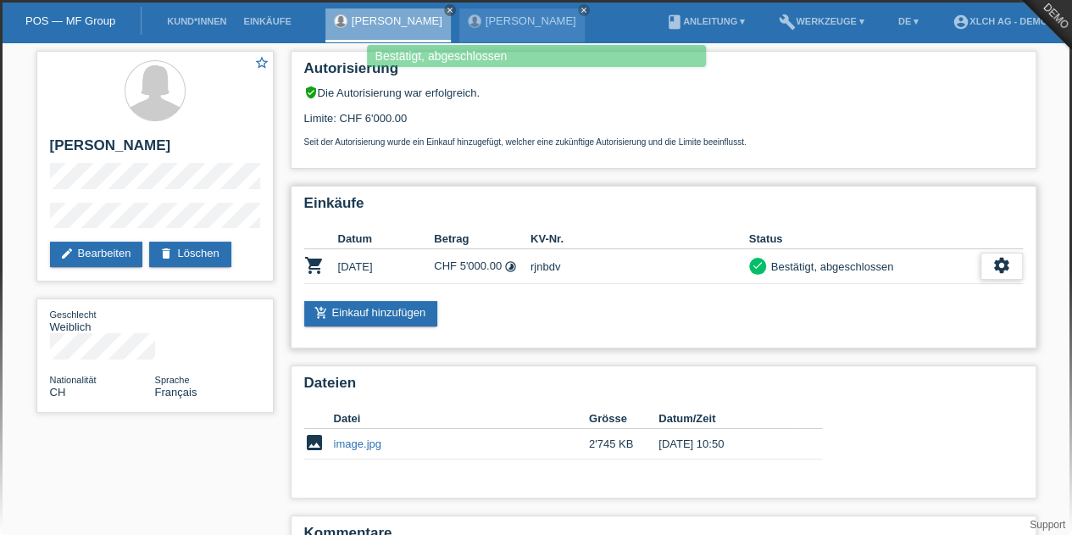
click at [1003, 273] on icon "settings" at bounding box center [1001, 265] width 19 height 19
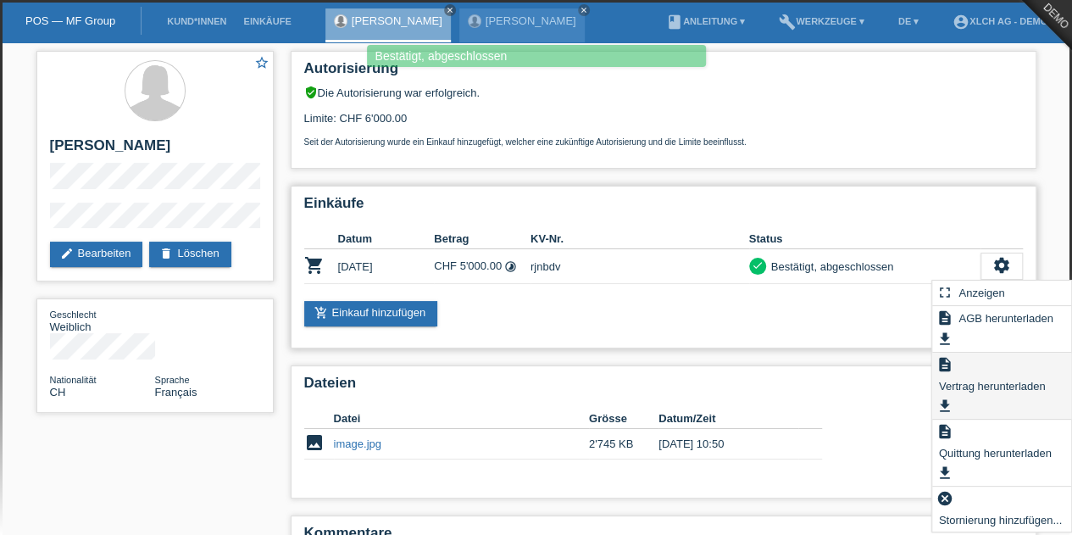
scroll to position [92, 0]
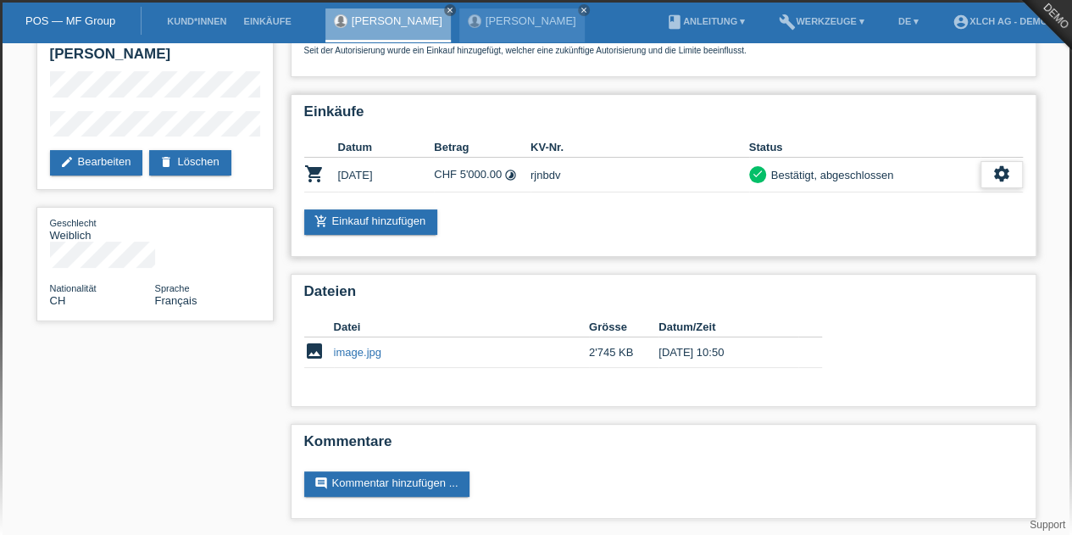
click at [990, 175] on div "settings" at bounding box center [1002, 174] width 42 height 27
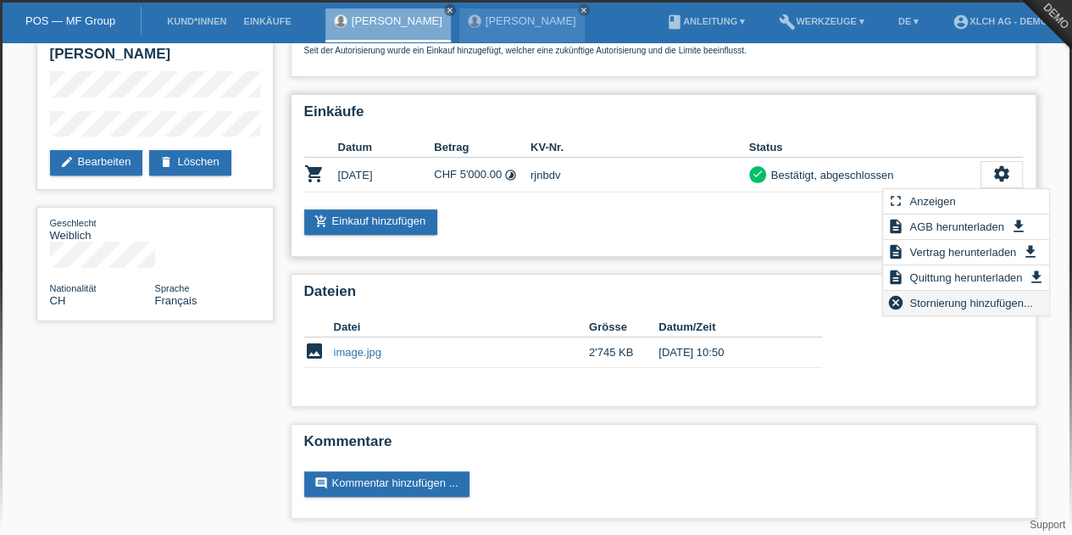
click at [988, 300] on span "Stornierung hinzufügen..." at bounding box center [971, 302] width 128 height 20
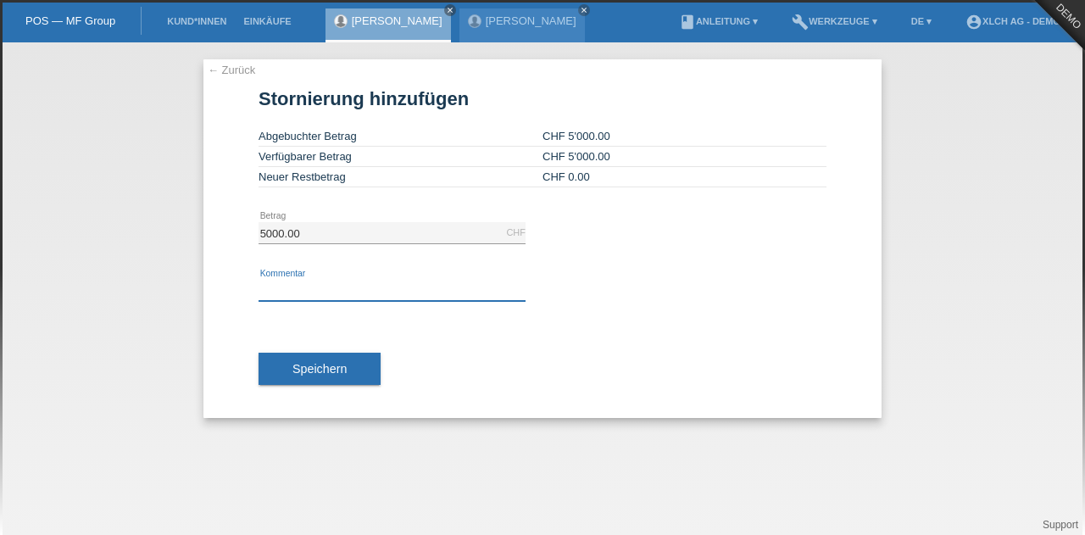
click at [463, 292] on input "text" at bounding box center [391, 290] width 267 height 21
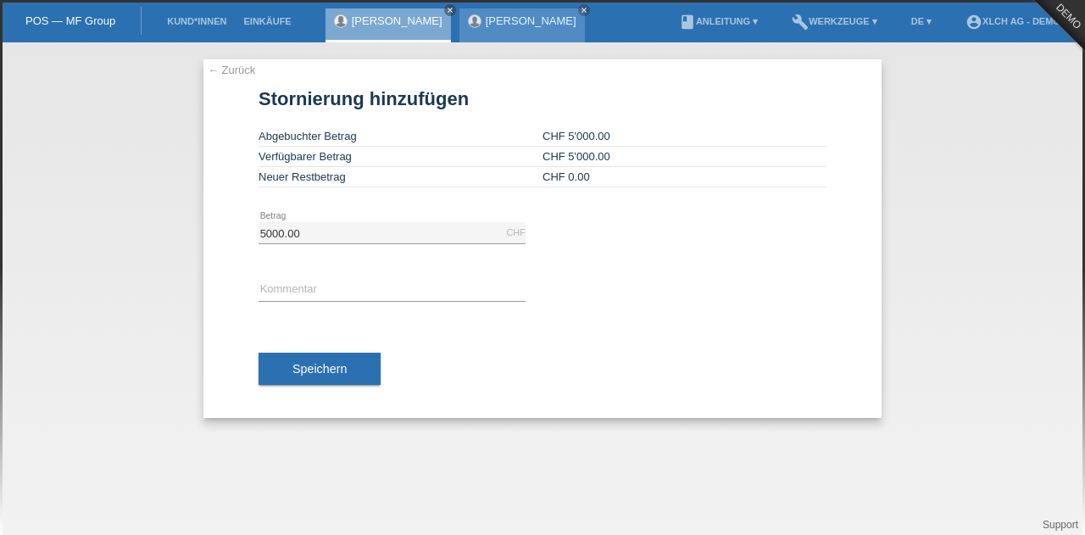
click at [459, 18] on div "Sonia Meraimi close" at bounding box center [521, 25] width 125 height 34
click at [495, 18] on link "[PERSON_NAME]" at bounding box center [531, 20] width 91 height 13
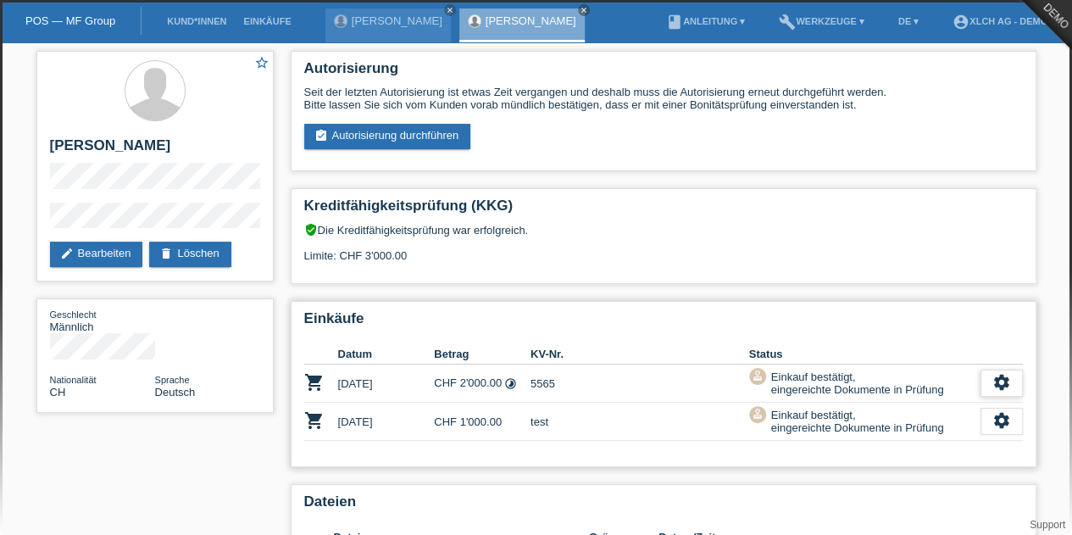
click at [988, 380] on div "settings" at bounding box center [1002, 383] width 42 height 27
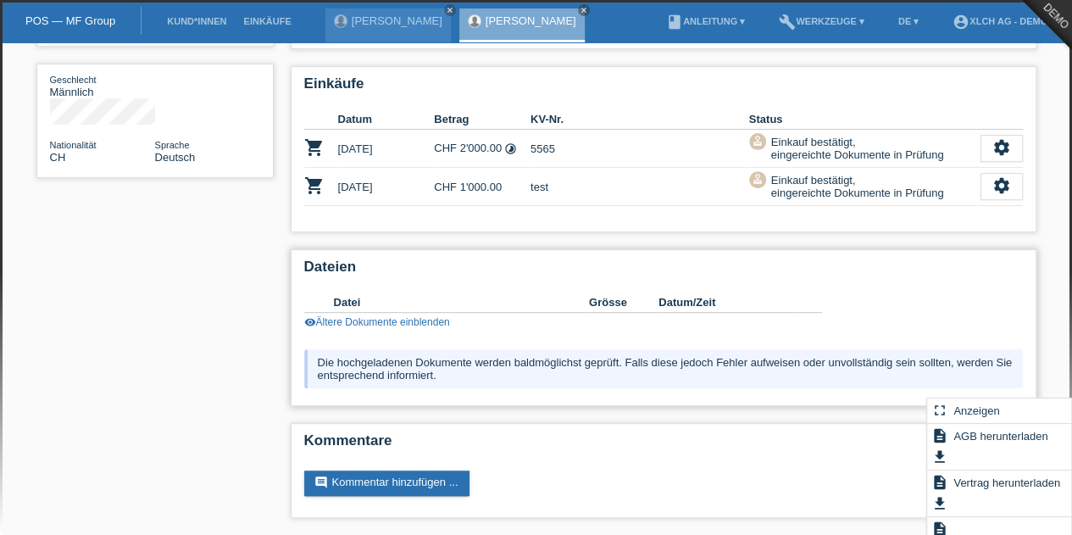
scroll to position [236, 0]
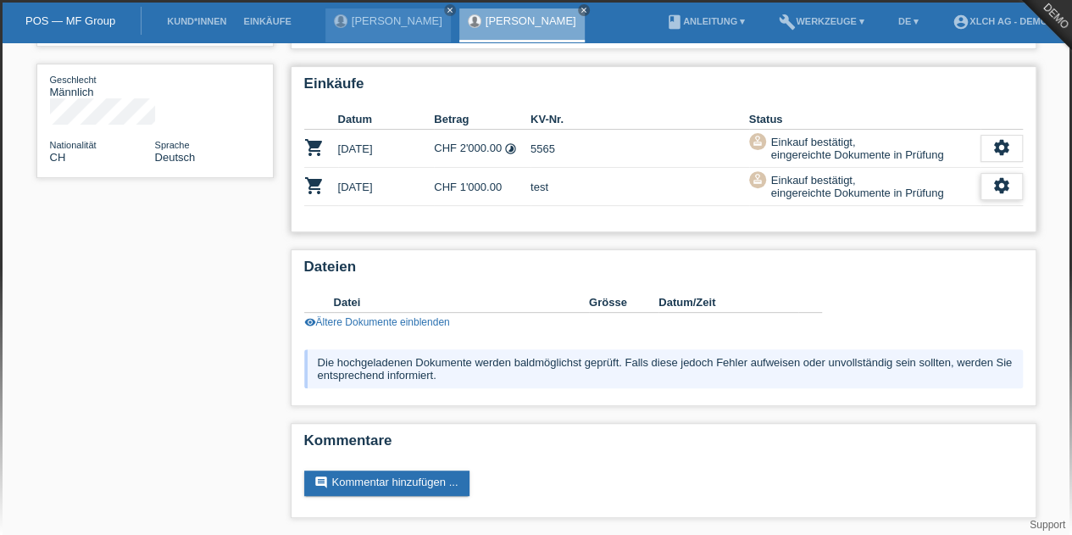
click at [1000, 180] on icon "settings" at bounding box center [1001, 185] width 19 height 19
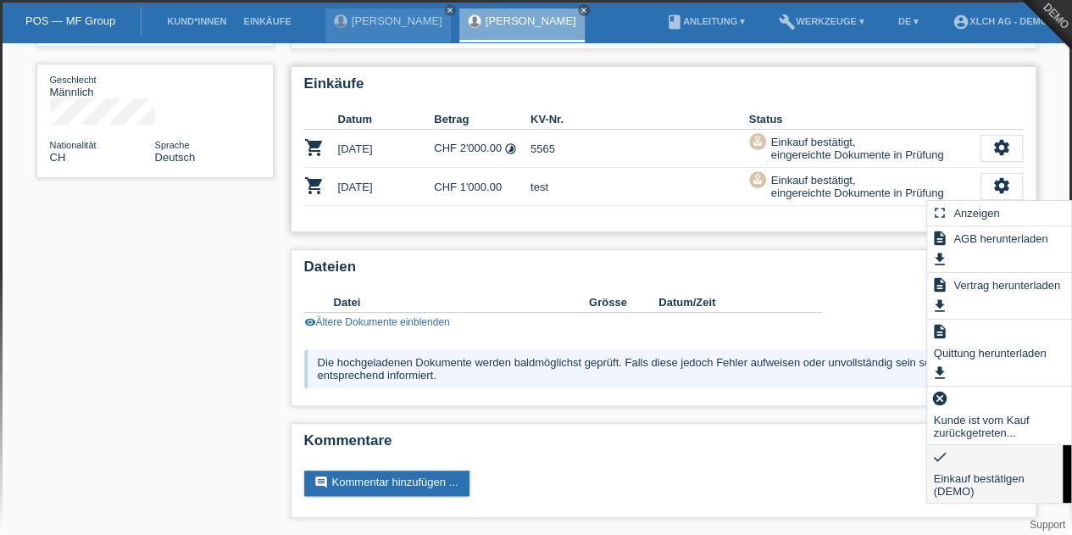
click at [1003, 472] on span "Einkauf bestätigen (DEMO)" at bounding box center [995, 484] width 128 height 33
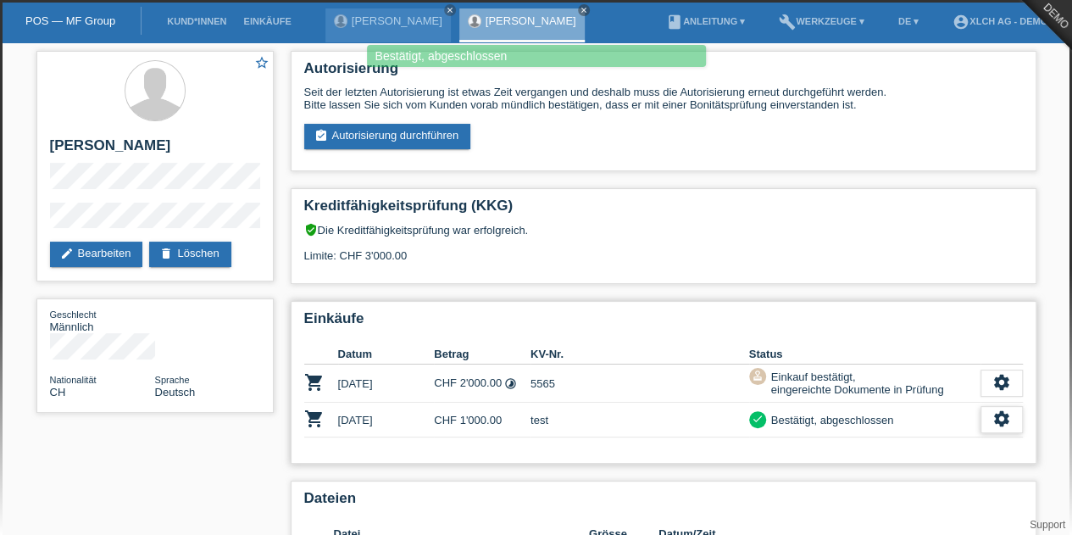
click at [1000, 419] on icon "settings" at bounding box center [1001, 418] width 19 height 19
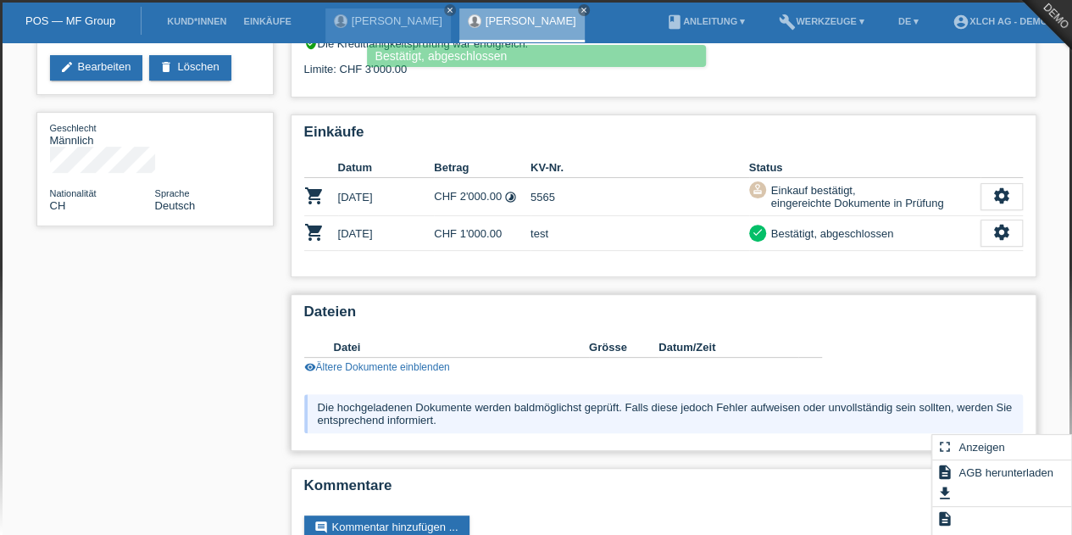
scroll to position [231, 0]
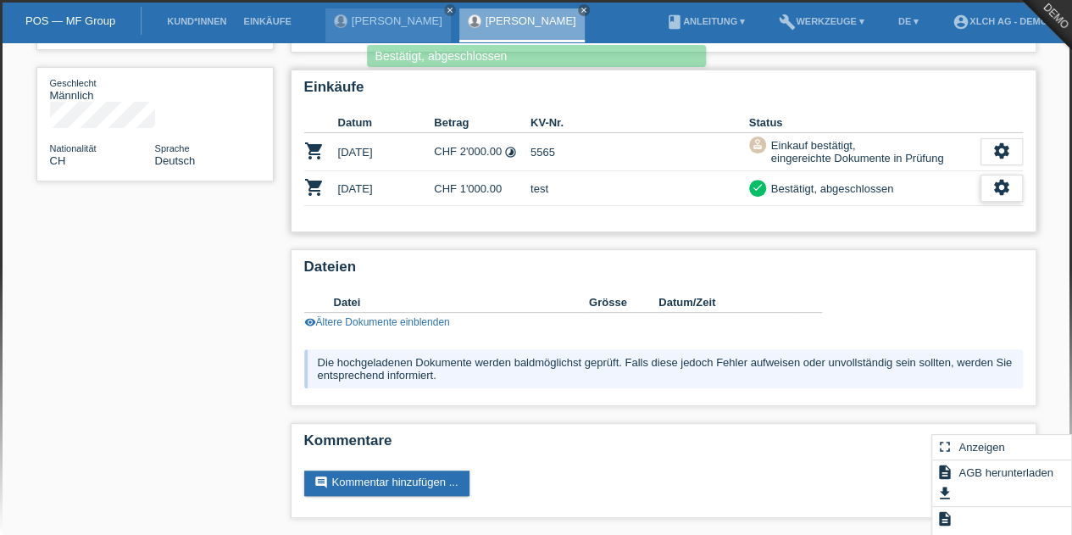
click at [992, 188] on icon "settings" at bounding box center [1001, 187] width 19 height 19
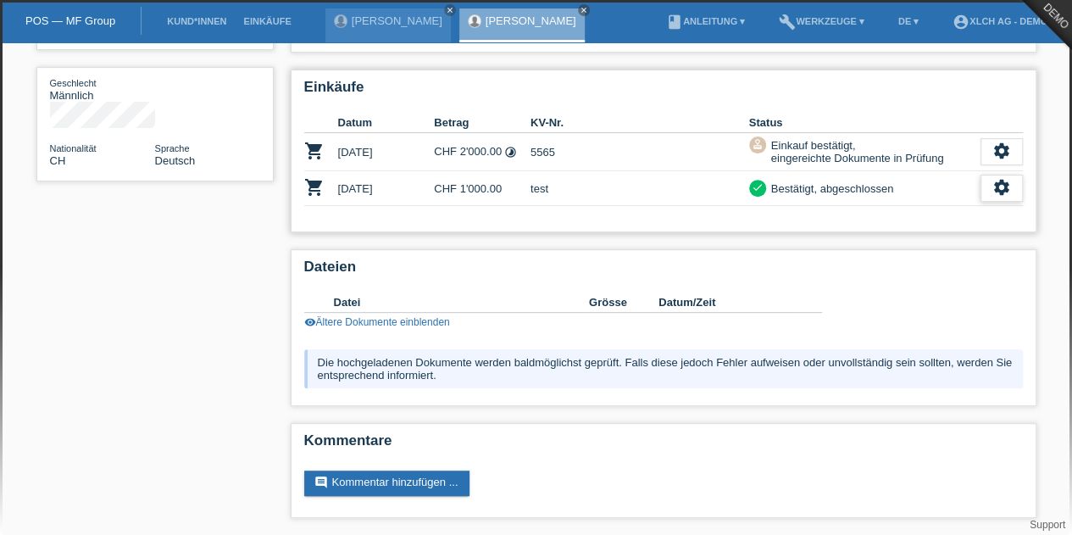
click at [992, 188] on icon "settings" at bounding box center [1001, 187] width 19 height 19
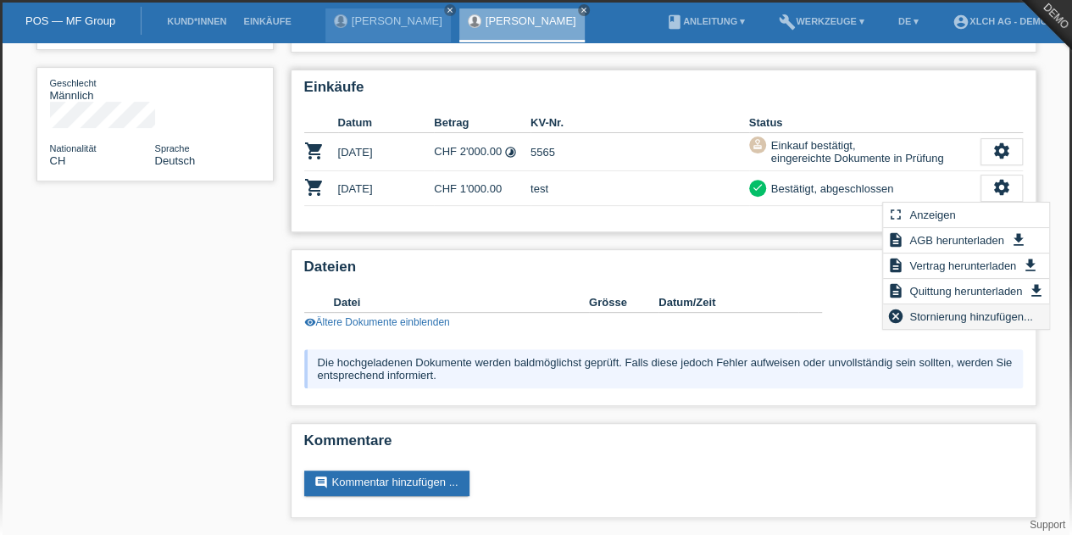
click at [1003, 320] on span "Stornierung hinzufügen..." at bounding box center [971, 316] width 128 height 20
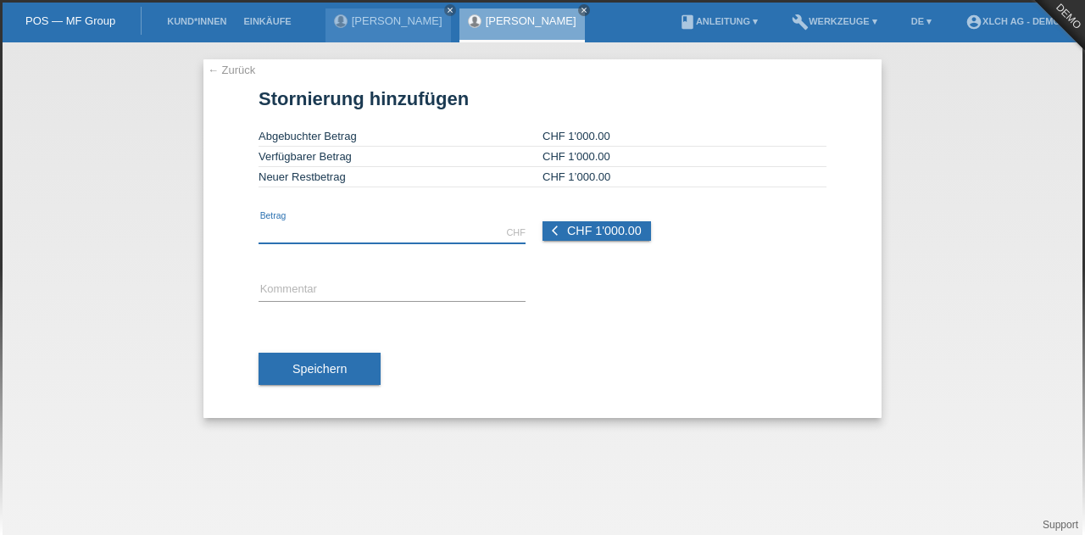
click at [460, 232] on input "text" at bounding box center [391, 232] width 267 height 21
type input "200.00"
click at [297, 286] on input "text" at bounding box center [391, 290] width 267 height 21
type input "test"
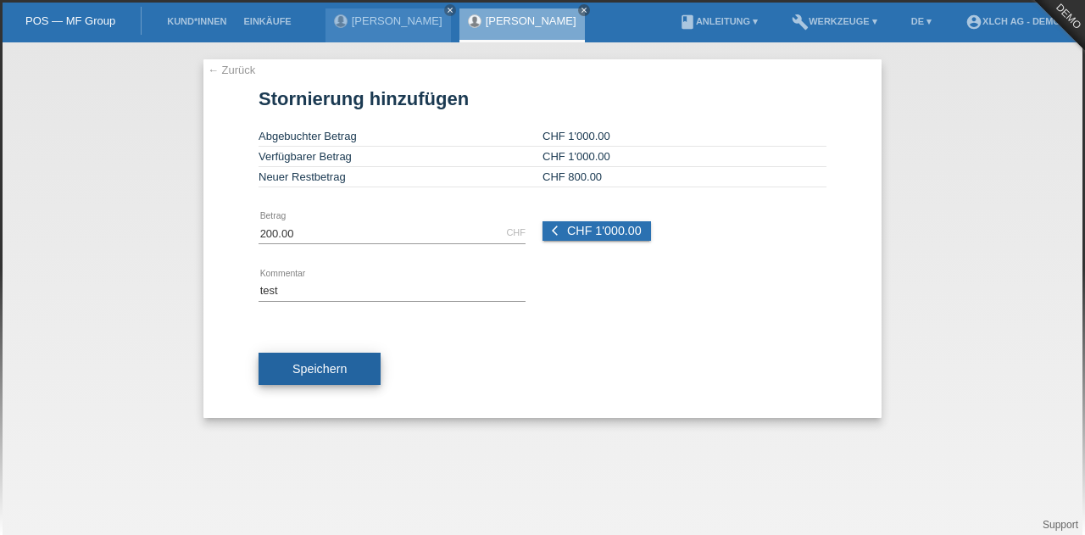
click at [357, 374] on button "Speichern" at bounding box center [319, 369] width 122 height 32
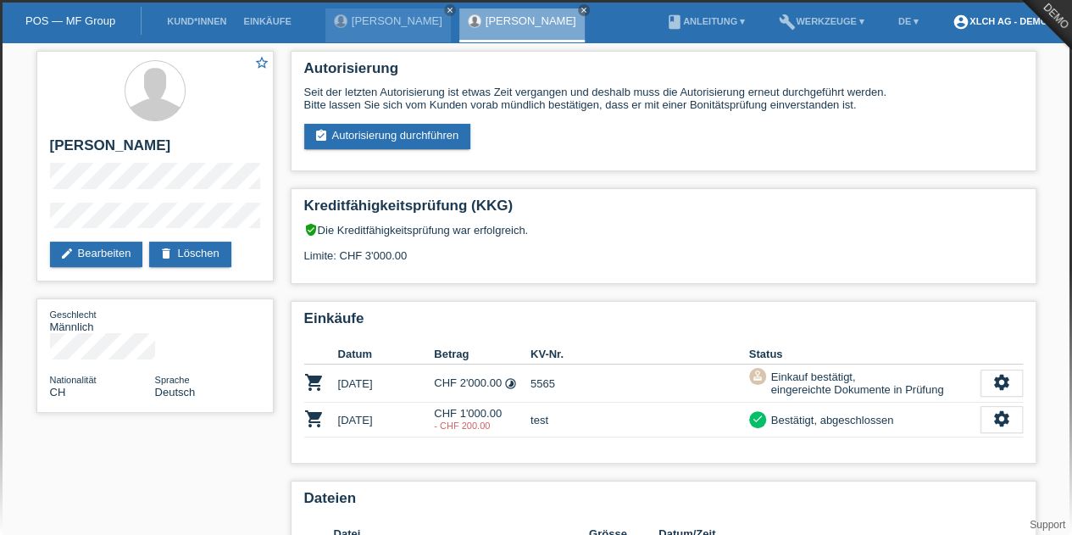
click at [970, 19] on link "account_circle XLCH AG - DEMO ▾" at bounding box center [1004, 21] width 120 height 10
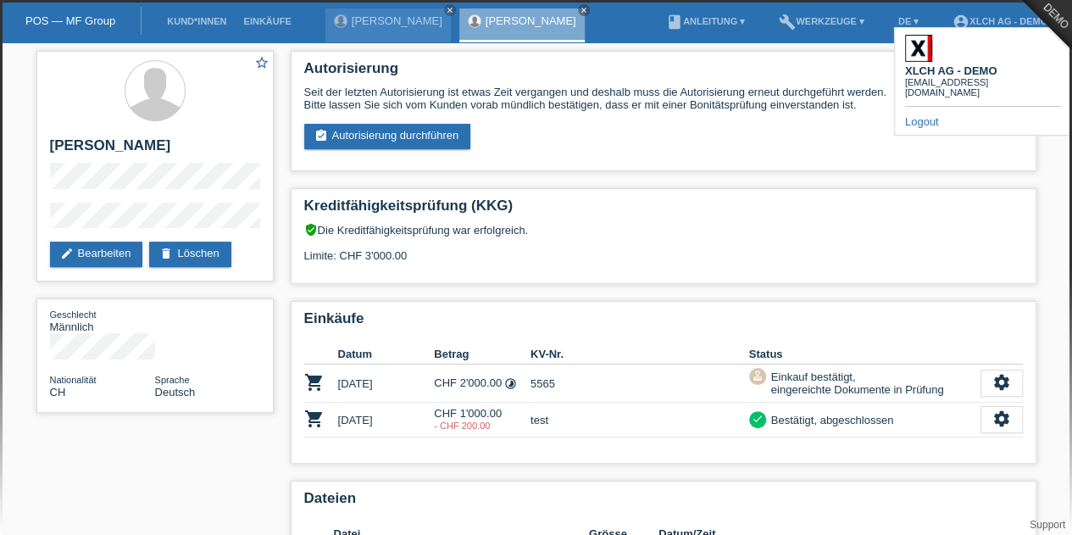
click at [979, 115] on div "Logout" at bounding box center [983, 121] width 156 height 13
click at [926, 115] on link "Logout" at bounding box center [922, 121] width 34 height 13
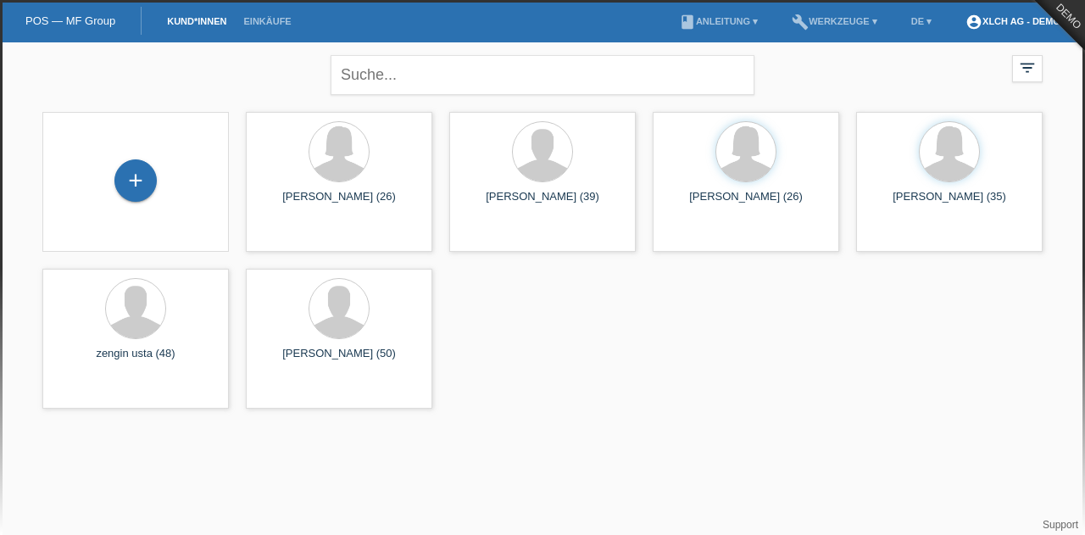
click at [1024, 25] on link "account_circle XLCH AG - DEMO ▾" at bounding box center [1017, 21] width 120 height 10
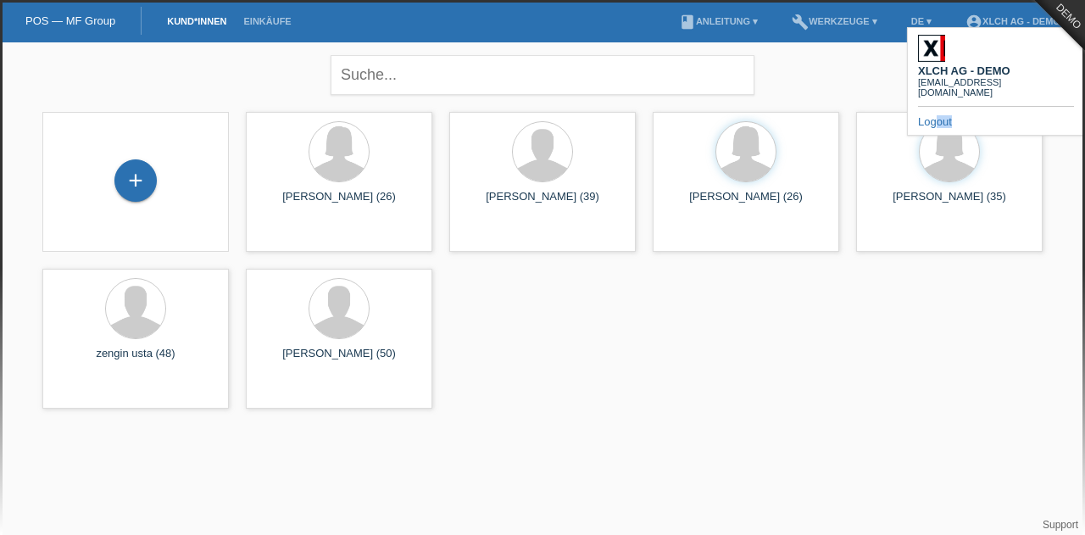
drag, startPoint x: 992, startPoint y: 91, endPoint x: 937, endPoint y: 78, distance: 55.7
click at [937, 78] on div "XLCH AG - DEMO [EMAIL_ADDRESS][DOMAIN_NAME] Logout" at bounding box center [996, 81] width 178 height 108
click at [937, 115] on link "Logout" at bounding box center [935, 121] width 34 height 13
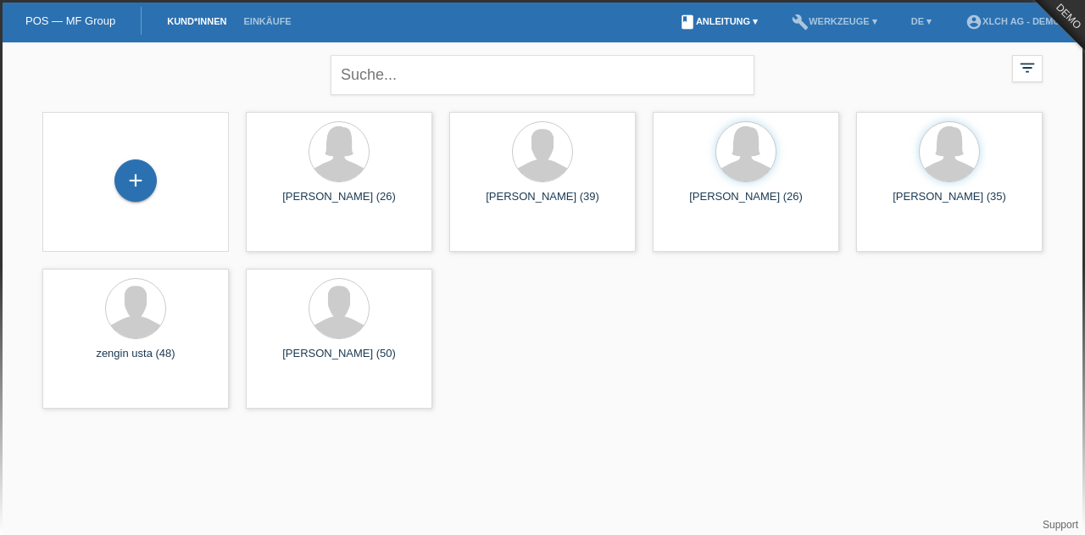
click at [694, 19] on link "book Anleitung ▾" at bounding box center [718, 21] width 96 height 10
click at [702, 42] on link "Anleitung mit KKG" at bounding box center [689, 40] width 90 height 13
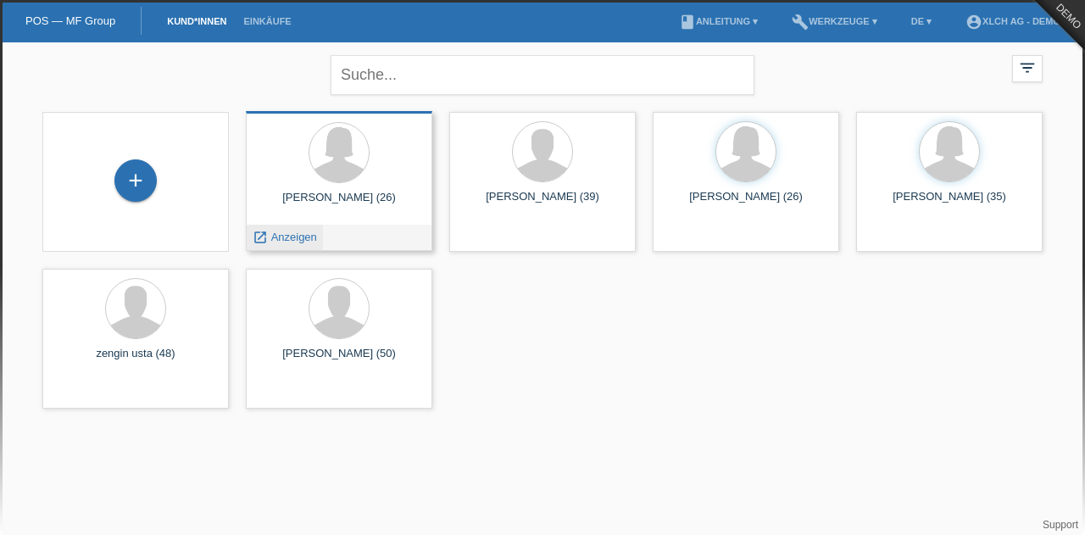
click at [303, 242] on span "Anzeigen" at bounding box center [294, 237] width 46 height 13
